Goal: Information Seeking & Learning: Check status

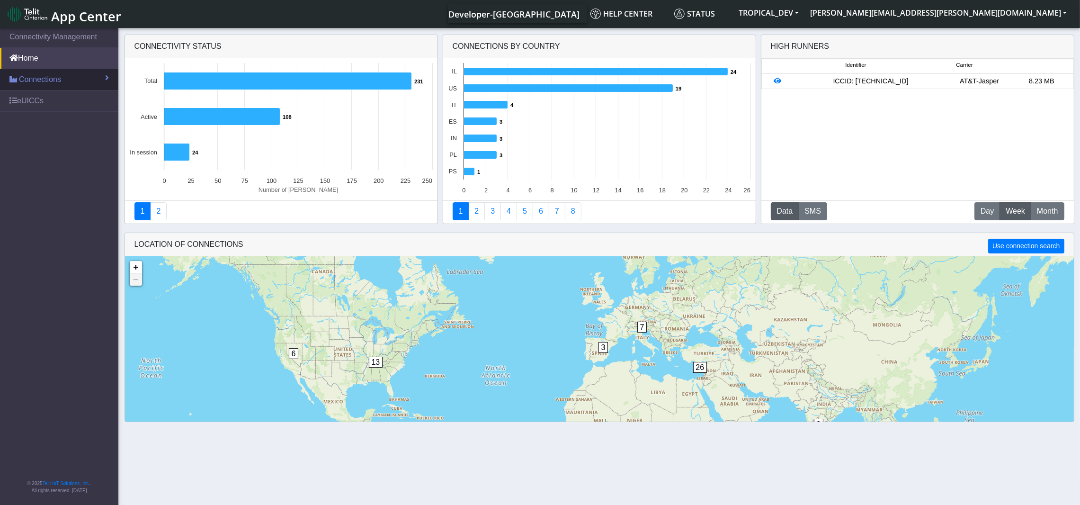
click at [36, 85] on link "Connections" at bounding box center [59, 79] width 118 height 21
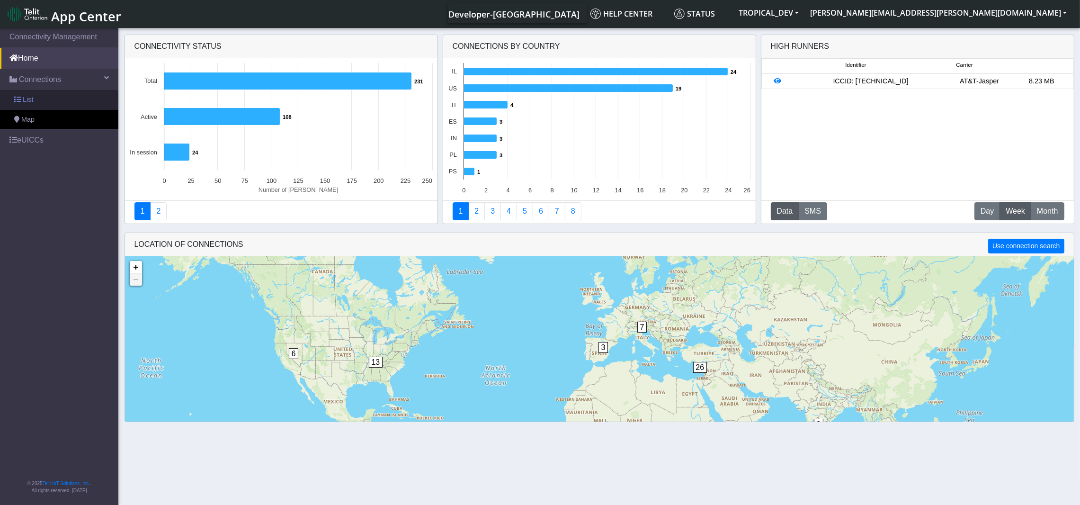
click at [38, 102] on link "List" at bounding box center [59, 100] width 118 height 20
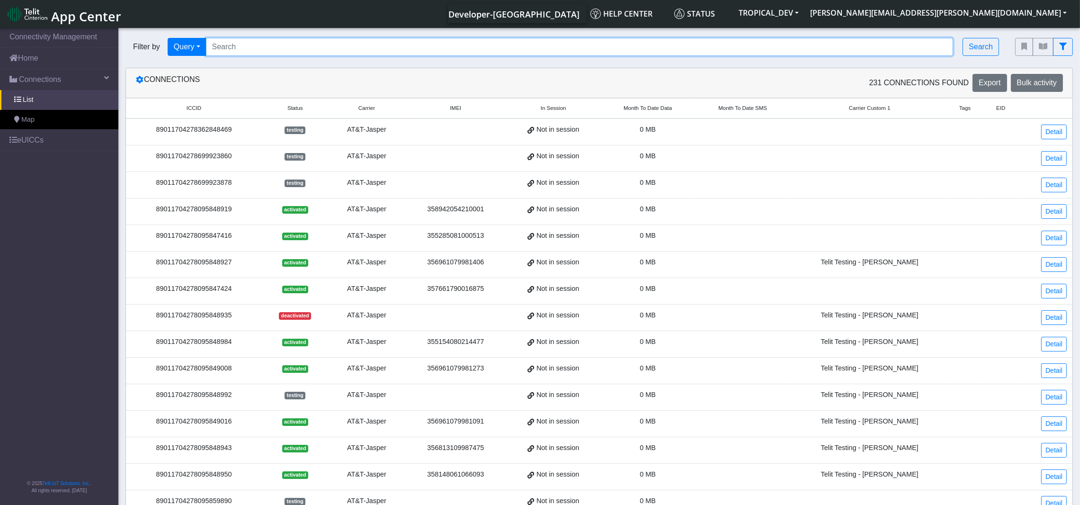
click at [444, 47] on input "Search..." at bounding box center [580, 47] width 748 height 18
paste input "89358151000004757996"
type input "89358151000004757996"
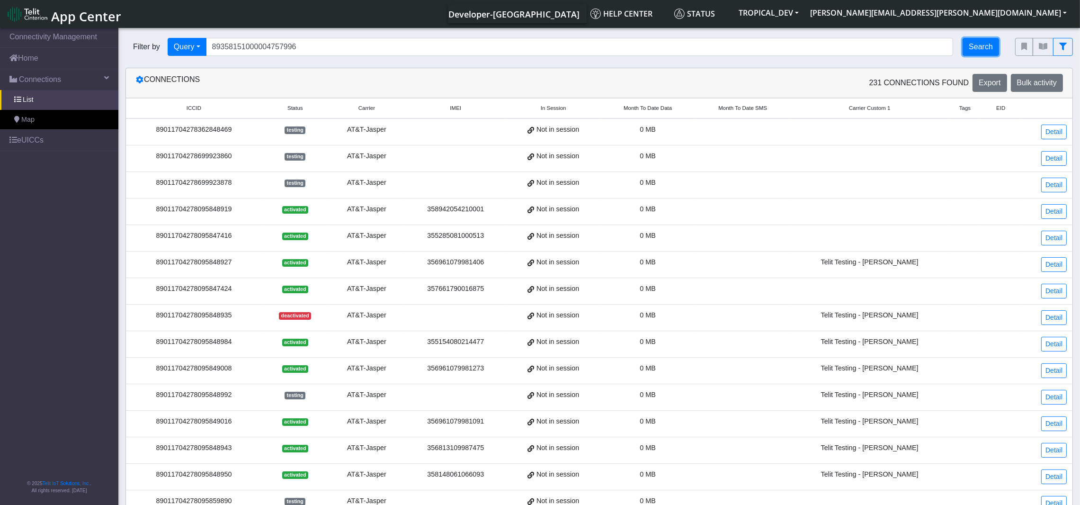
click at [978, 41] on button "Search" at bounding box center [981, 47] width 36 height 18
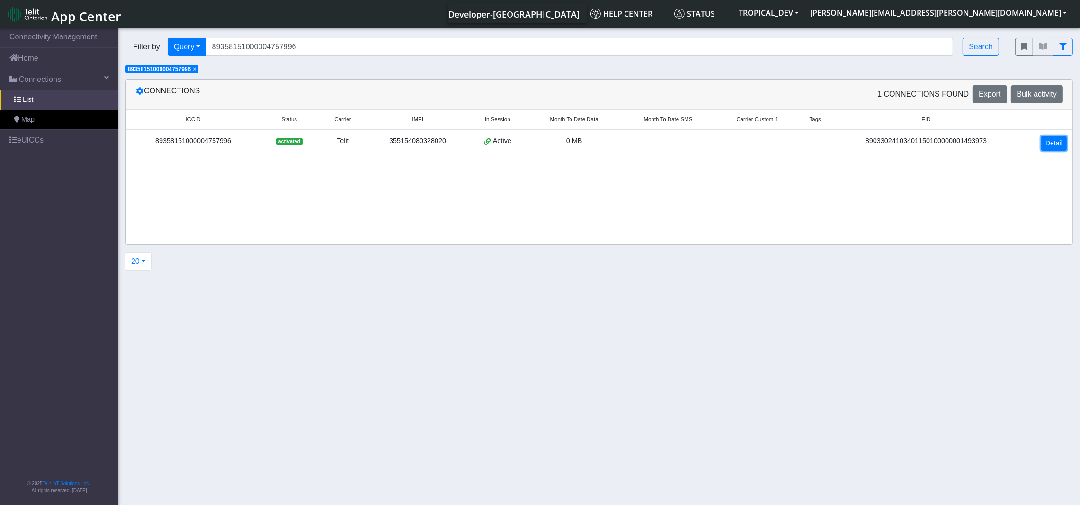
click at [1054, 144] on link "Detail" at bounding box center [1055, 143] width 26 height 15
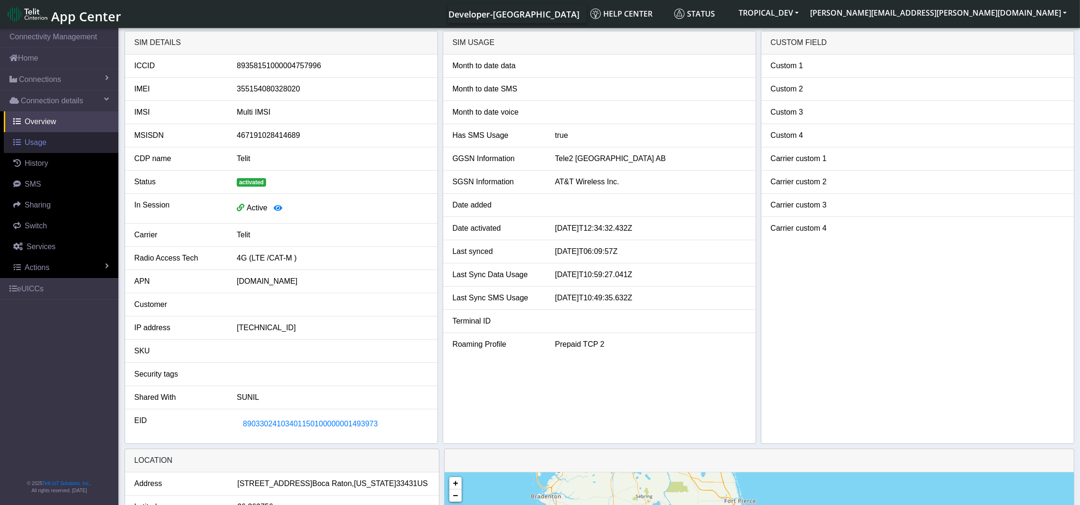
click at [35, 148] on link "Usage" at bounding box center [61, 142] width 115 height 21
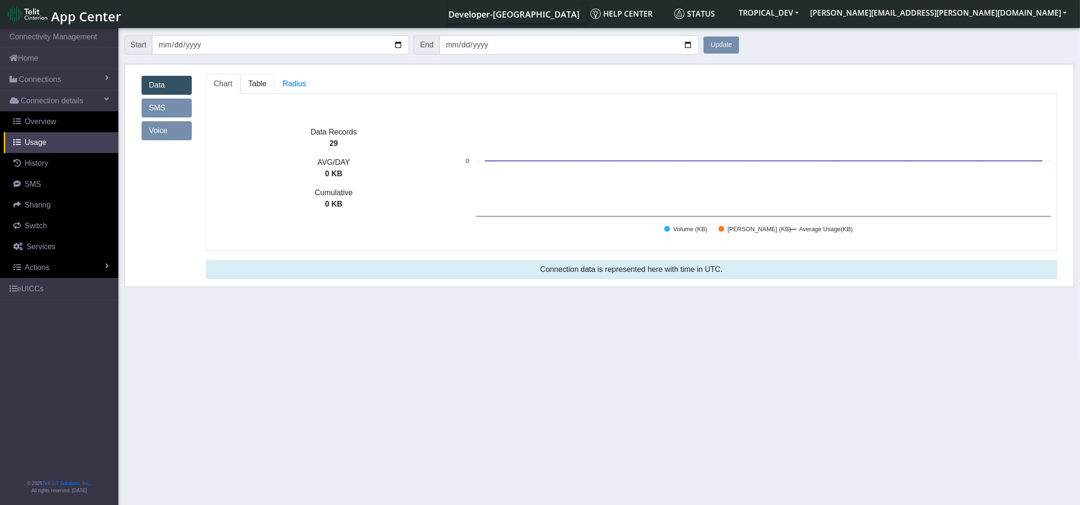
click at [258, 82] on span "Table" at bounding box center [258, 84] width 18 height 8
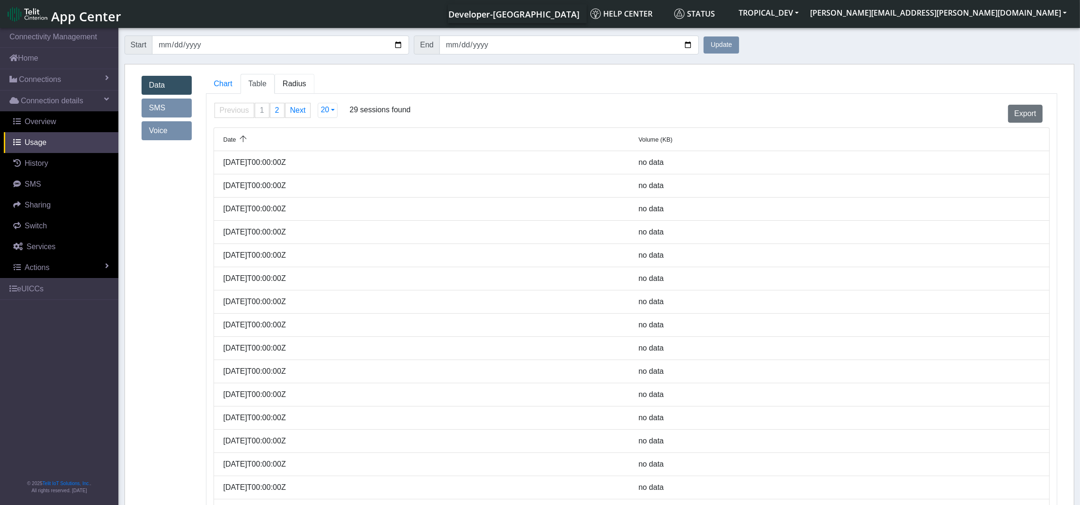
click at [267, 81] on span "Radius" at bounding box center [258, 84] width 18 height 8
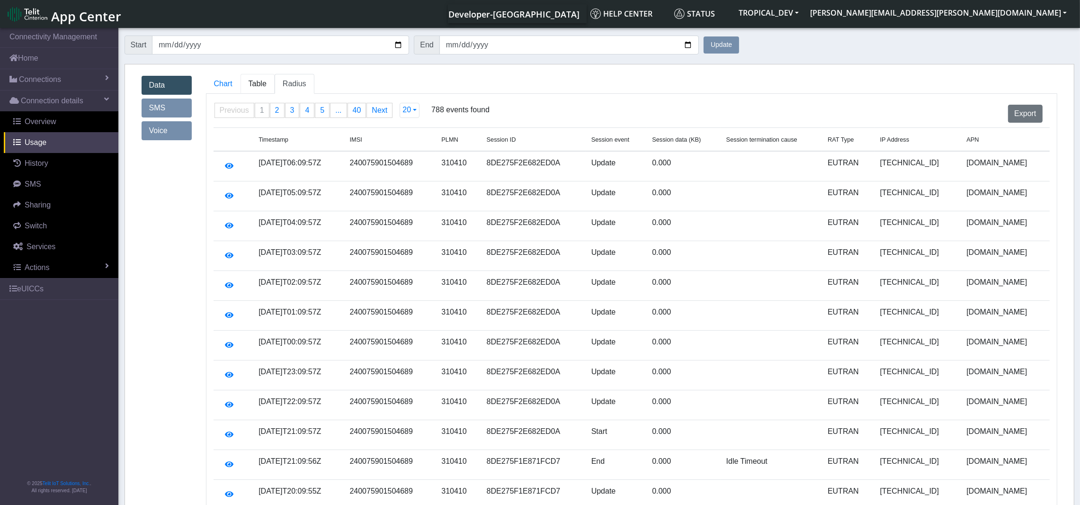
click at [252, 83] on span "Table" at bounding box center [258, 84] width 18 height 8
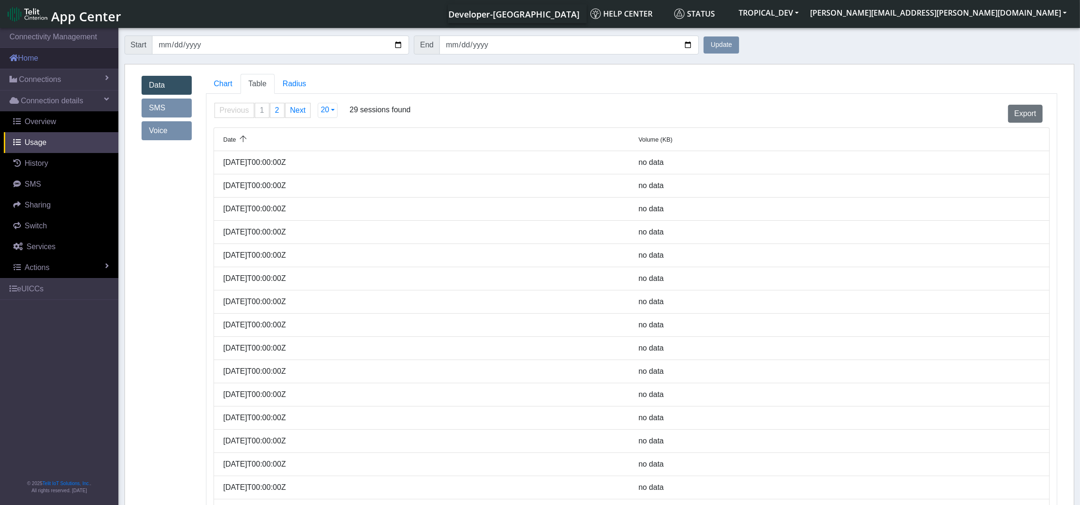
click at [32, 58] on link "Home" at bounding box center [59, 58] width 118 height 21
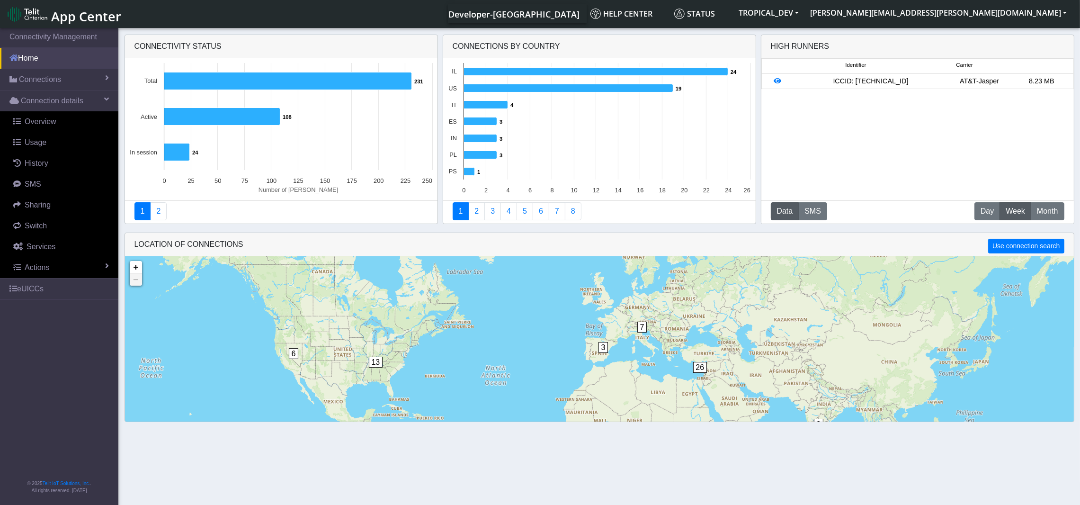
click at [47, 57] on link "Home" at bounding box center [59, 58] width 118 height 21
click at [473, 210] on link "2" at bounding box center [476, 211] width 17 height 18
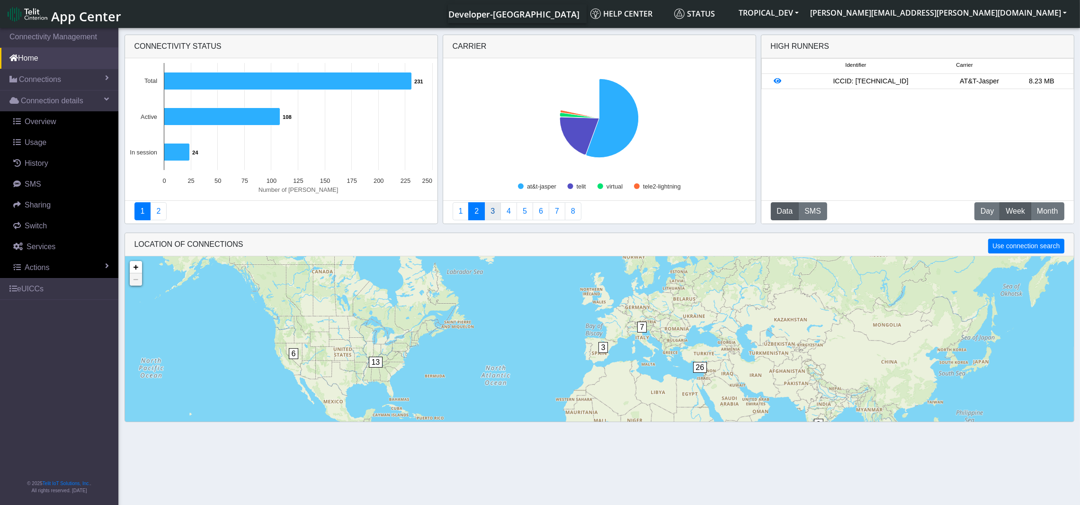
click at [495, 212] on link "3" at bounding box center [493, 211] width 17 height 18
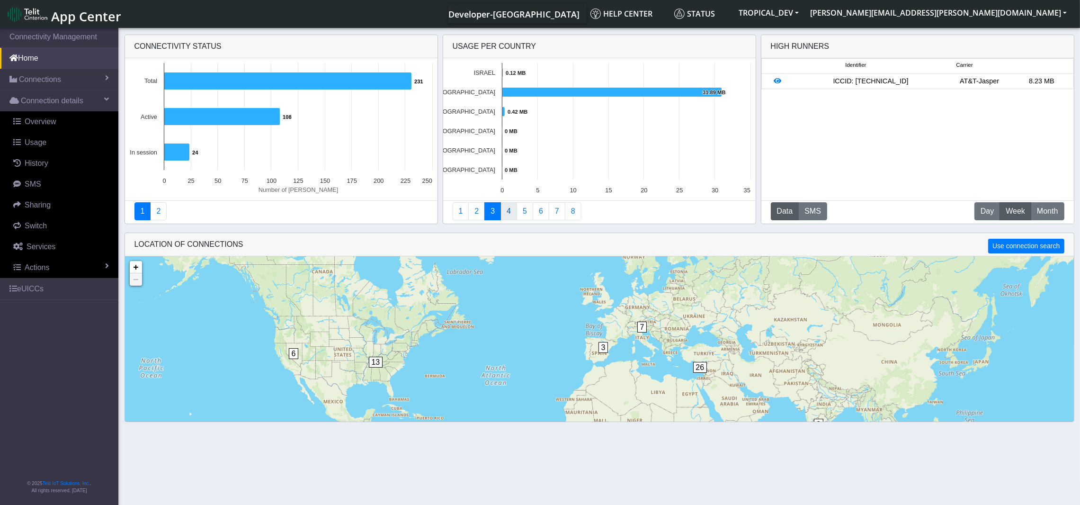
click at [505, 214] on link "4" at bounding box center [509, 211] width 17 height 18
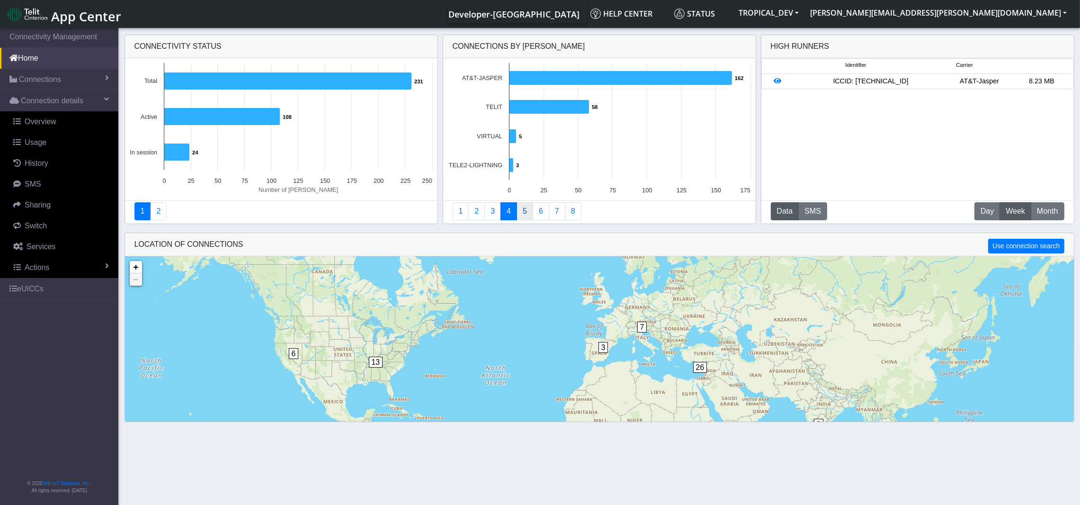
click at [526, 214] on link "5" at bounding box center [525, 211] width 17 height 18
click at [541, 210] on link "6" at bounding box center [541, 211] width 17 height 18
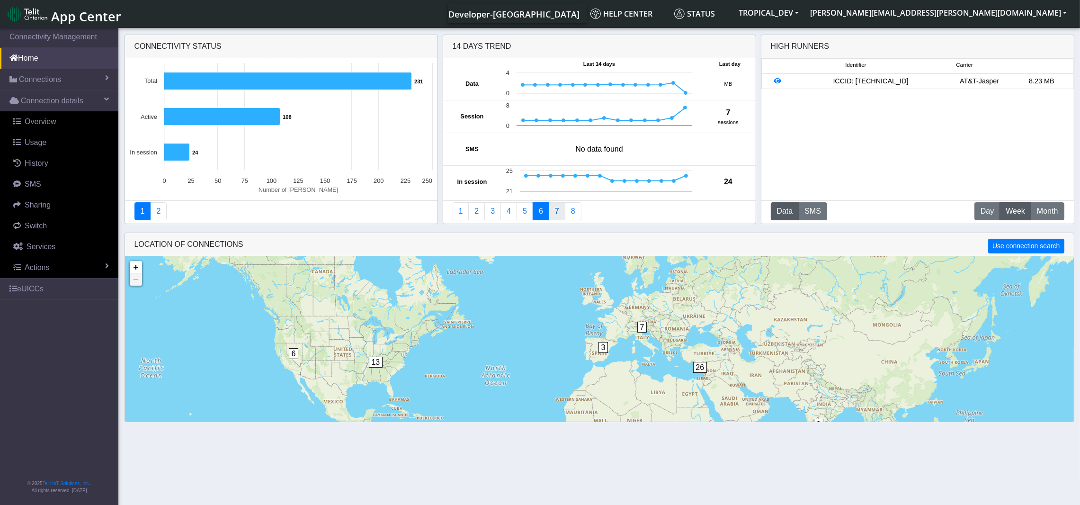
click at [555, 212] on link "7" at bounding box center [557, 211] width 17 height 18
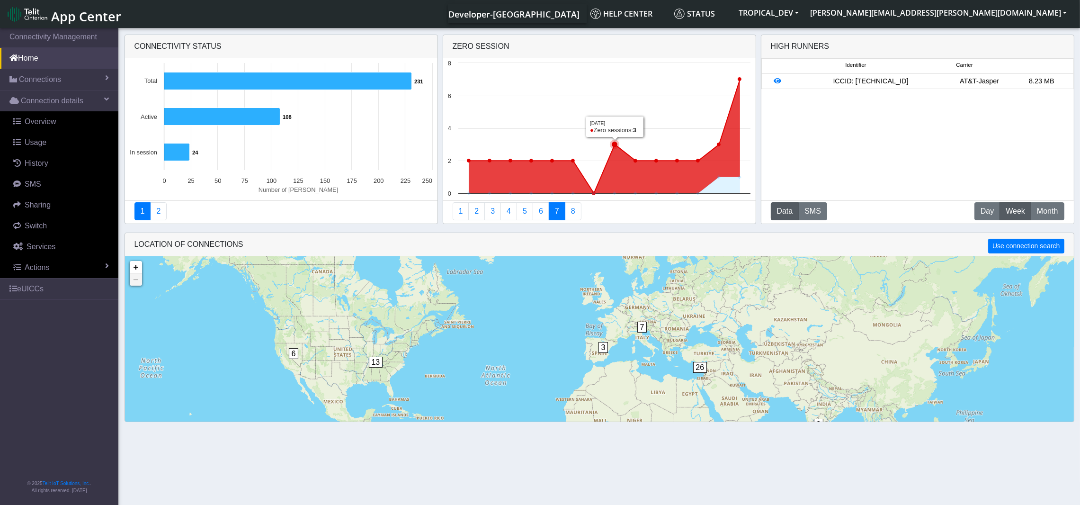
click at [623, 156] on icon at bounding box center [604, 136] width 271 height 114
click at [615, 142] on icon at bounding box center [615, 145] width 6 height 6
click at [575, 210] on link "8" at bounding box center [573, 211] width 17 height 18
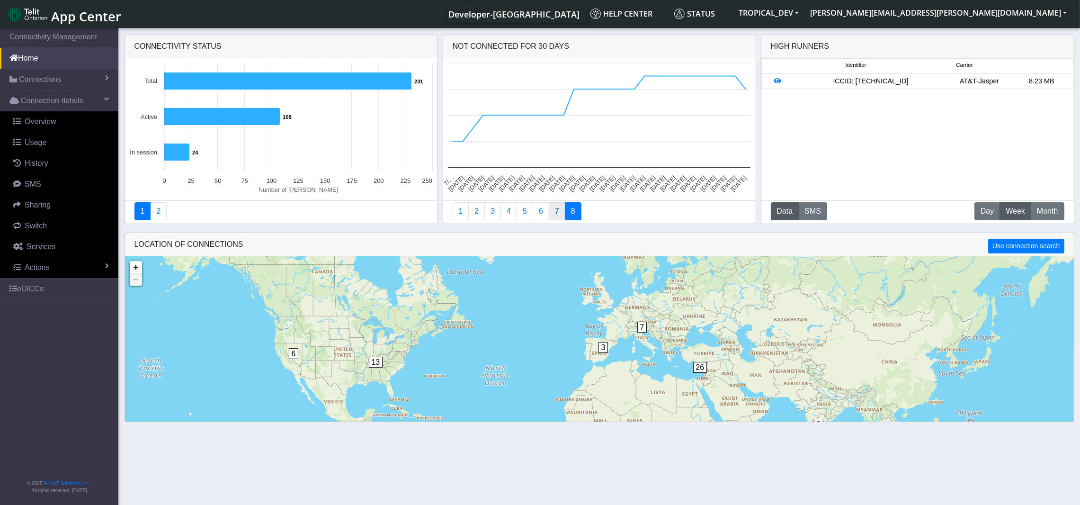
click at [559, 207] on link "7" at bounding box center [557, 211] width 17 height 18
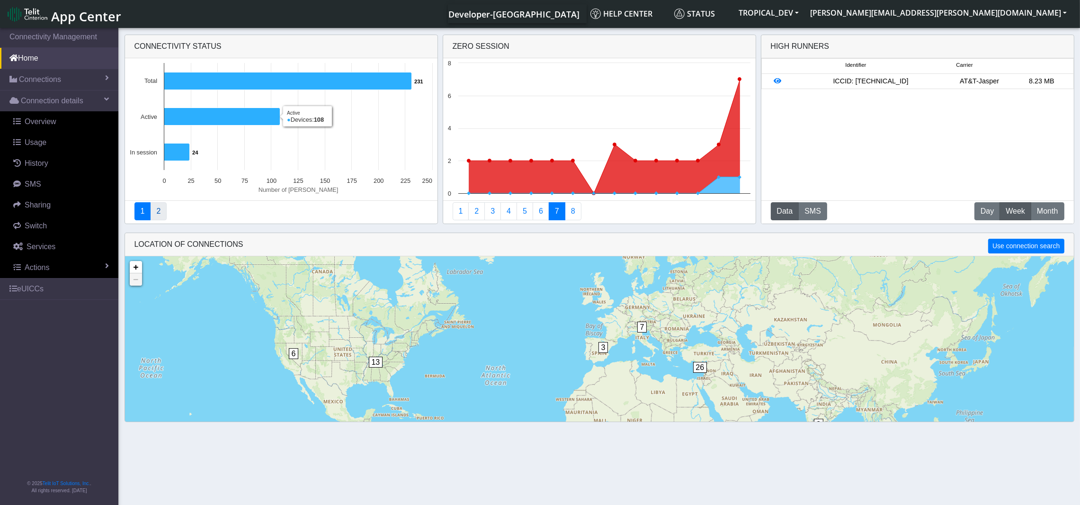
click at [155, 211] on link "2" at bounding box center [158, 211] width 17 height 18
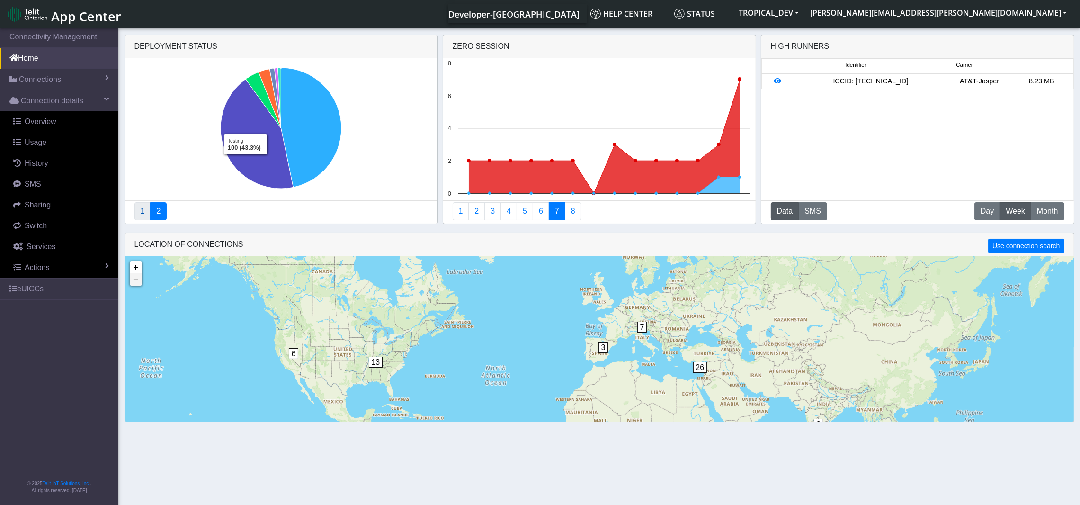
click at [138, 209] on link "1" at bounding box center [143, 211] width 17 height 18
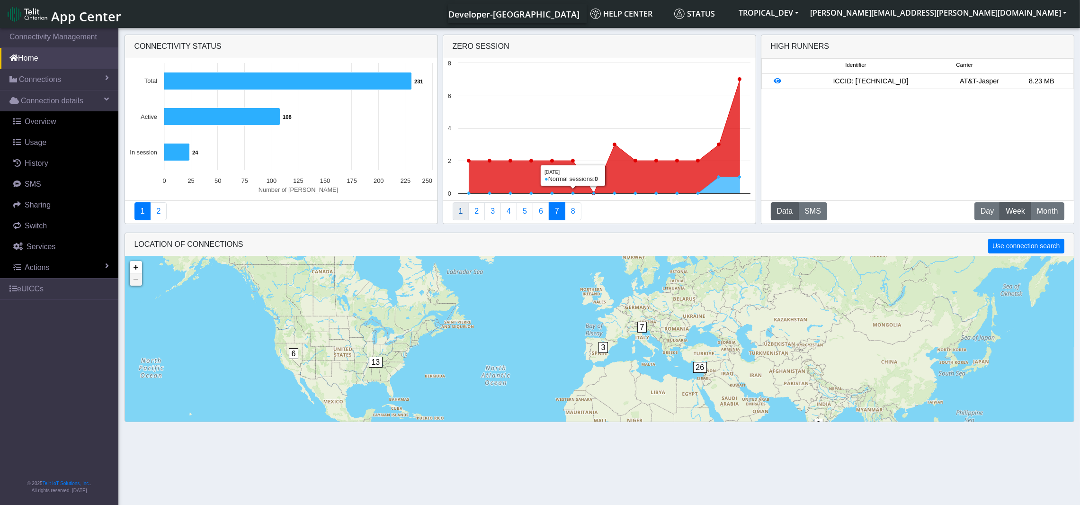
click at [459, 211] on link "1" at bounding box center [461, 211] width 17 height 18
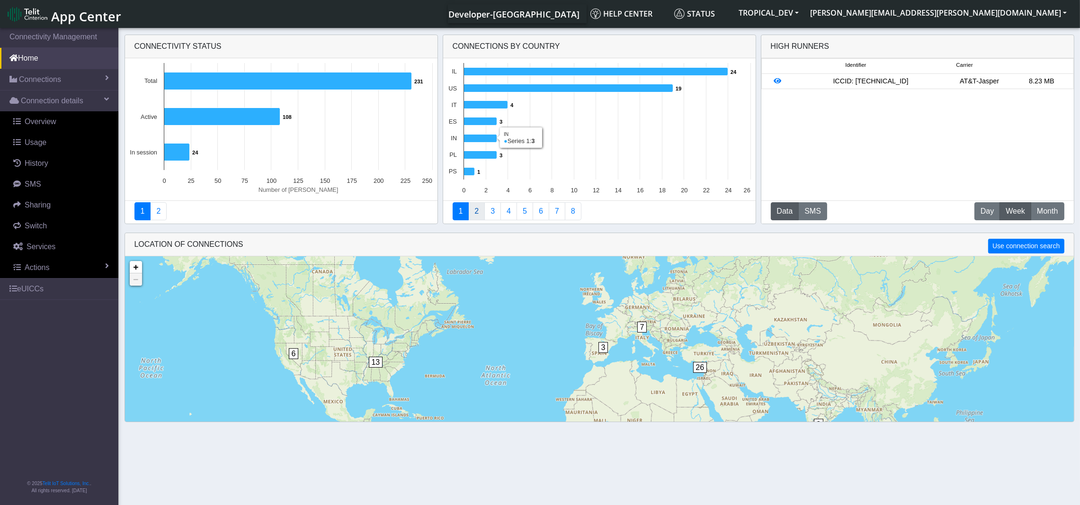
click at [477, 212] on link "2" at bounding box center [476, 211] width 17 height 18
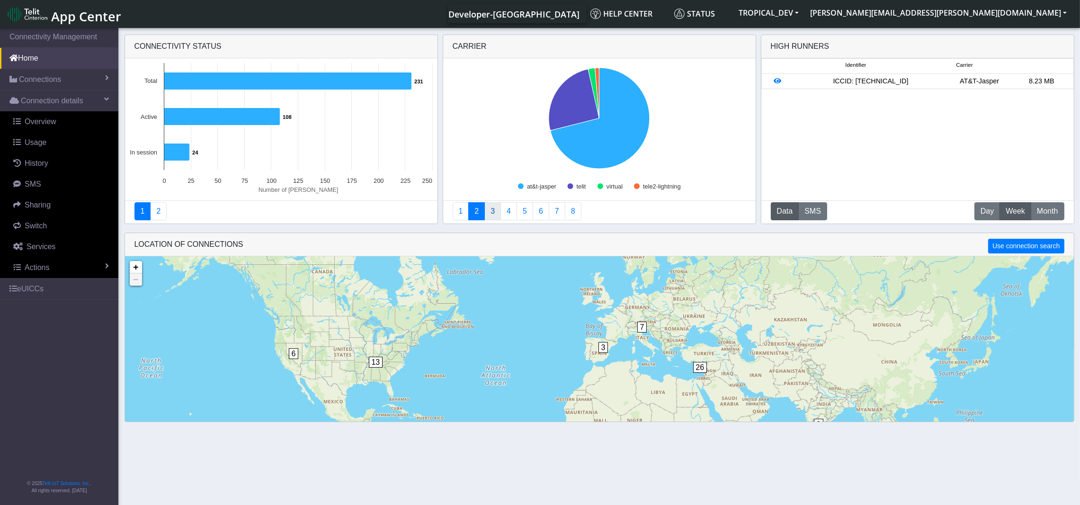
click at [494, 211] on link "3" at bounding box center [493, 211] width 17 height 18
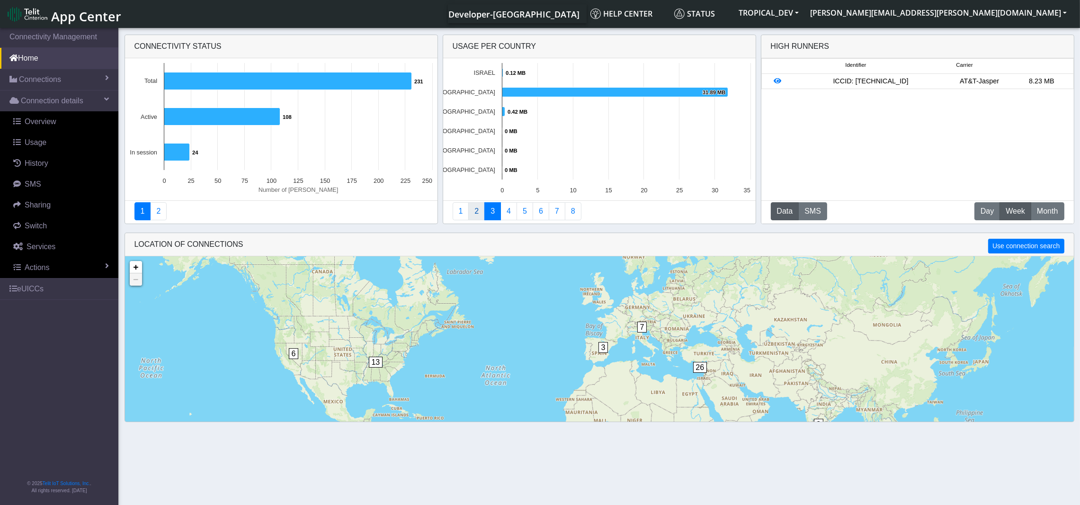
click at [474, 208] on link "2" at bounding box center [476, 211] width 17 height 18
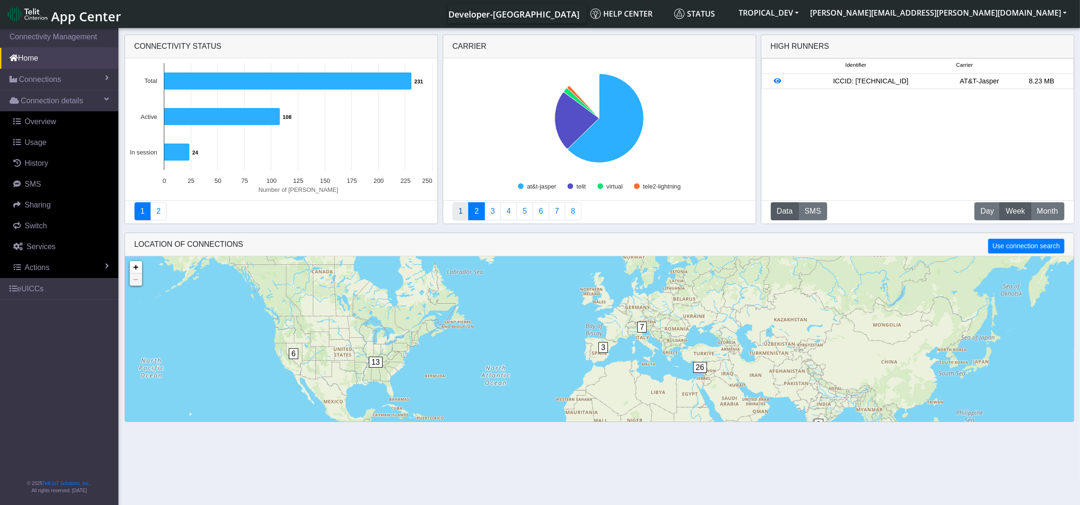
click at [461, 210] on link "1" at bounding box center [461, 211] width 17 height 18
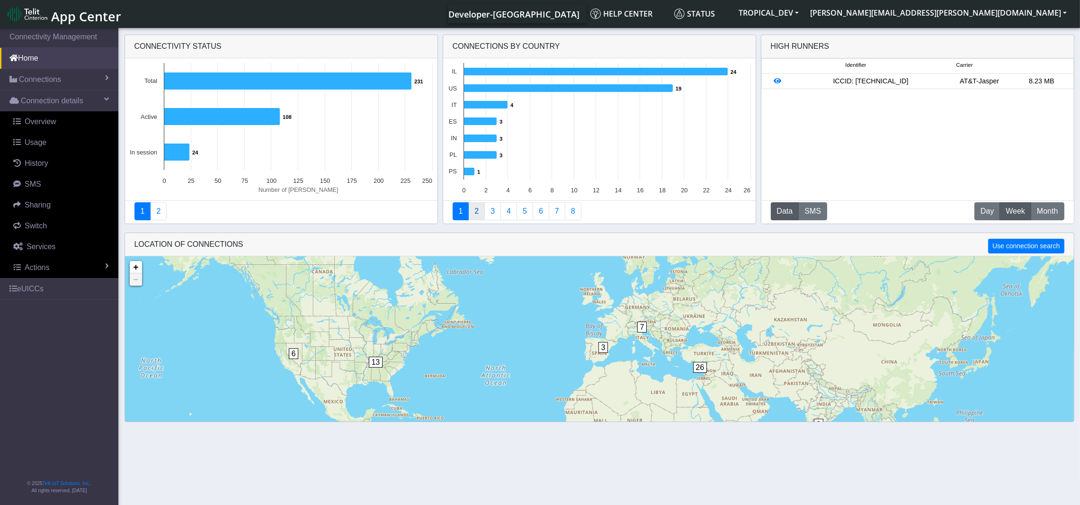
click at [474, 215] on link "2" at bounding box center [476, 211] width 17 height 18
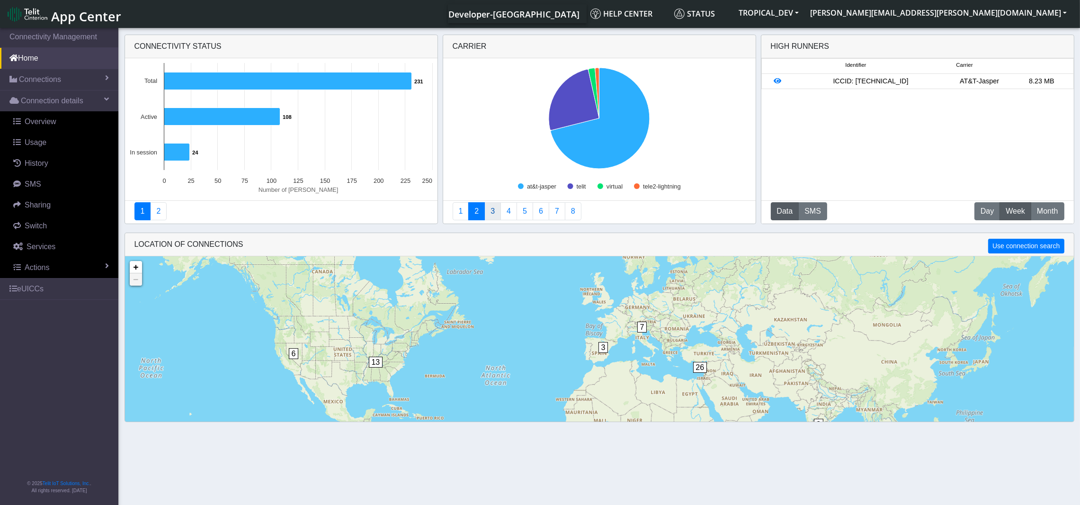
click at [492, 210] on link "3" at bounding box center [493, 211] width 17 height 18
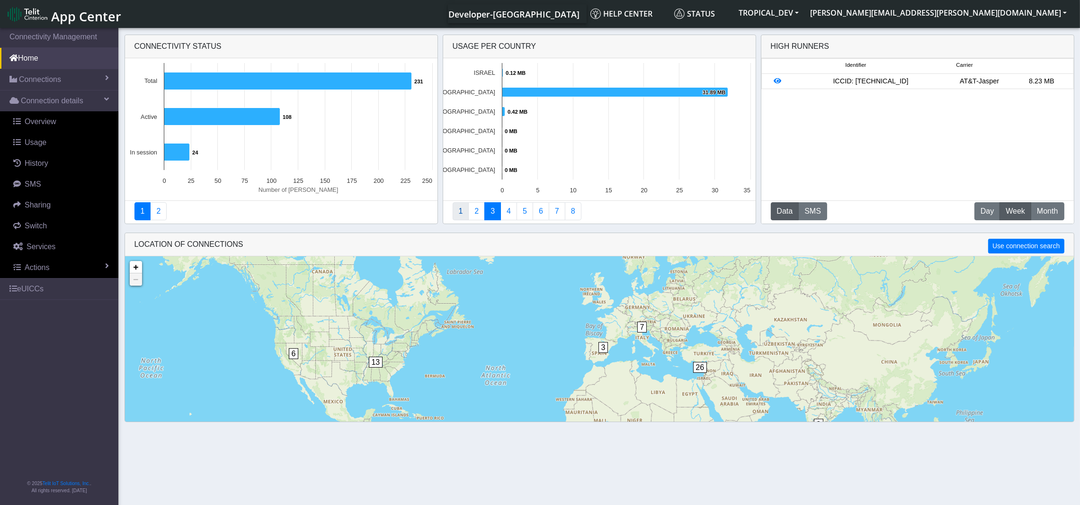
click at [461, 210] on link "1" at bounding box center [461, 211] width 17 height 18
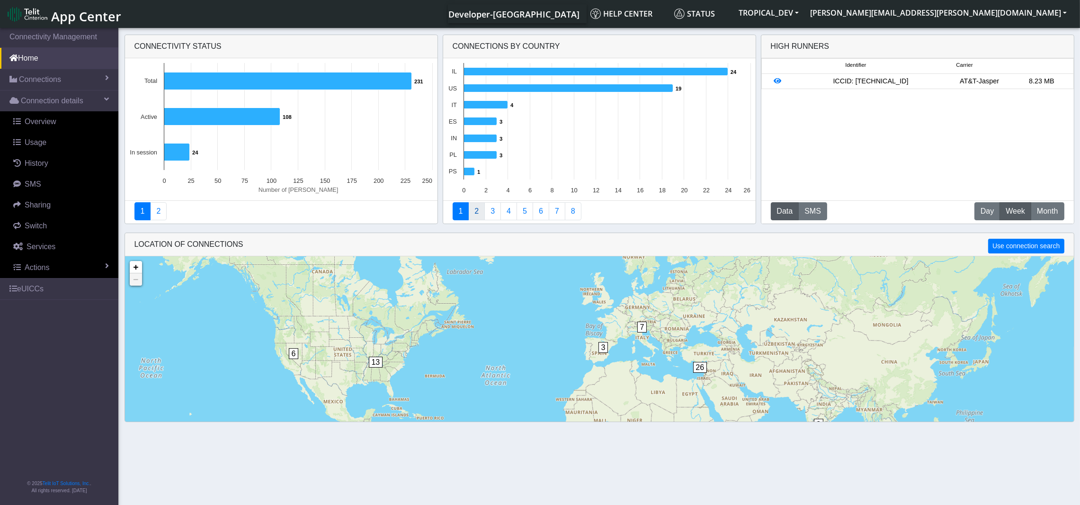
click at [476, 212] on link "2" at bounding box center [476, 211] width 17 height 18
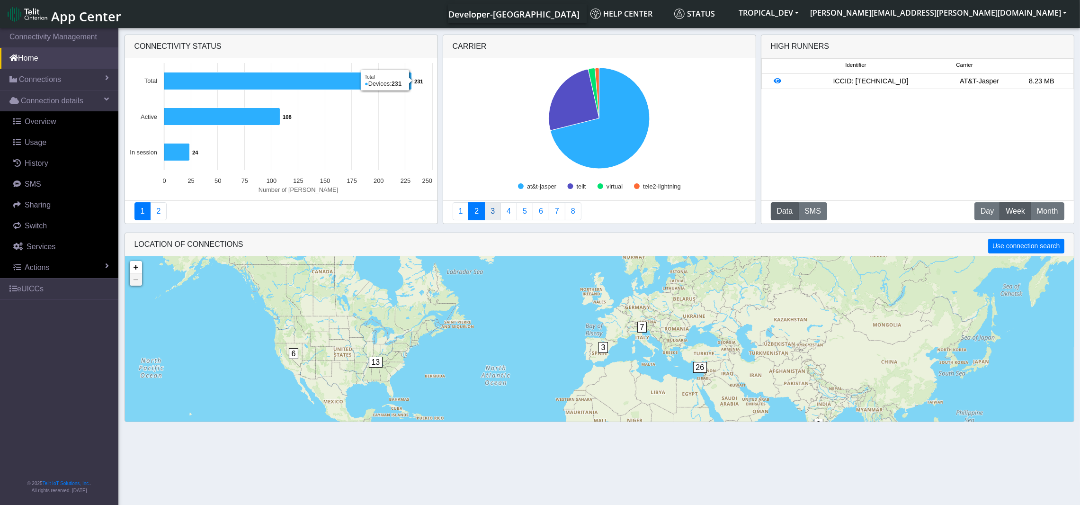
click at [493, 210] on link "3" at bounding box center [493, 211] width 17 height 18
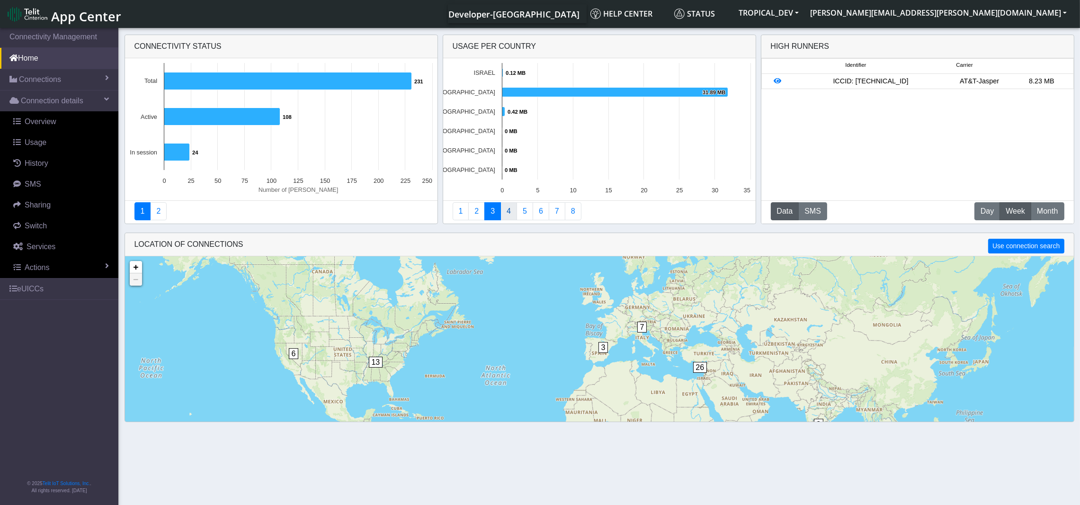
click at [510, 212] on link "4" at bounding box center [509, 211] width 17 height 18
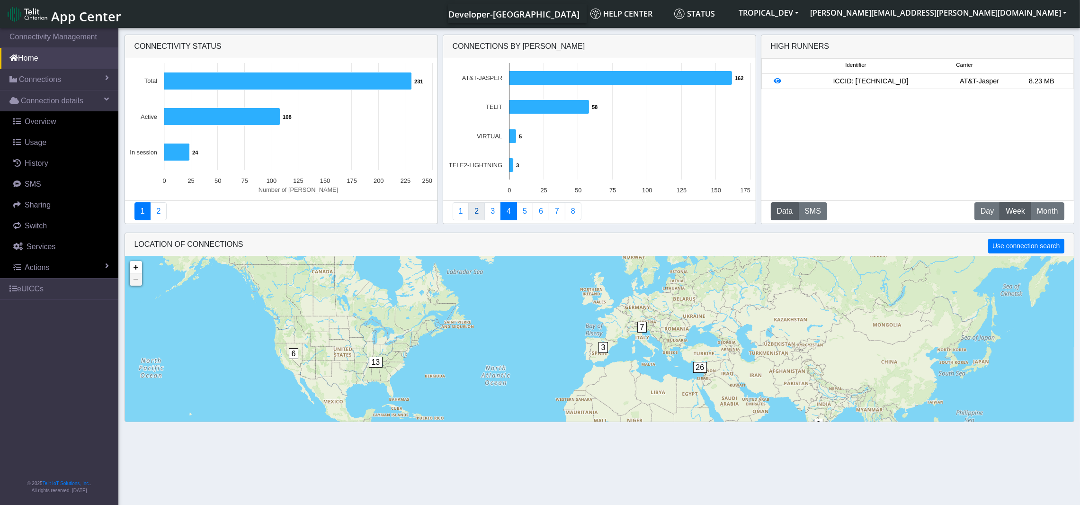
click at [477, 208] on link "2" at bounding box center [476, 211] width 17 height 18
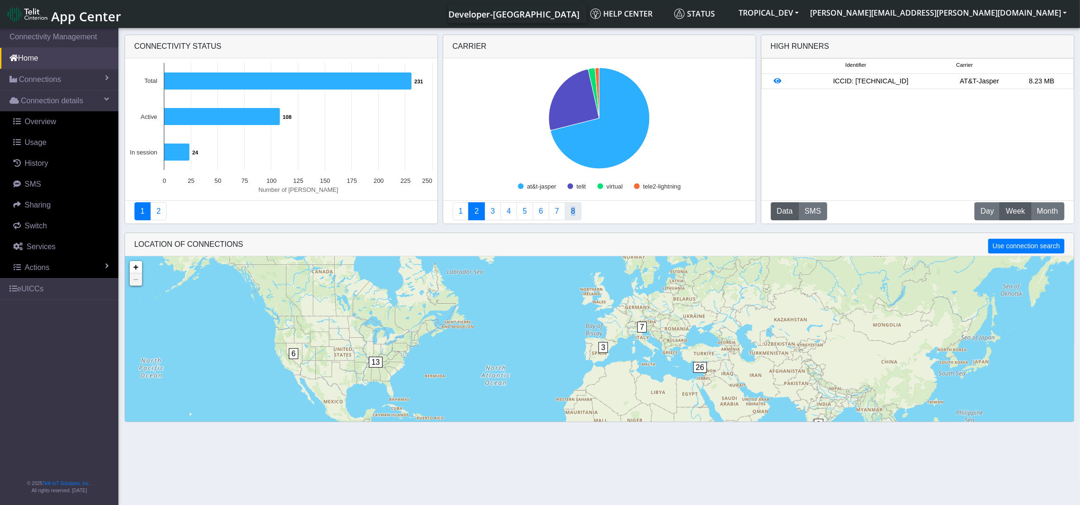
click at [574, 207] on link "8" at bounding box center [573, 211] width 17 height 18
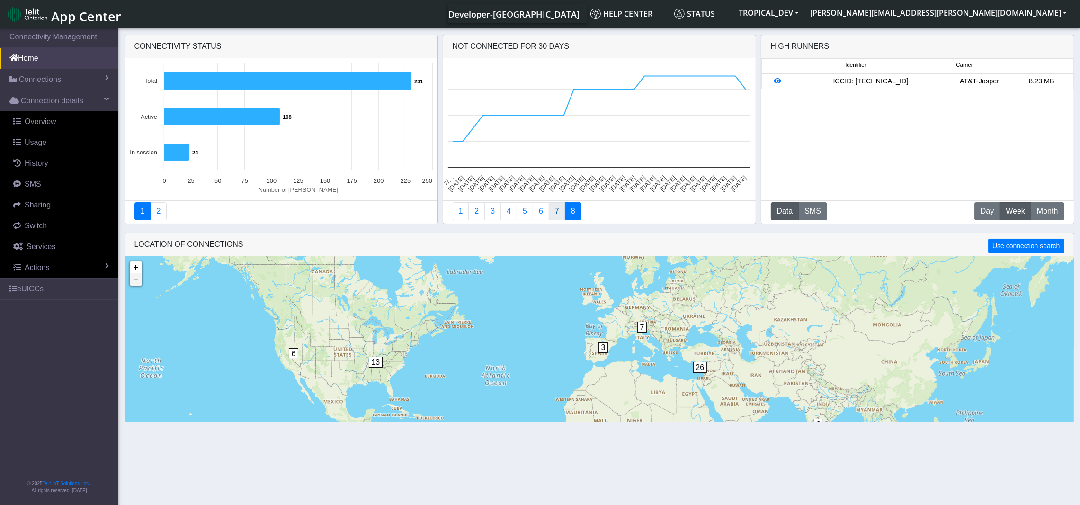
click at [555, 210] on link "7" at bounding box center [557, 211] width 17 height 18
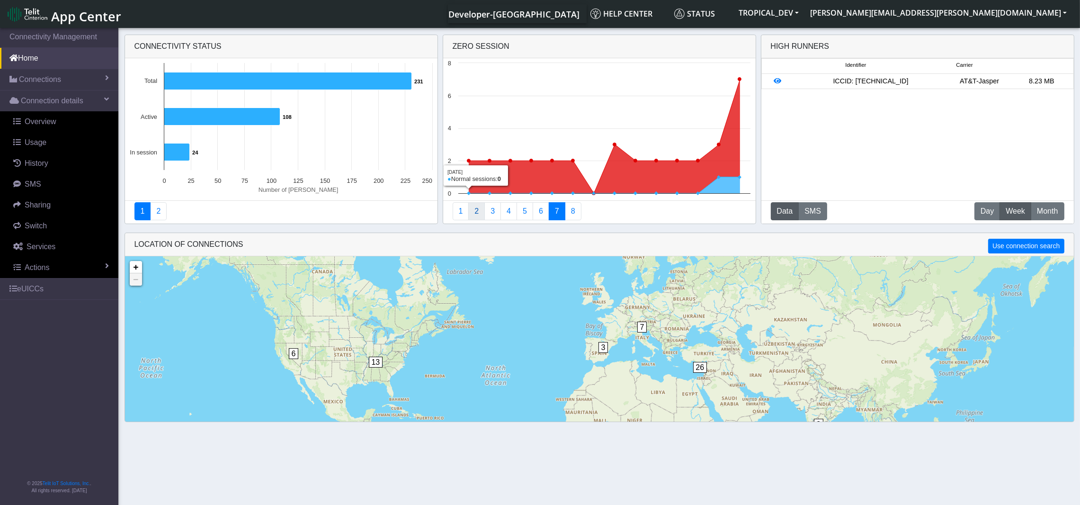
click at [474, 214] on link "2" at bounding box center [476, 211] width 17 height 18
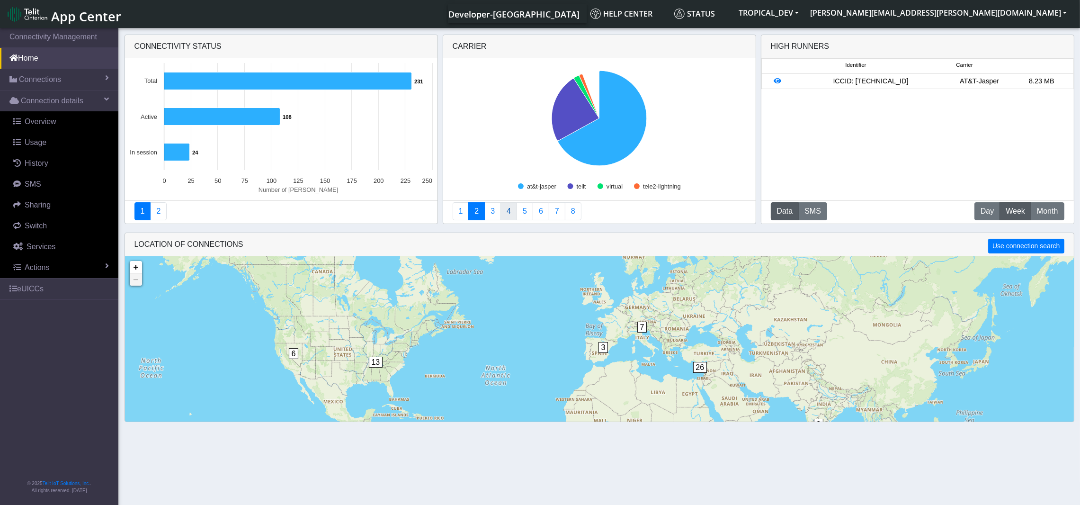
click at [511, 212] on link "4" at bounding box center [509, 211] width 17 height 18
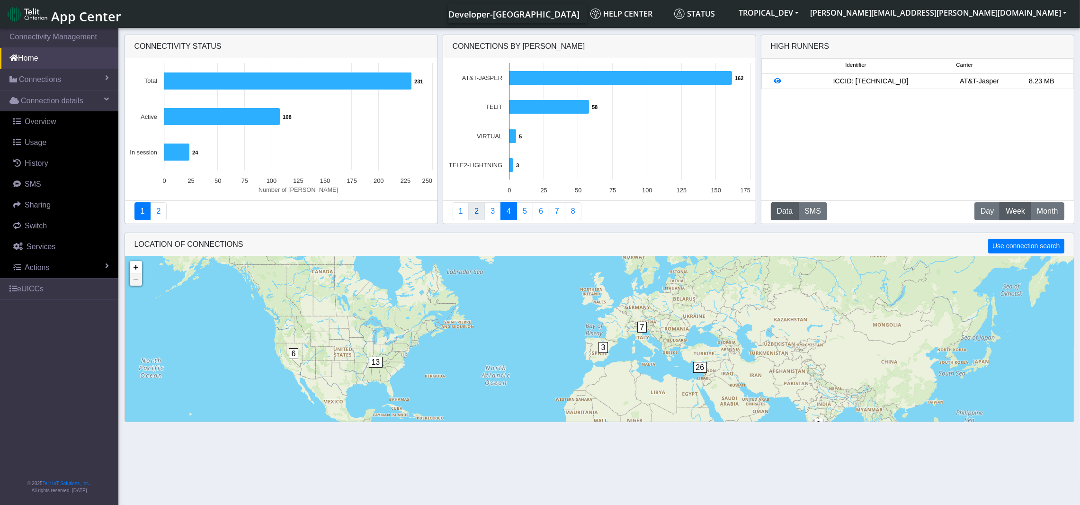
click at [475, 214] on link "2" at bounding box center [476, 211] width 17 height 18
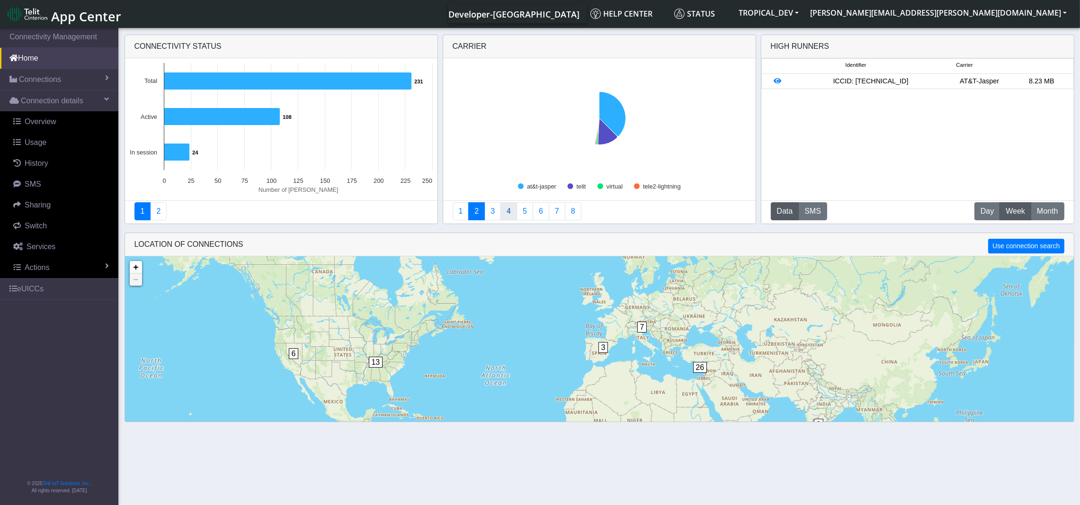
click at [507, 213] on link "4" at bounding box center [509, 211] width 17 height 18
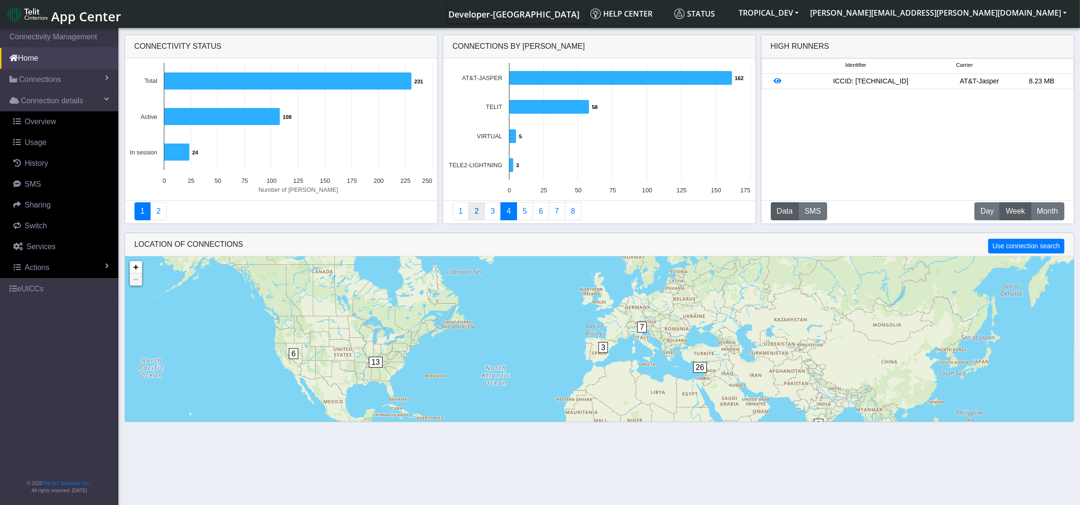
click at [474, 209] on link "2" at bounding box center [476, 211] width 17 height 18
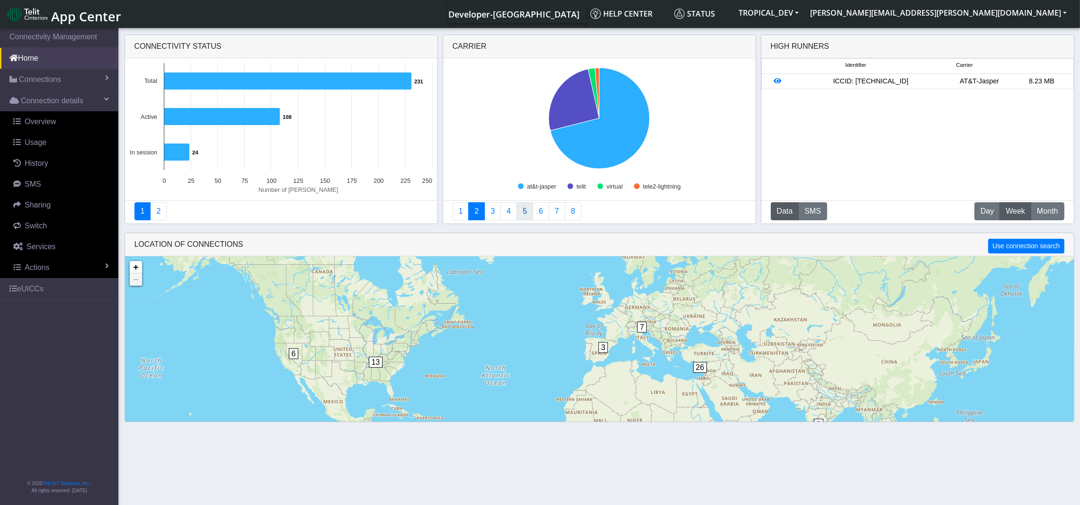
click at [521, 210] on link "5" at bounding box center [525, 211] width 17 height 18
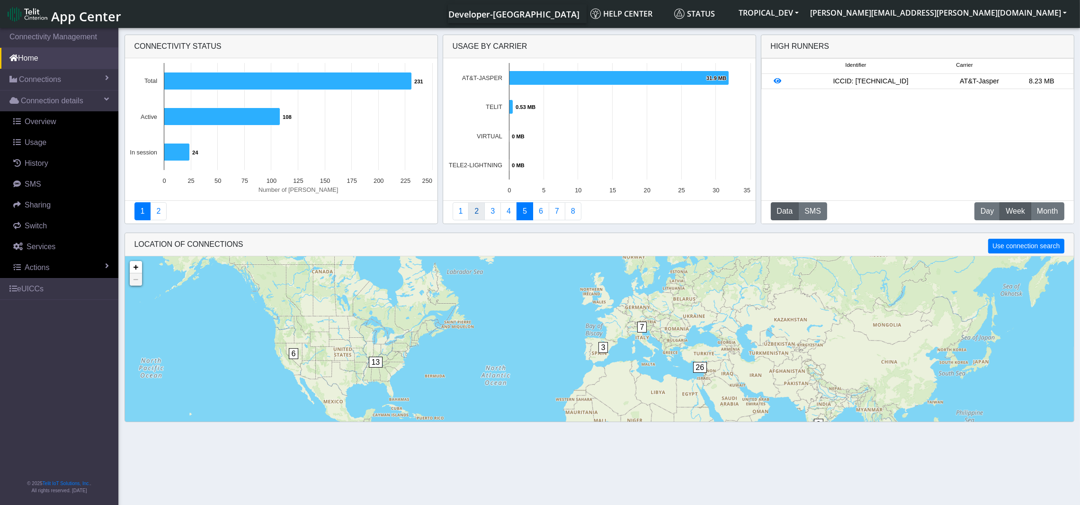
click at [476, 215] on link "2" at bounding box center [476, 211] width 17 height 18
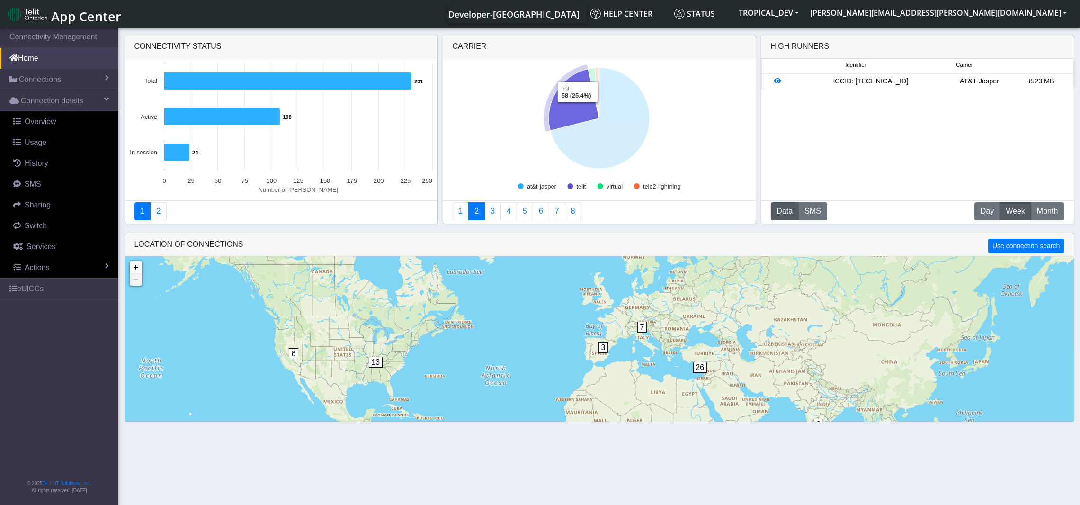
click at [578, 110] on icon at bounding box center [574, 99] width 51 height 61
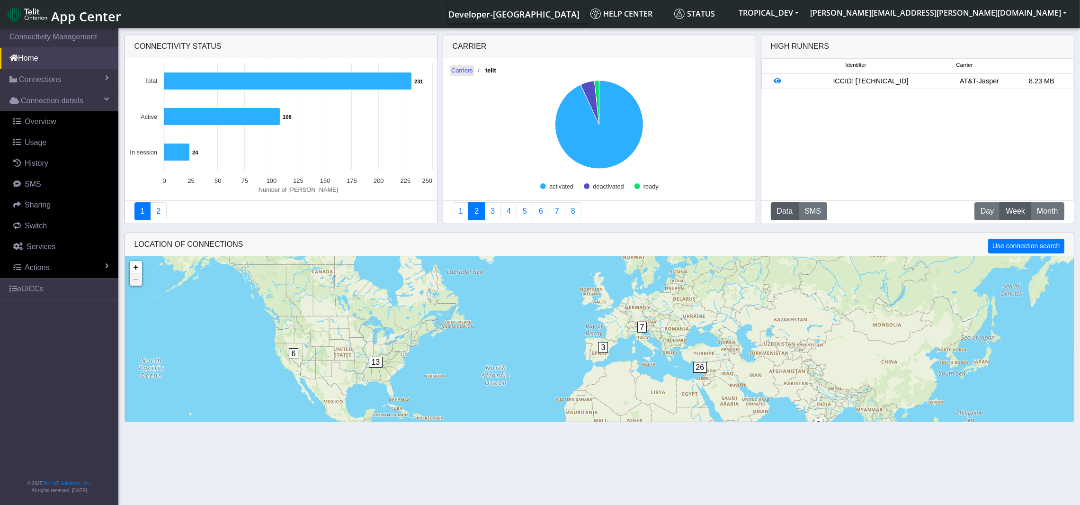
click at [465, 70] on text "Carriers" at bounding box center [462, 70] width 22 height 7
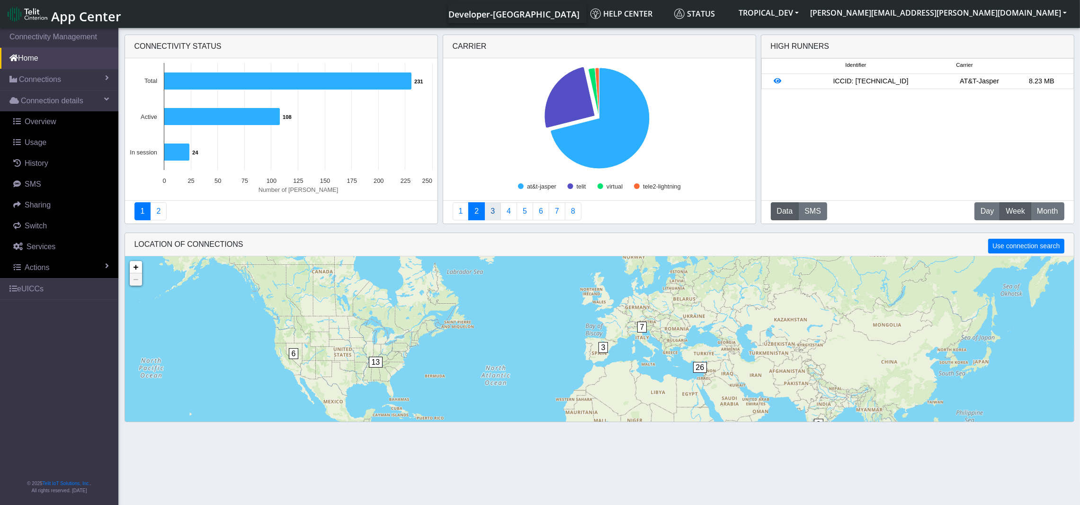
click at [491, 214] on link "3" at bounding box center [493, 211] width 17 height 18
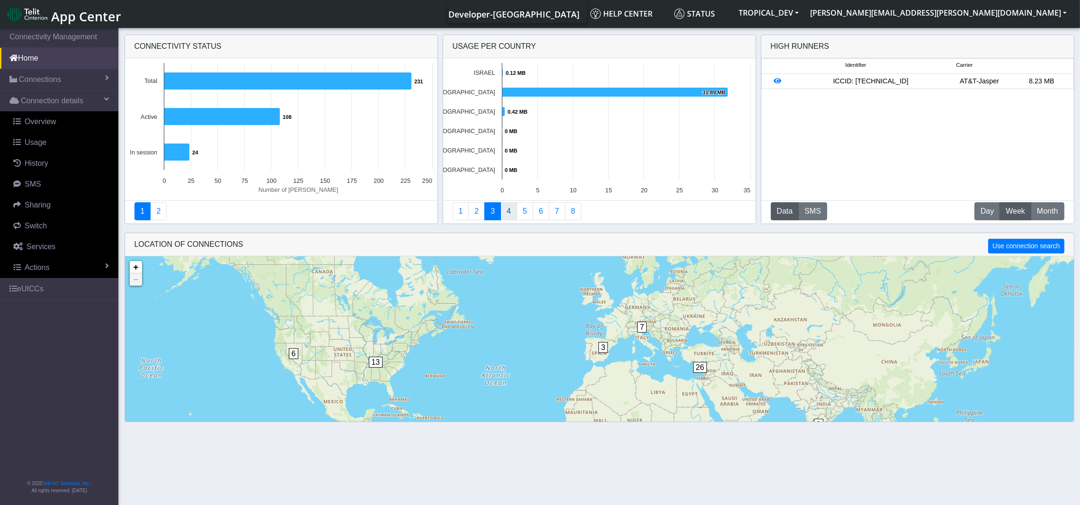
click at [508, 210] on link "4" at bounding box center [509, 211] width 17 height 18
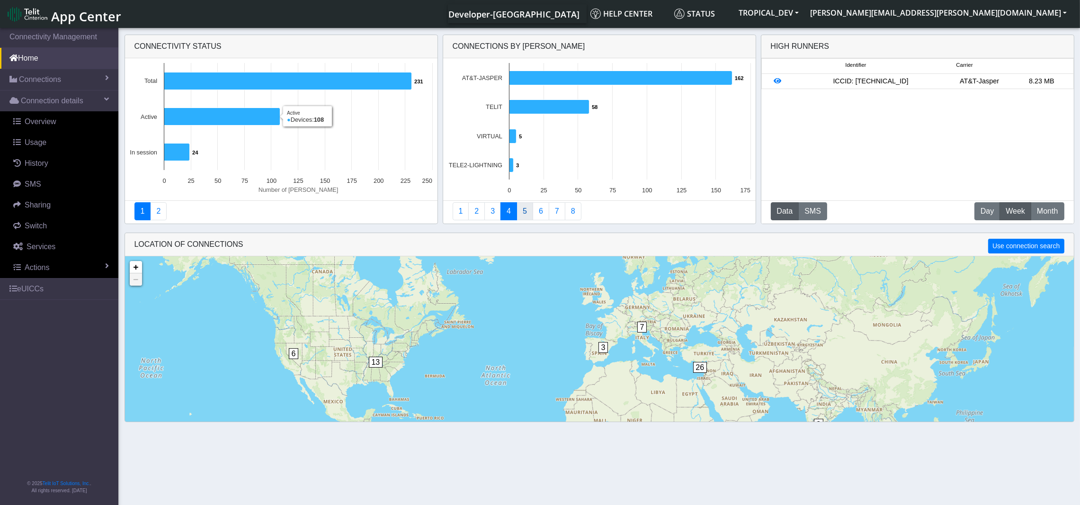
click at [526, 212] on link "5" at bounding box center [525, 211] width 17 height 18
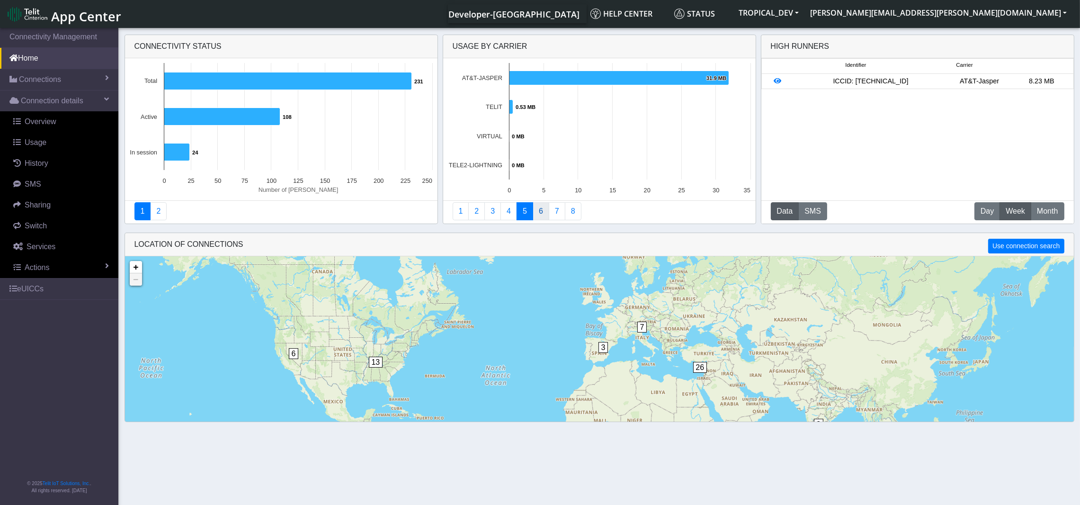
click at [541, 215] on link "6" at bounding box center [541, 211] width 17 height 18
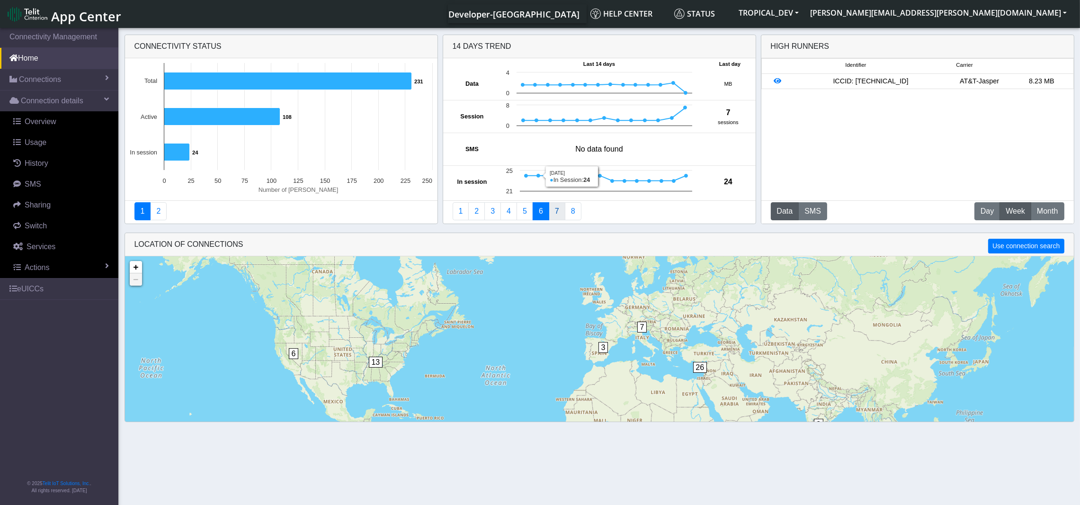
click at [556, 210] on link "7" at bounding box center [557, 211] width 17 height 18
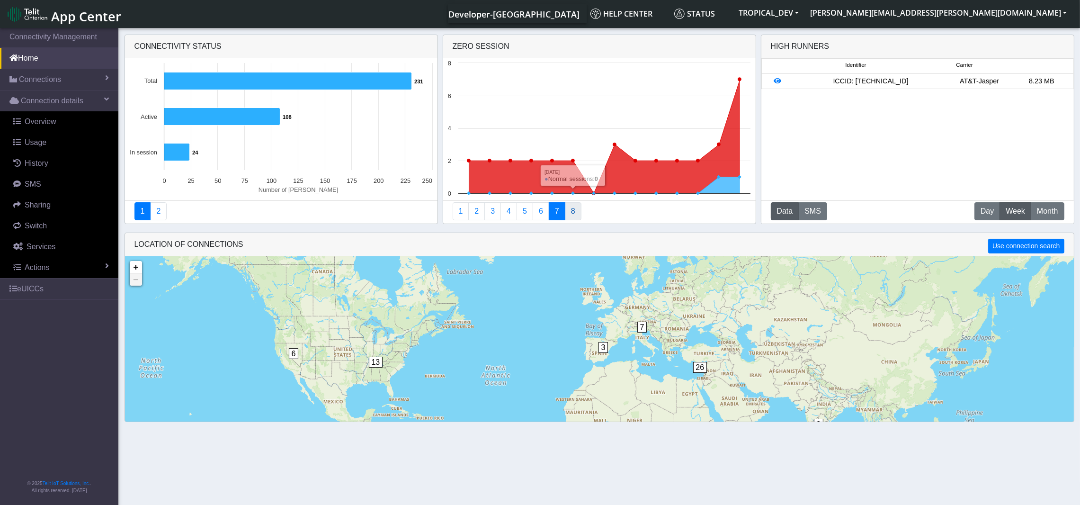
click at [575, 210] on link "8" at bounding box center [573, 211] width 17 height 18
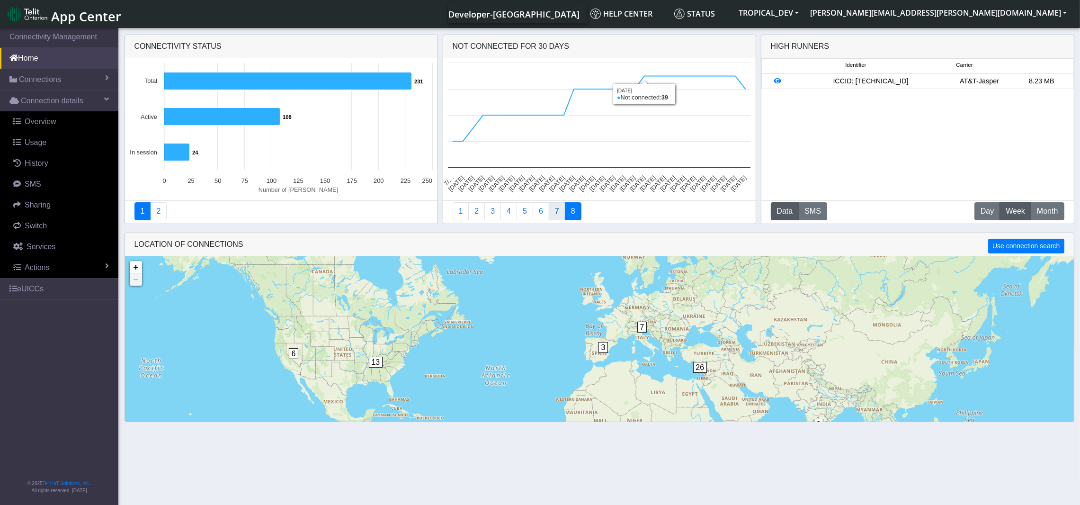
click at [559, 210] on link "7" at bounding box center [557, 211] width 17 height 18
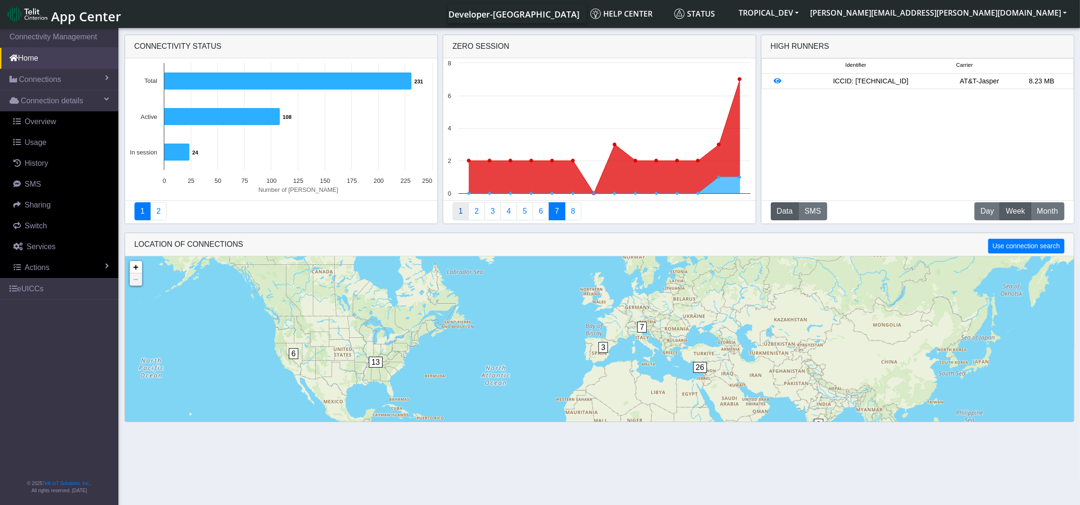
click at [462, 215] on link "1" at bounding box center [461, 211] width 17 height 18
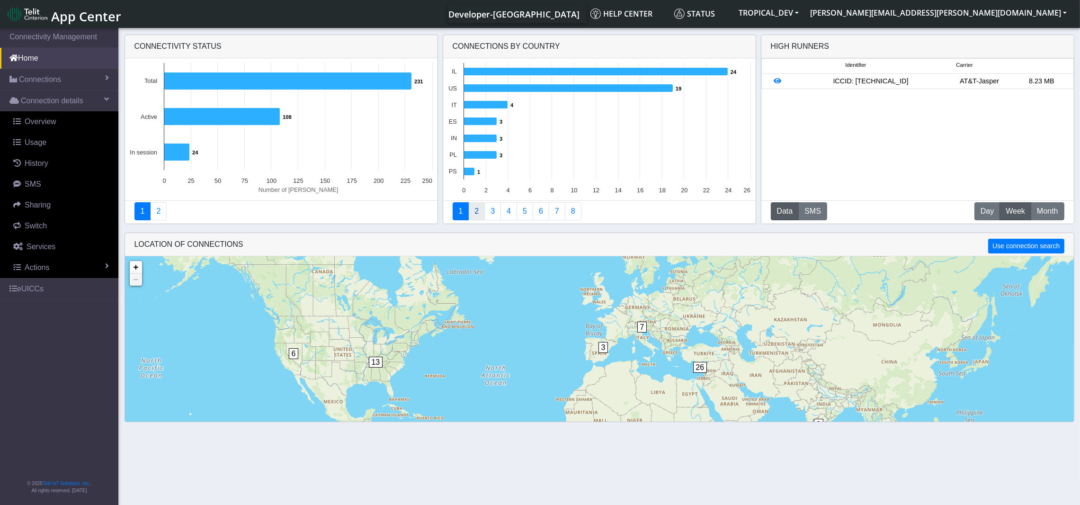
click at [479, 210] on link "2" at bounding box center [476, 211] width 17 height 18
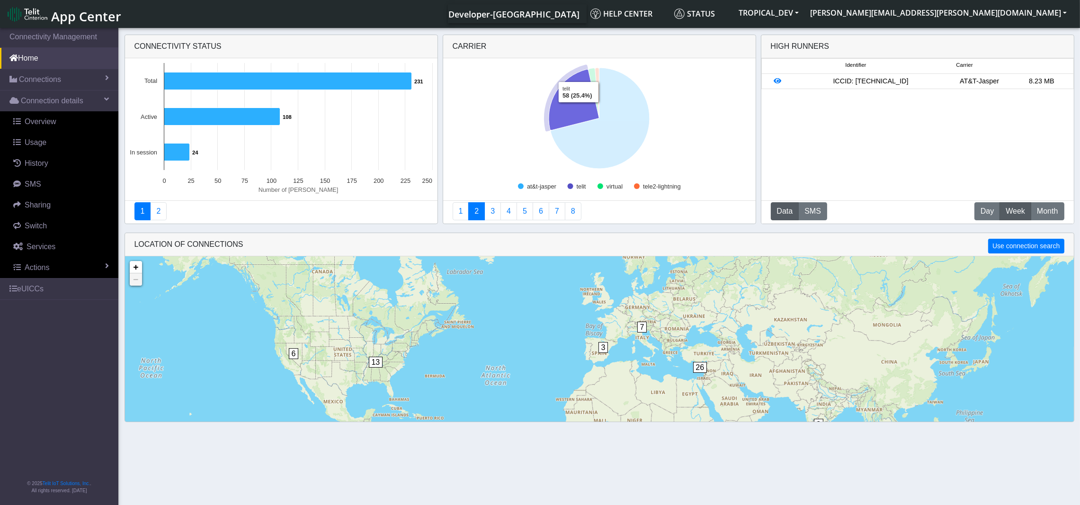
click at [579, 109] on icon at bounding box center [574, 99] width 51 height 61
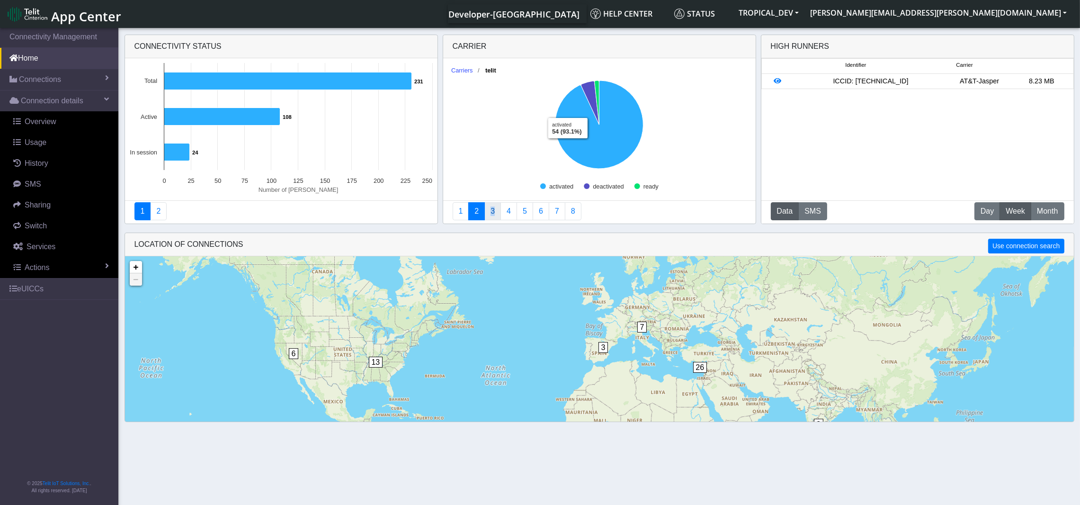
click at [493, 213] on link "3" at bounding box center [493, 211] width 17 height 18
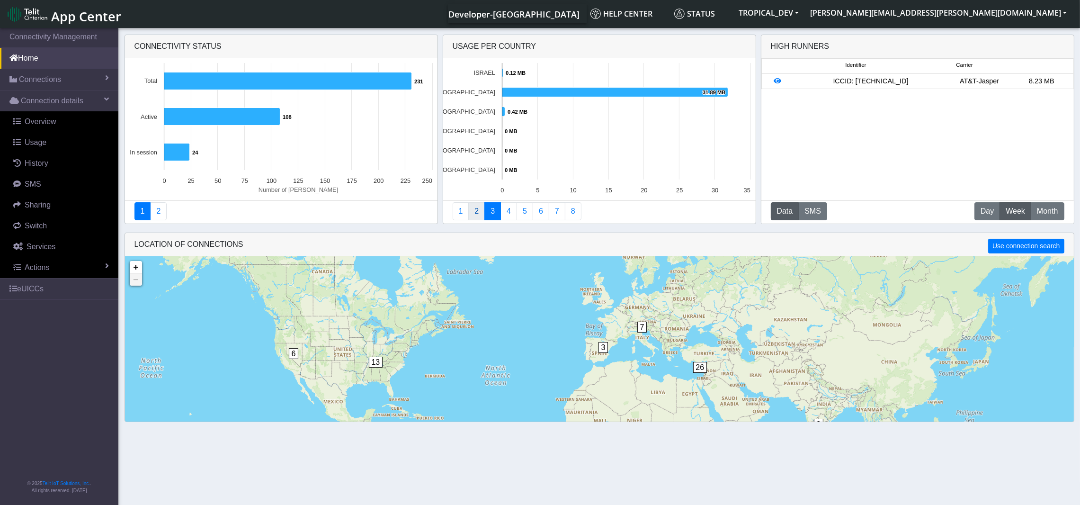
click at [478, 213] on link "2" at bounding box center [476, 211] width 17 height 18
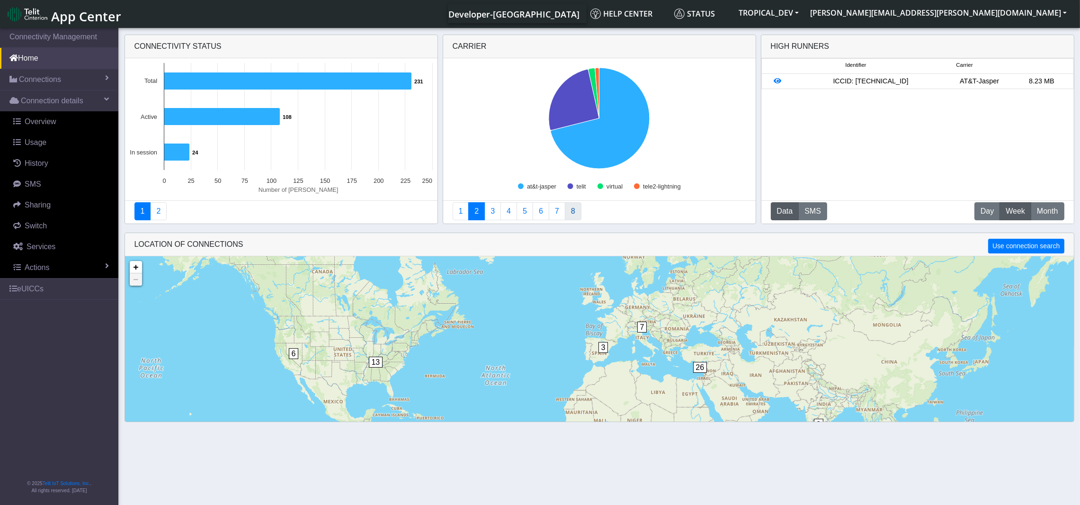
click at [571, 211] on link "8" at bounding box center [573, 211] width 17 height 18
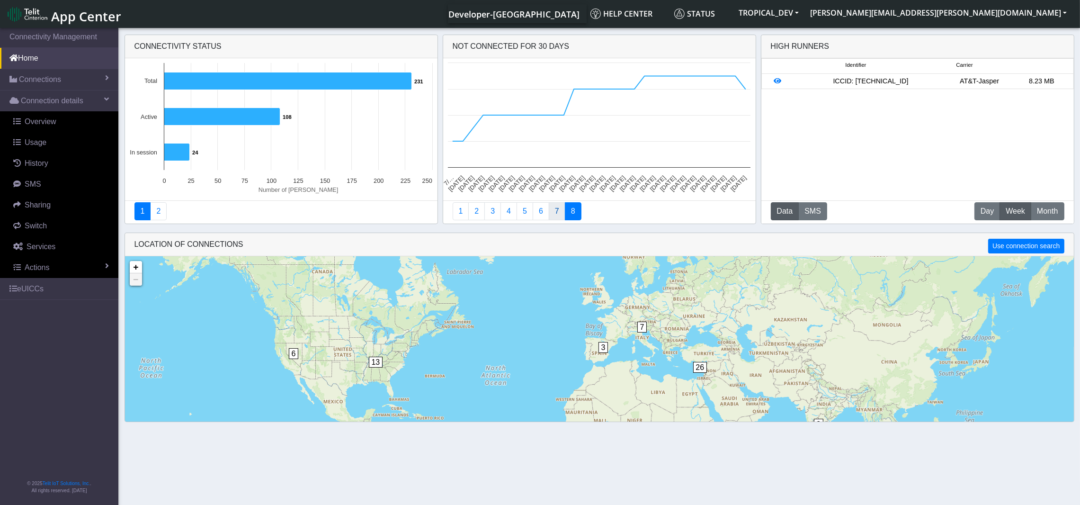
click at [555, 208] on link "7" at bounding box center [557, 211] width 17 height 18
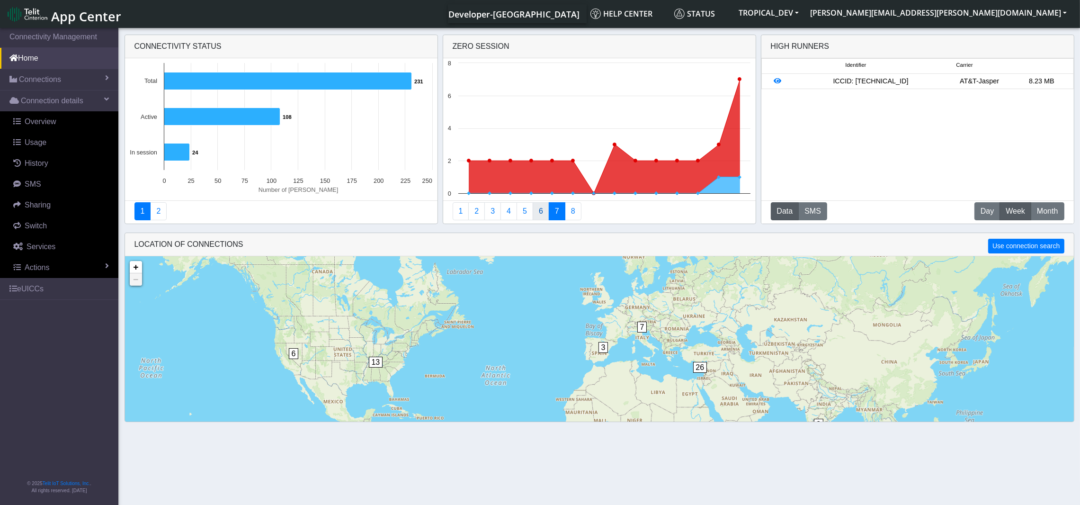
click at [538, 209] on link "6" at bounding box center [541, 211] width 17 height 18
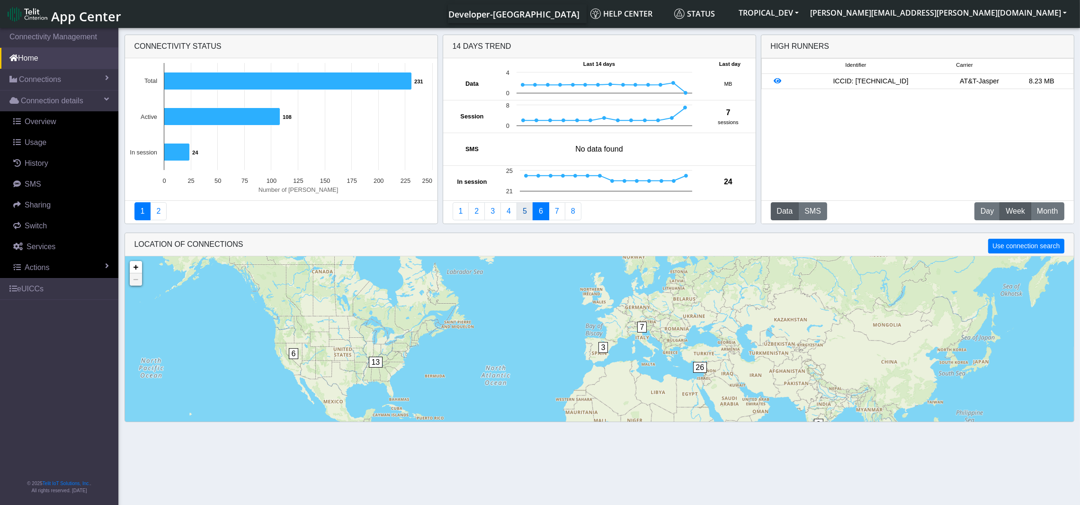
click at [524, 208] on link "5" at bounding box center [525, 211] width 17 height 18
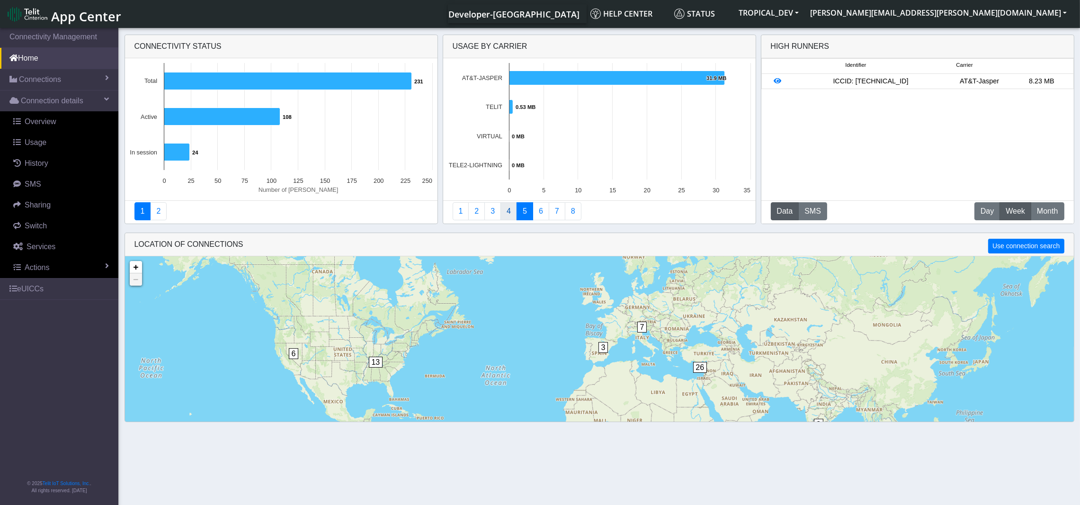
click at [508, 212] on link "4" at bounding box center [509, 211] width 17 height 18
click at [490, 212] on link "3" at bounding box center [493, 211] width 17 height 18
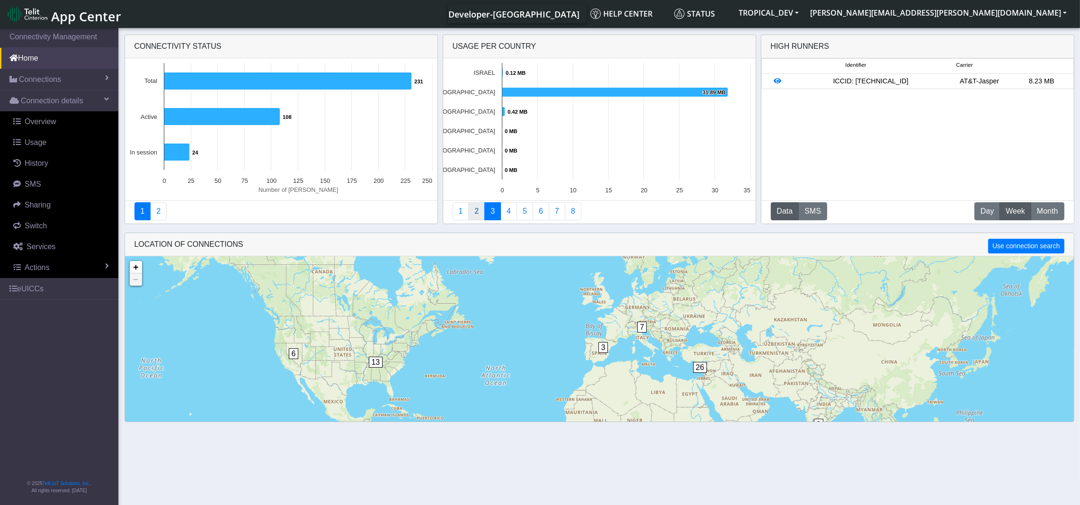
click at [477, 212] on link "2" at bounding box center [476, 211] width 17 height 18
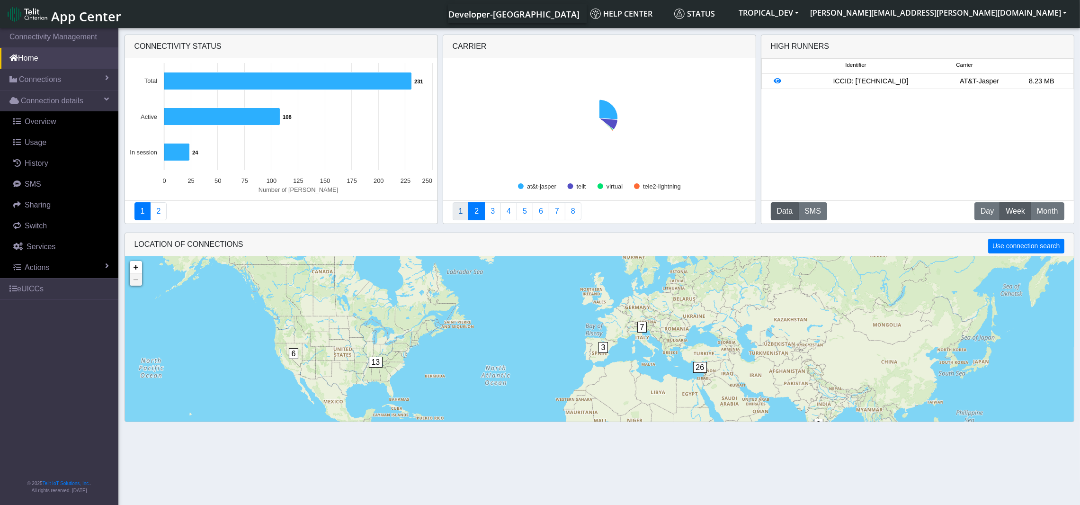
click at [460, 209] on link "1" at bounding box center [461, 211] width 17 height 18
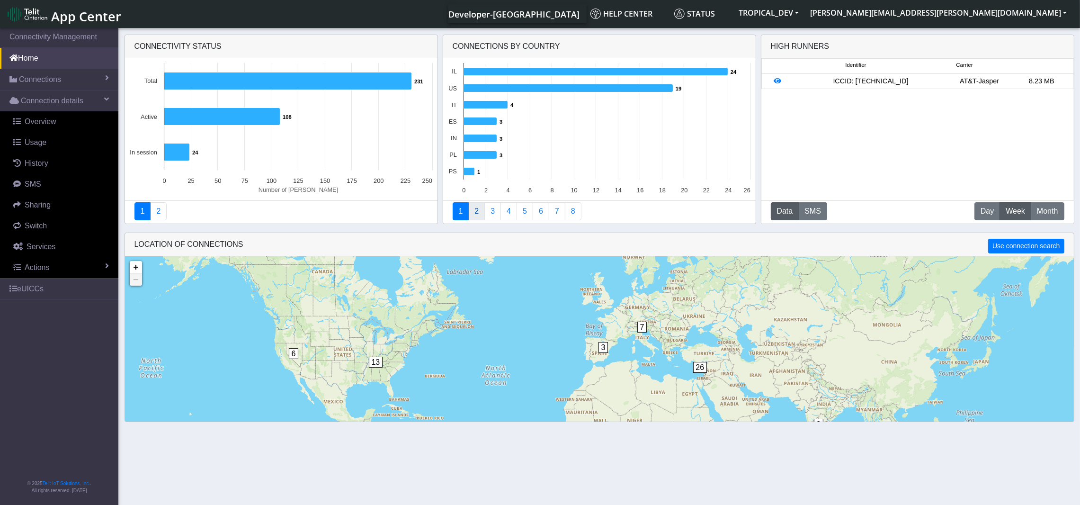
click at [475, 212] on link "2" at bounding box center [476, 211] width 17 height 18
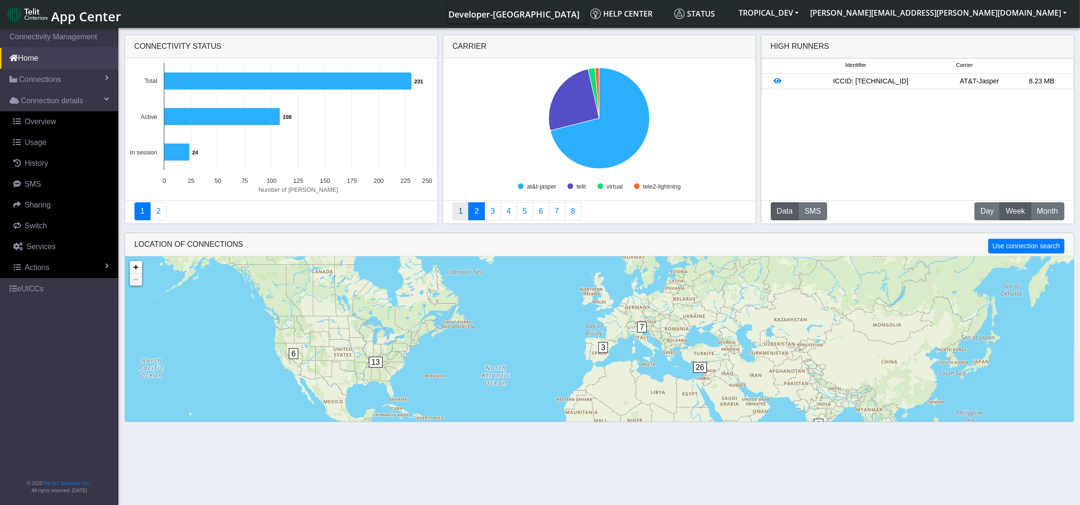
click at [461, 209] on link "1" at bounding box center [461, 211] width 17 height 18
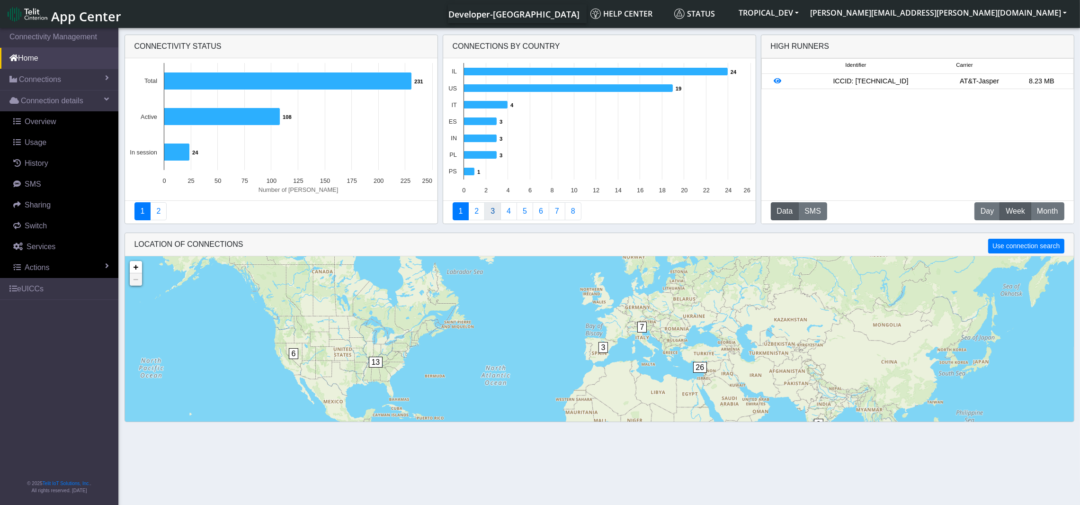
click at [496, 212] on link "3" at bounding box center [493, 211] width 17 height 18
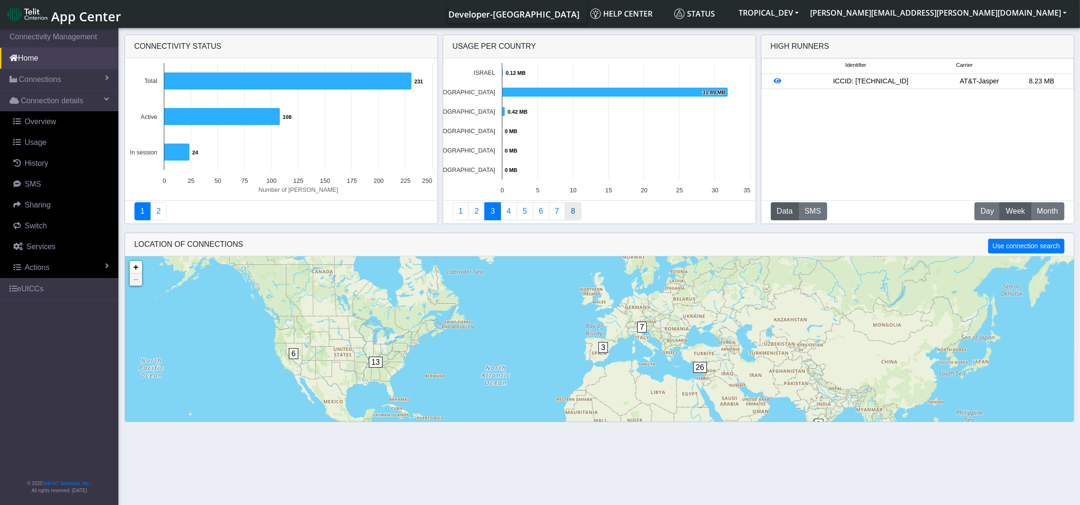
click at [576, 212] on link "8" at bounding box center [573, 211] width 17 height 18
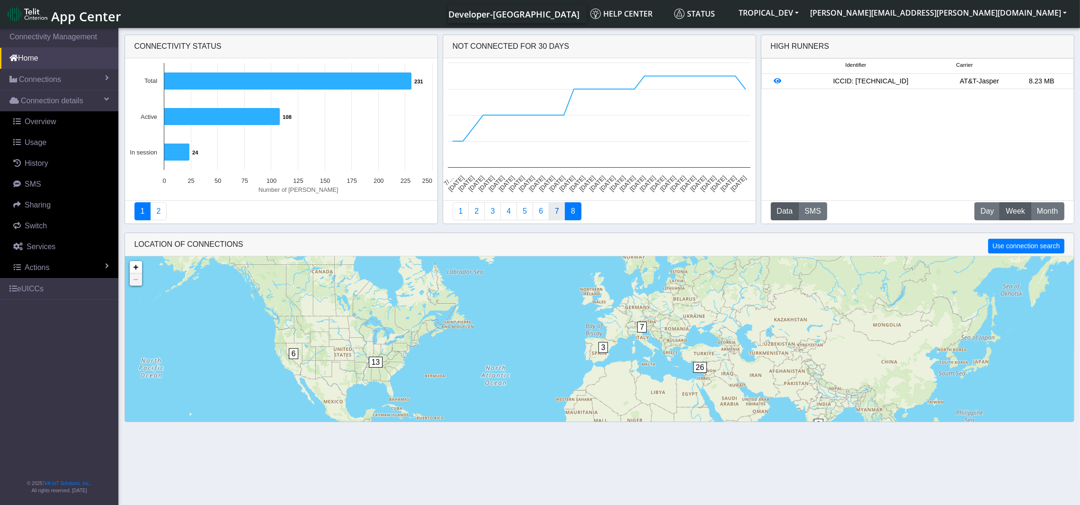
click at [556, 208] on link "7" at bounding box center [557, 211] width 17 height 18
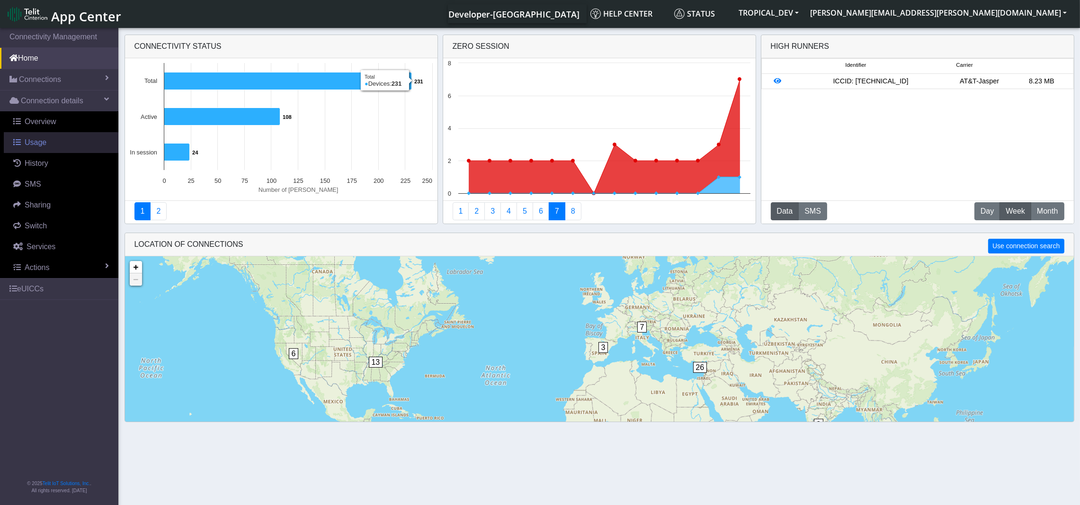
click at [39, 143] on span "Usage" at bounding box center [36, 142] width 22 height 8
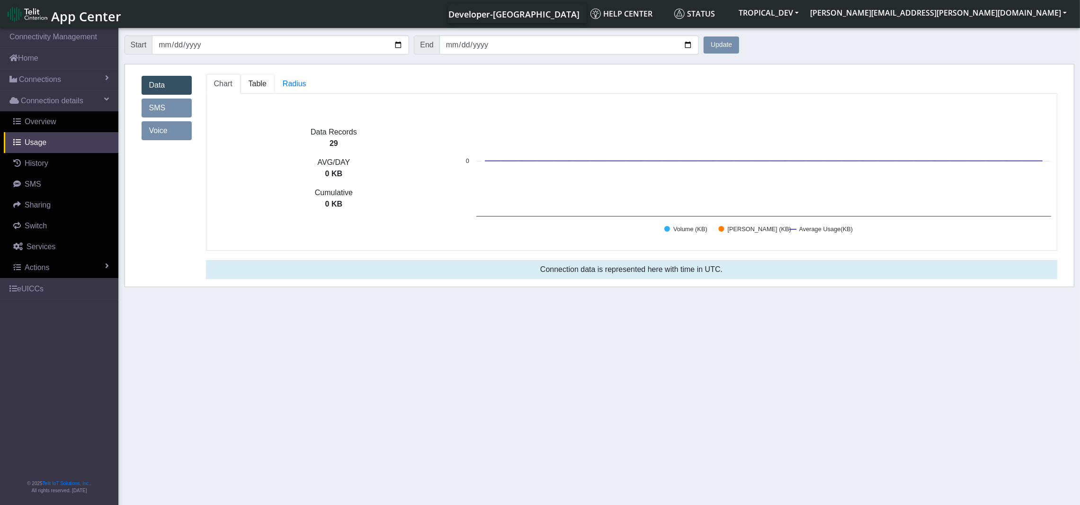
click at [255, 81] on span "Table" at bounding box center [258, 84] width 18 height 8
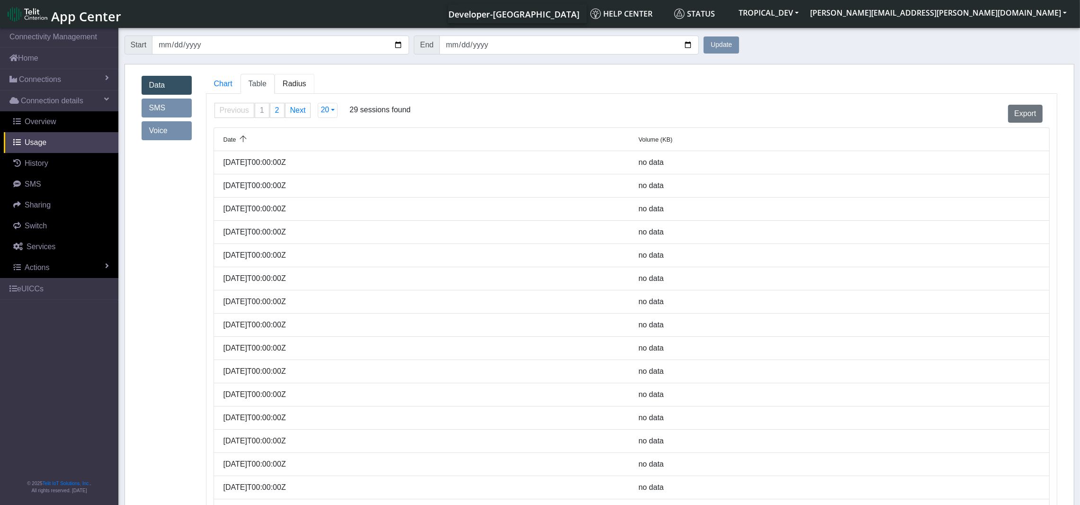
click at [267, 81] on span "Radius" at bounding box center [258, 84] width 18 height 8
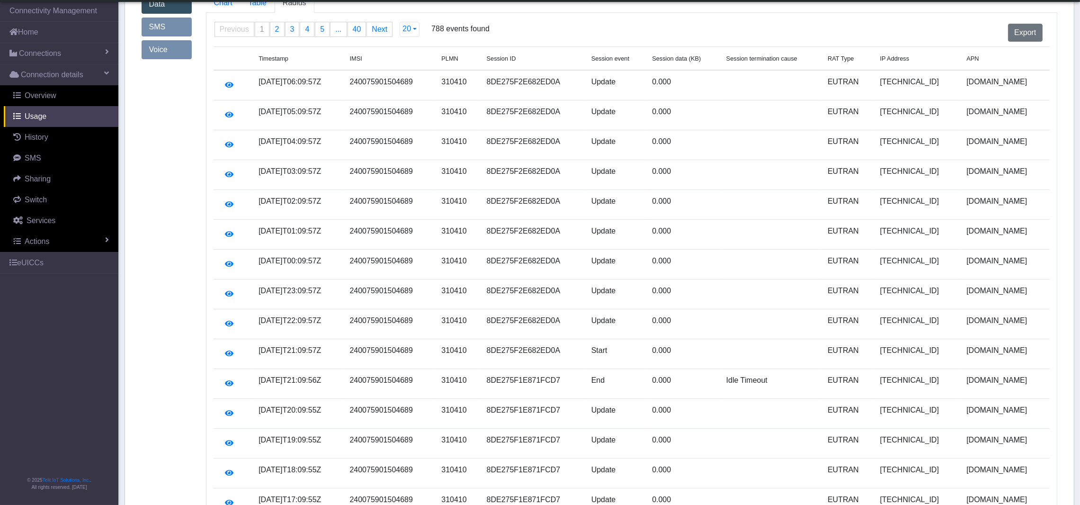
scroll to position [71, 0]
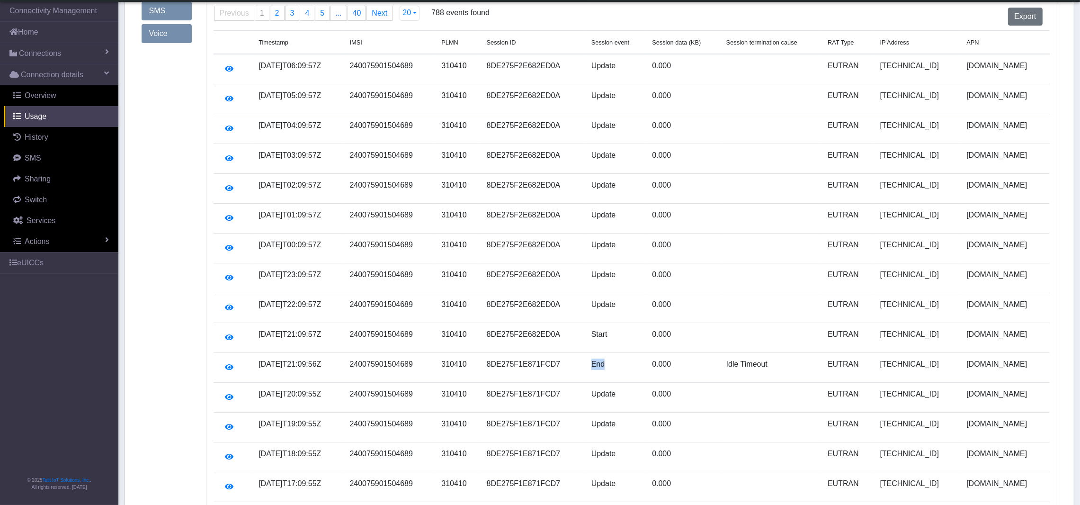
drag, startPoint x: 635, startPoint y: 365, endPoint x: 601, endPoint y: 366, distance: 33.6
click at [601, 366] on tr "2025-08-20T21:09:56Z 240075901504689 310410 8DE275F1E871FCD7 End 0.000 Idle Tim…" at bounding box center [632, 368] width 837 height 30
drag, startPoint x: 701, startPoint y: 369, endPoint x: 659, endPoint y: 372, distance: 41.8
click at [659, 372] on tr "2025-08-20T21:09:56Z 240075901504689 310410 8DE275F1E871FCD7 End 0.000 Idle Tim…" at bounding box center [632, 368] width 837 height 30
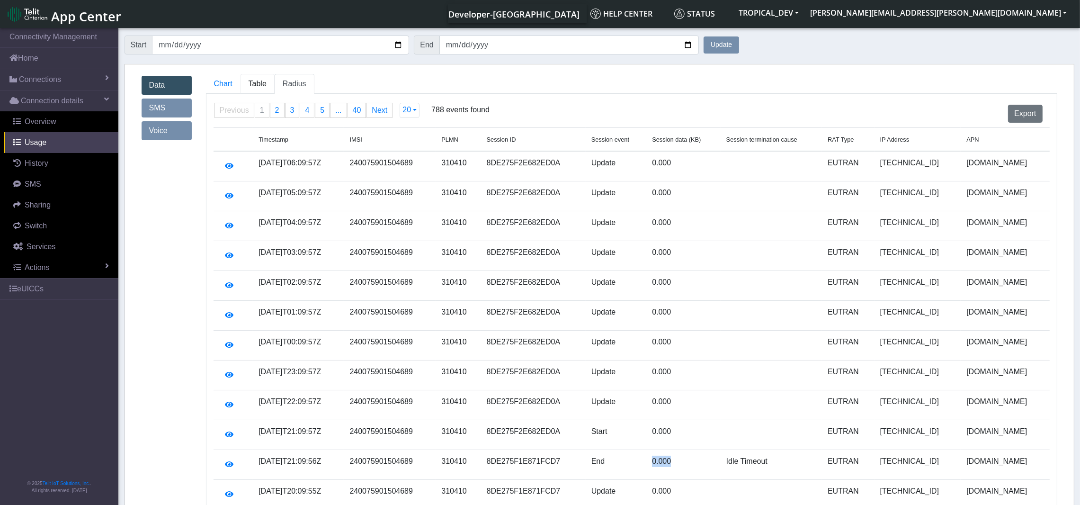
click at [249, 82] on span "Table" at bounding box center [258, 84] width 18 height 8
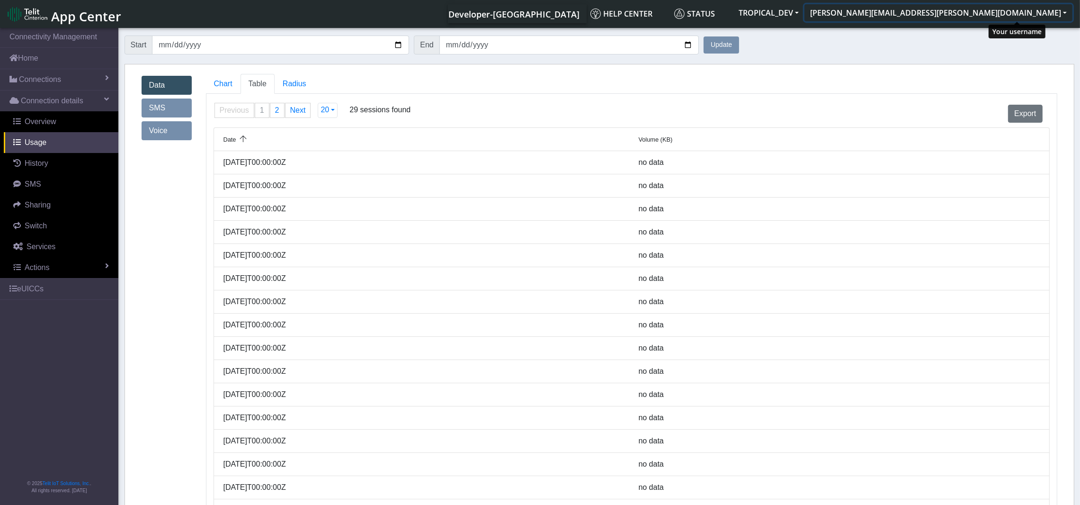
click at [1032, 14] on button "[PERSON_NAME][EMAIL_ADDRESS][PERSON_NAME][DOMAIN_NAME]" at bounding box center [939, 12] width 268 height 17
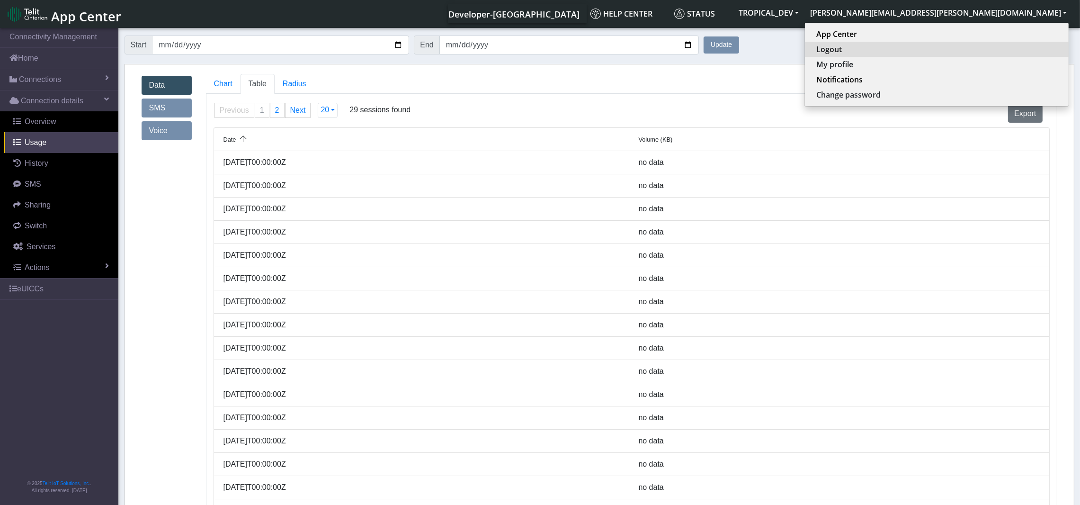
click at [995, 52] on button "Logout" at bounding box center [937, 49] width 264 height 15
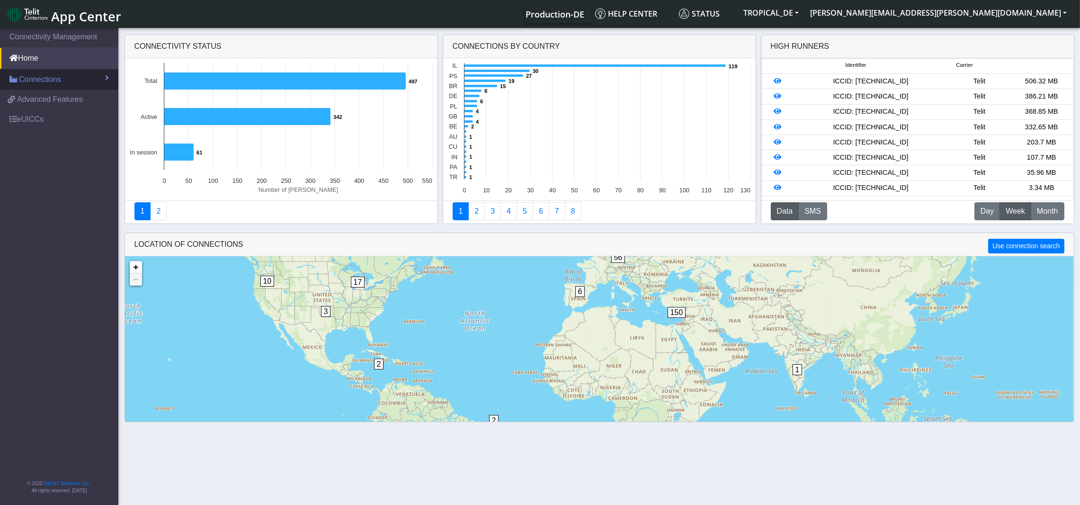
click at [36, 80] on span "Connections" at bounding box center [40, 79] width 42 height 11
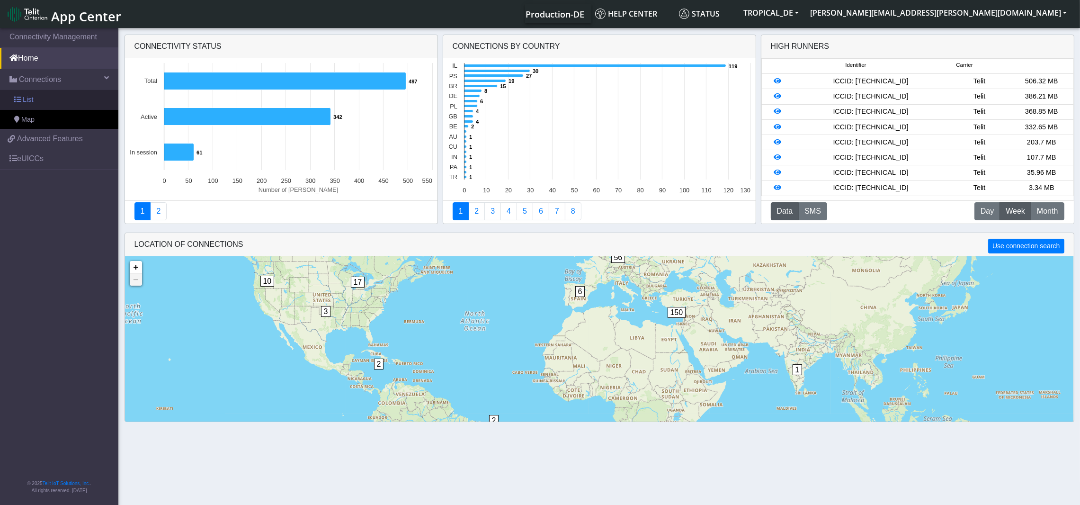
click at [37, 101] on link "List" at bounding box center [59, 100] width 118 height 20
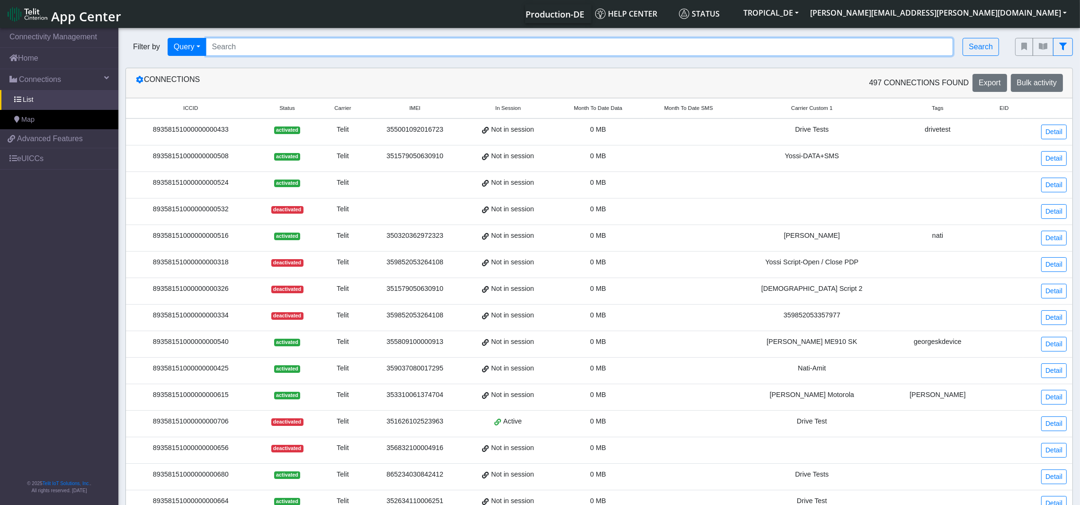
click at [464, 50] on input "Search..." at bounding box center [580, 47] width 748 height 18
paste input "89358151000027153850"
type input "89358151000027153850"
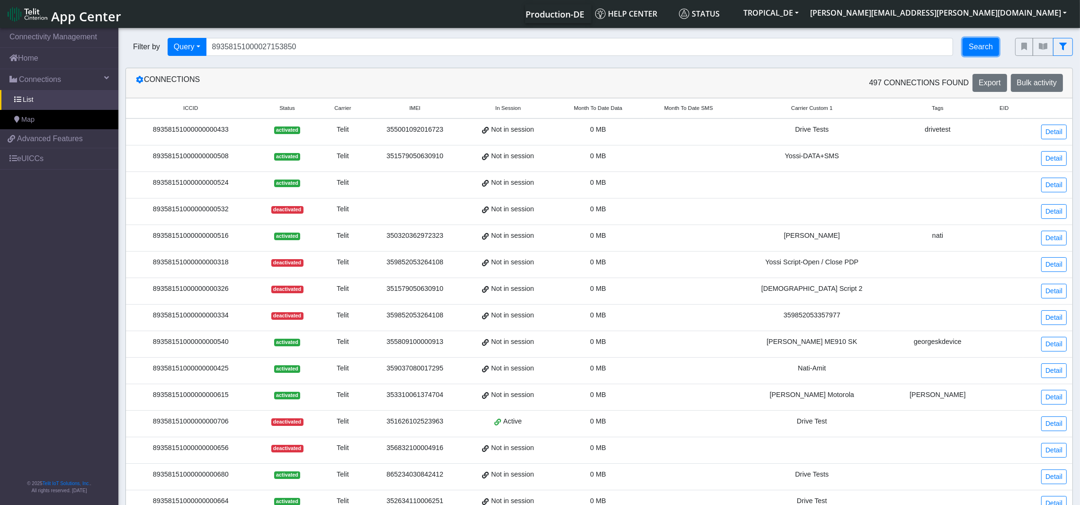
click at [974, 50] on button "Search" at bounding box center [981, 47] width 36 height 18
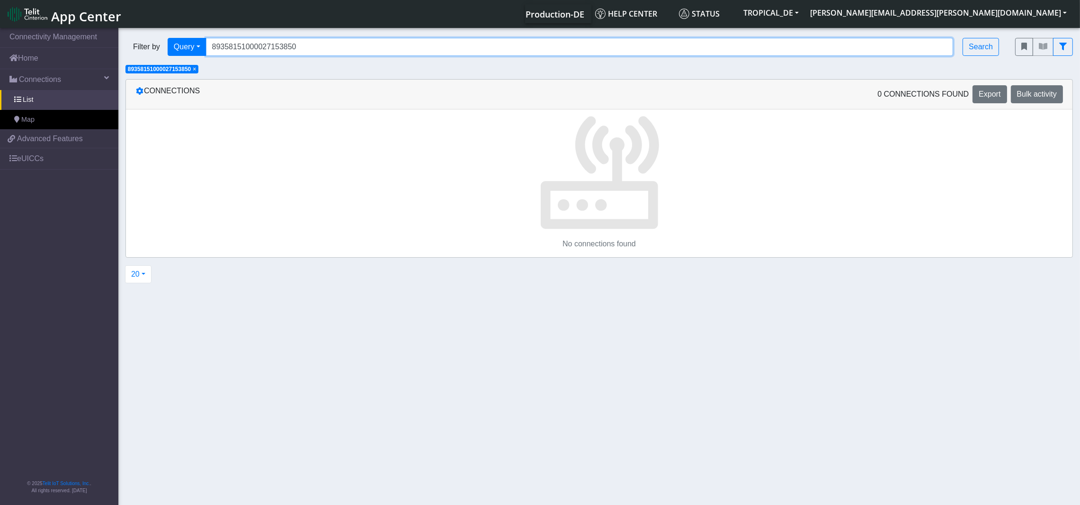
click at [343, 48] on input "89358151000027153850" at bounding box center [580, 47] width 748 height 18
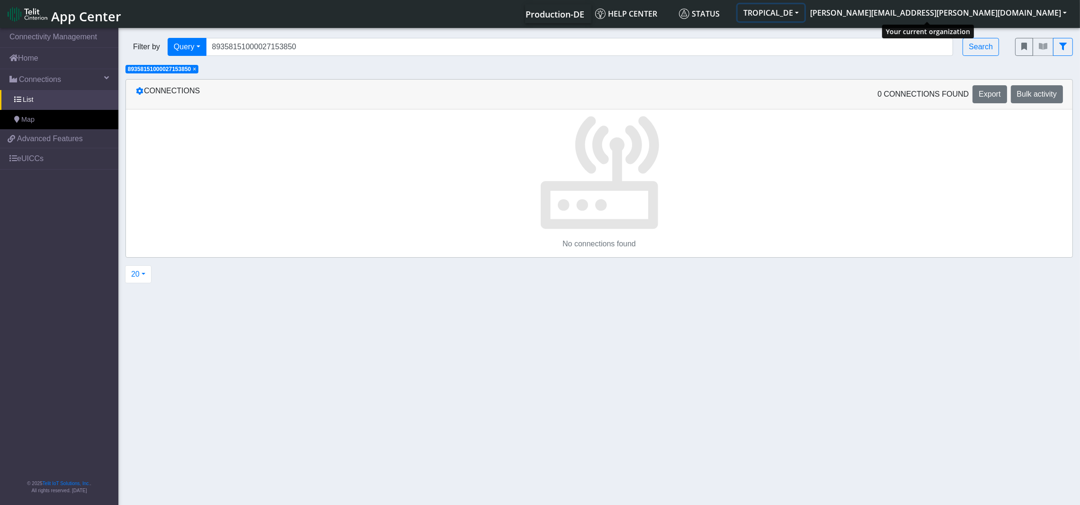
click at [805, 14] on button "TROPICAL_DE" at bounding box center [771, 12] width 67 height 17
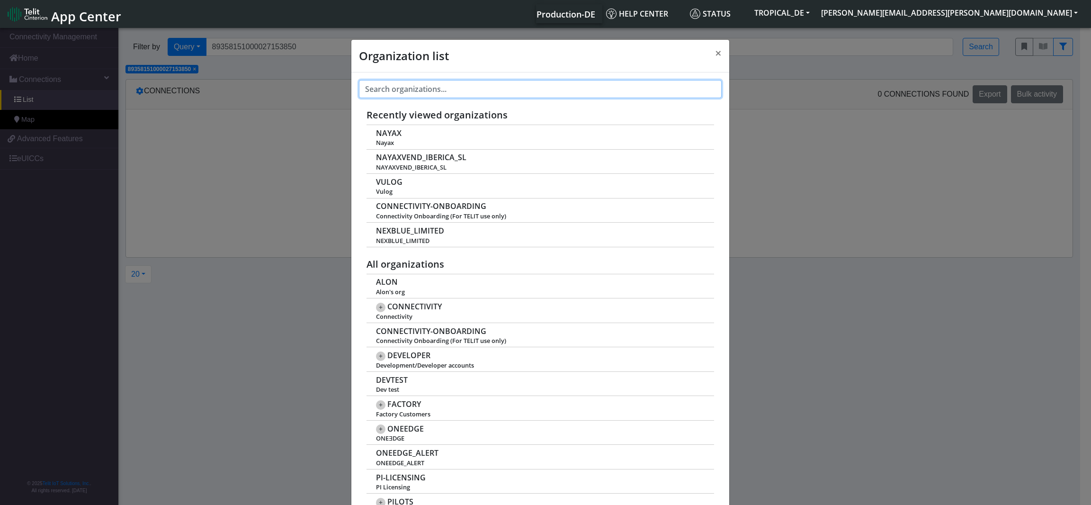
click at [508, 87] on input "text" at bounding box center [540, 89] width 363 height 18
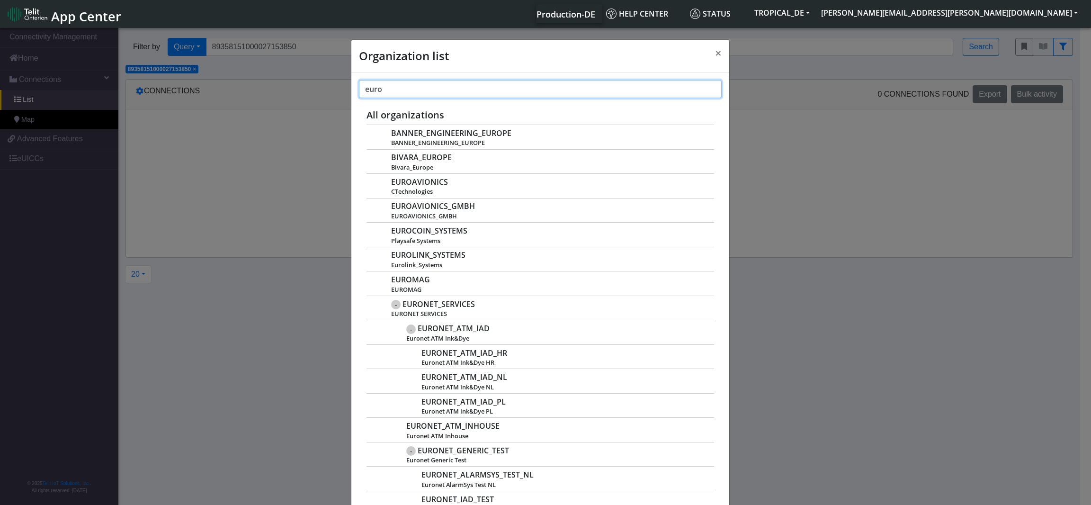
type input "euro"
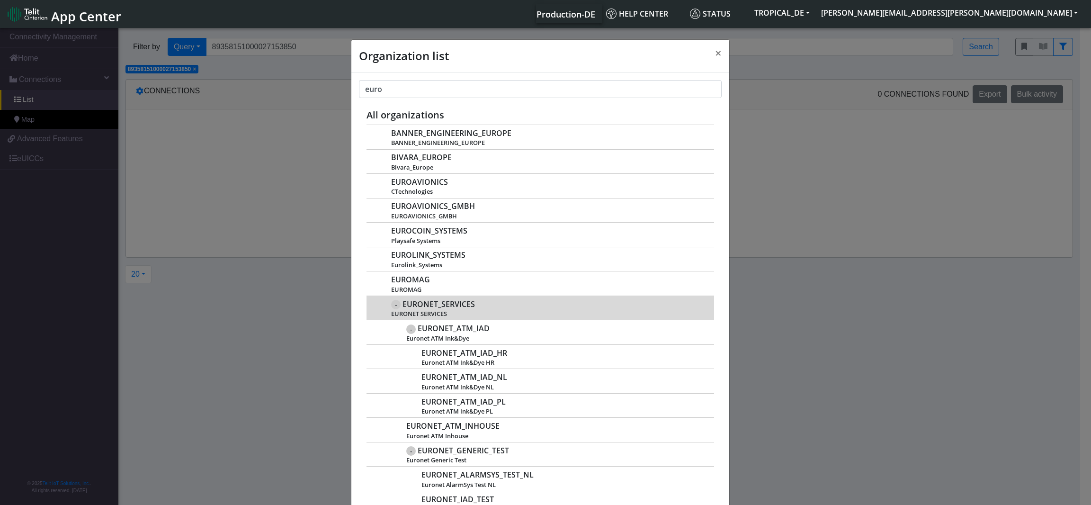
click at [450, 306] on span "EURONET_SERVICES" at bounding box center [439, 304] width 72 height 9
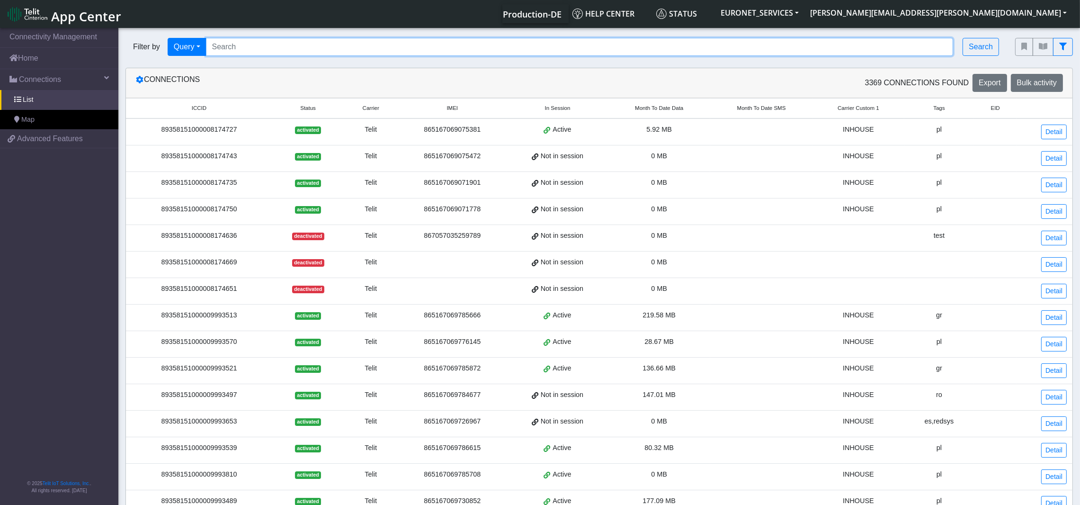
click at [428, 45] on input "Search..." at bounding box center [580, 47] width 748 height 18
paste input "89358151000027153850"
type input "89358151000027153850"
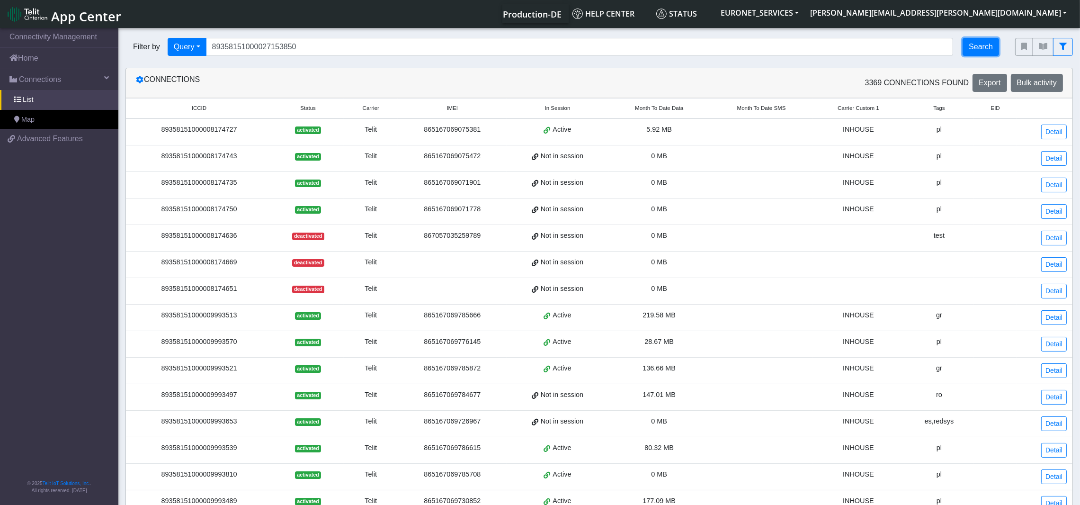
click at [979, 42] on button "Search" at bounding box center [981, 47] width 36 height 18
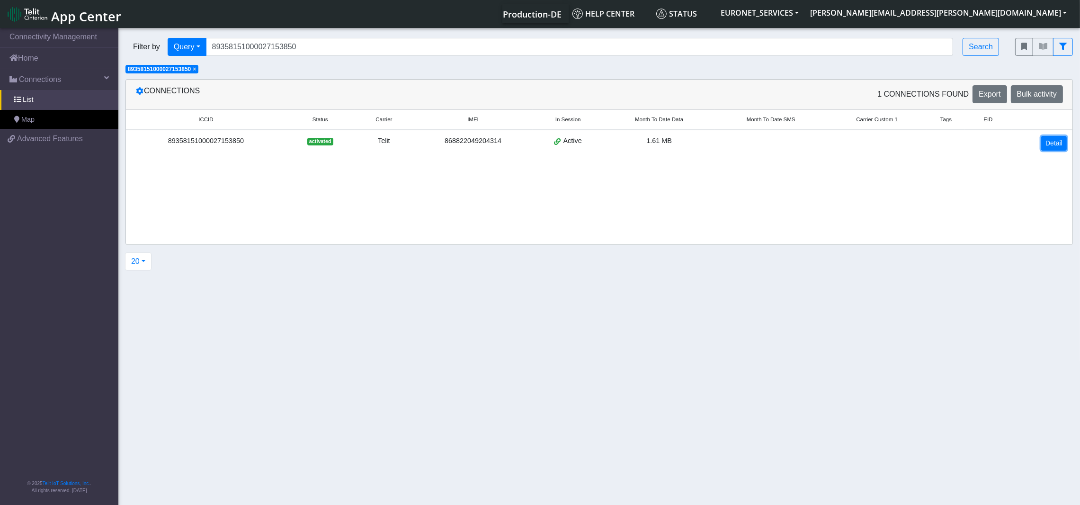
click at [1053, 141] on link "Detail" at bounding box center [1055, 143] width 26 height 15
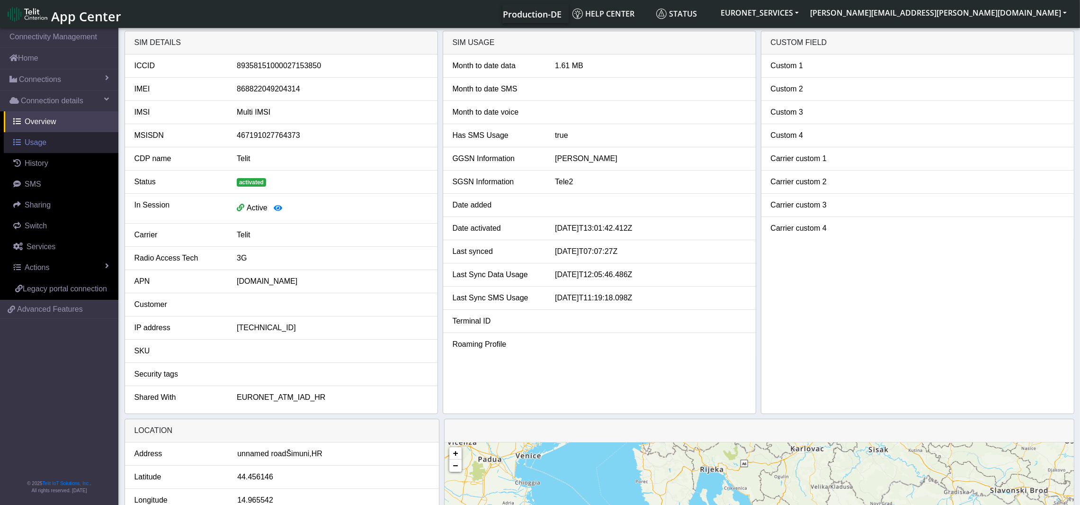
click at [35, 142] on span "Usage" at bounding box center [36, 142] width 22 height 8
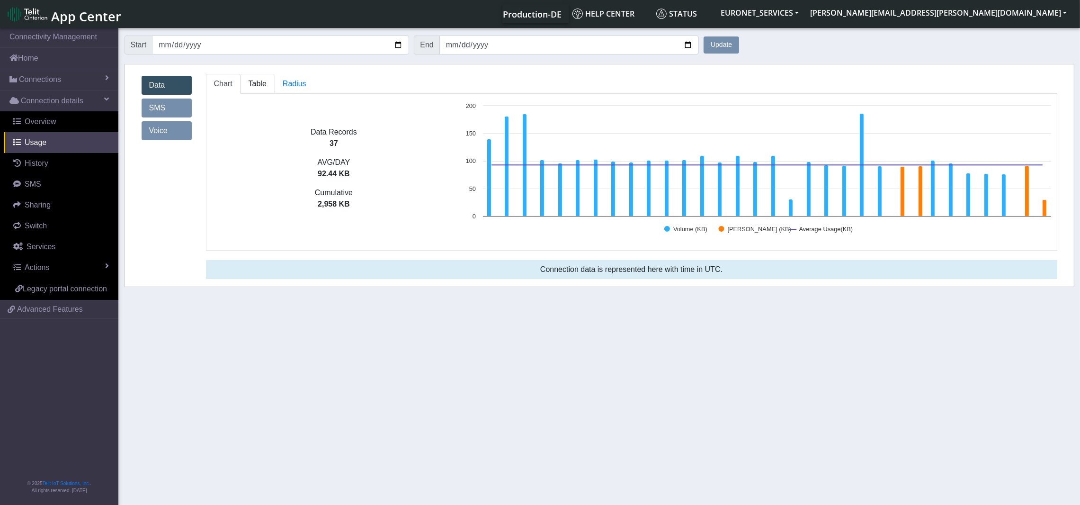
click at [254, 84] on span "Table" at bounding box center [258, 84] width 18 height 8
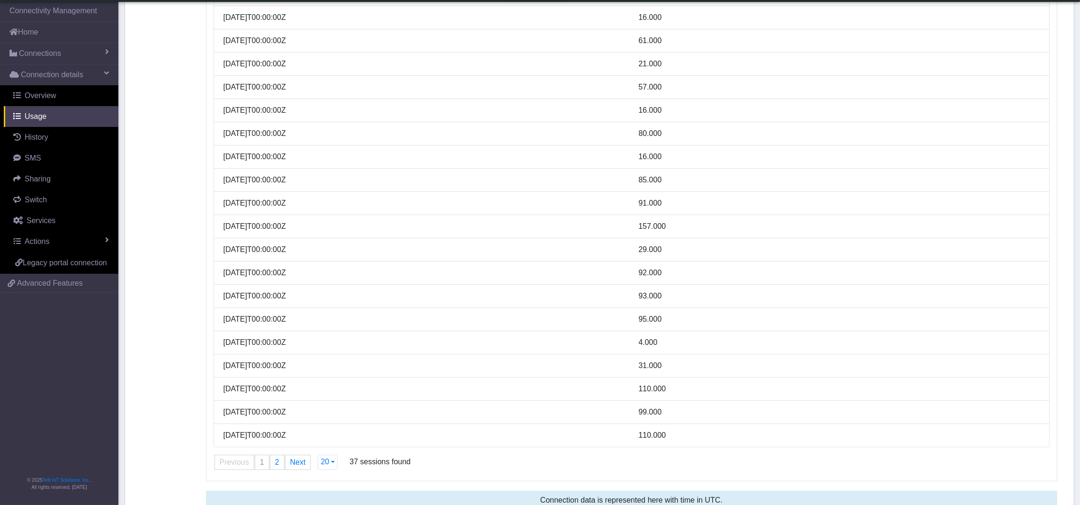
scroll to position [157, 0]
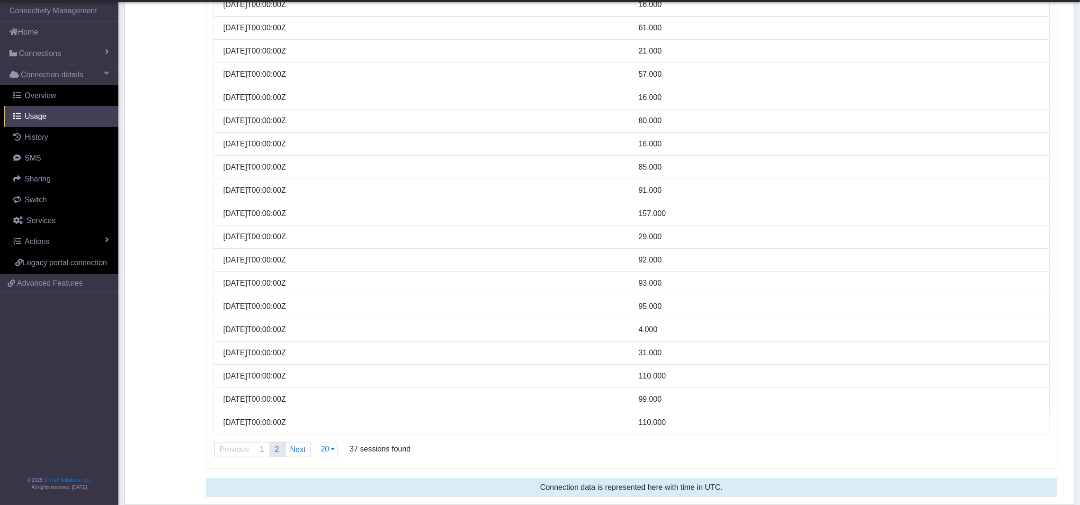
click at [278, 448] on link "page 2" at bounding box center [277, 449] width 14 height 14
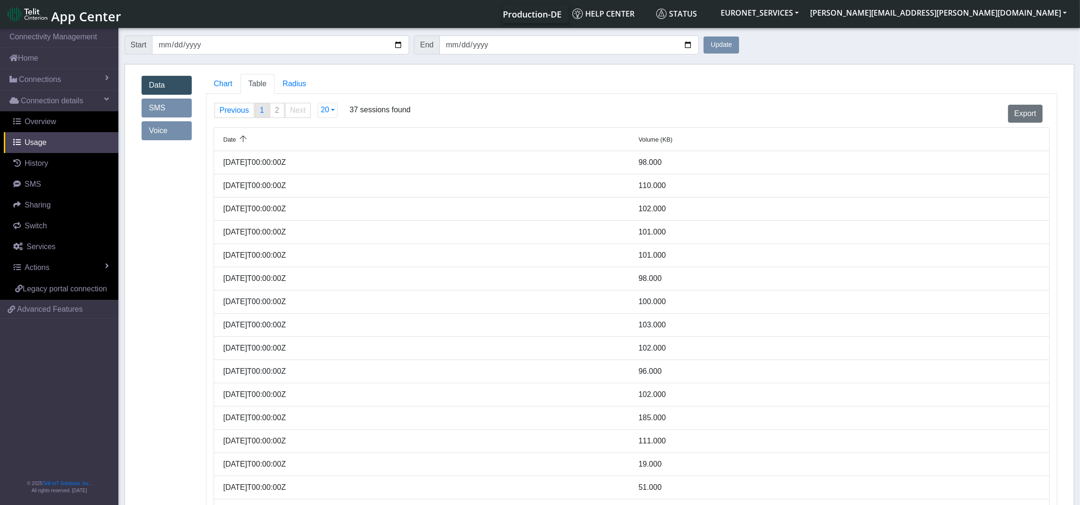
click at [260, 107] on span "1" at bounding box center [262, 110] width 4 height 8
click at [805, 5] on button "EURONET_SERVICES" at bounding box center [760, 12] width 90 height 17
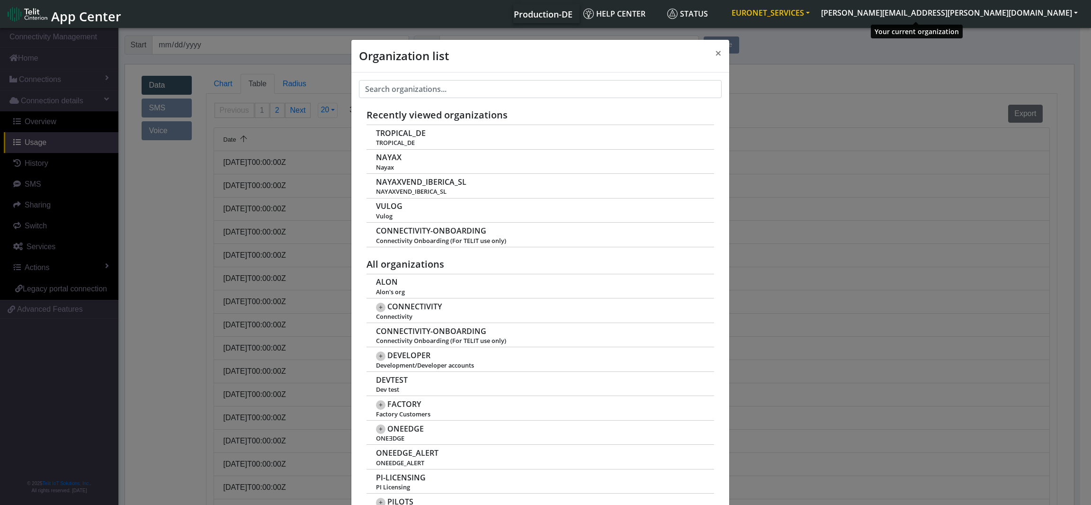
scroll to position [3, 0]
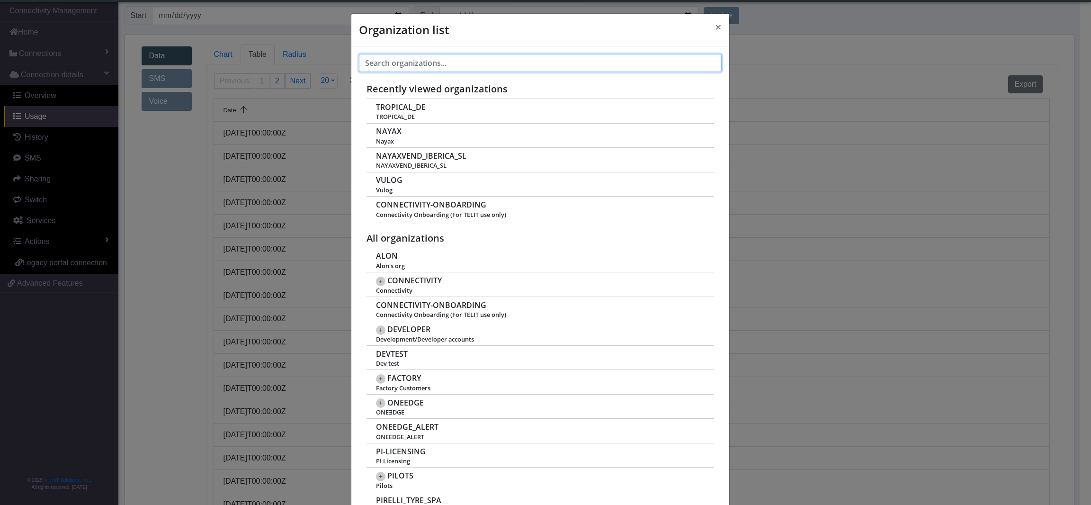
click at [604, 65] on input "text" at bounding box center [540, 63] width 363 height 18
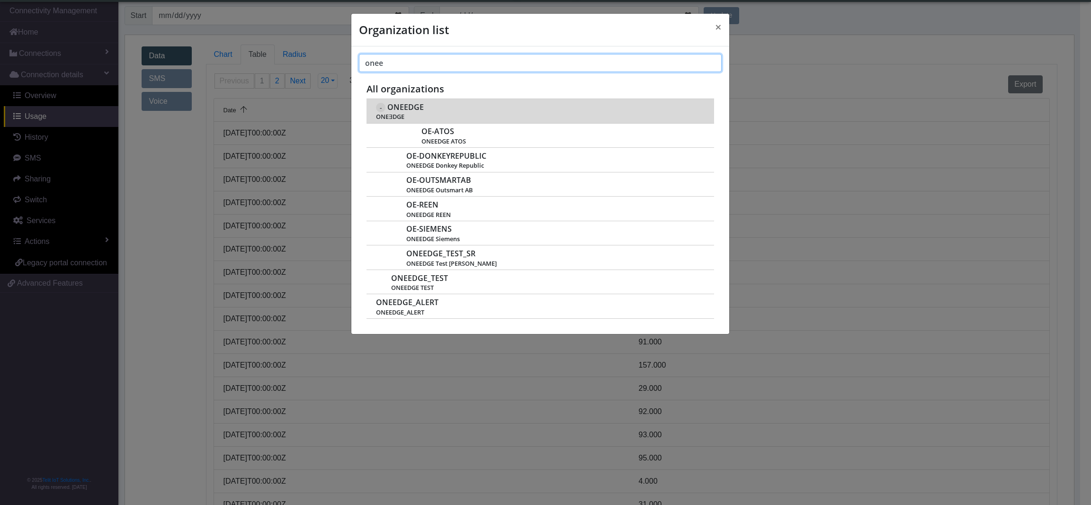
type input "onee"
click at [407, 110] on span "ONEEDGE" at bounding box center [405, 107] width 36 height 9
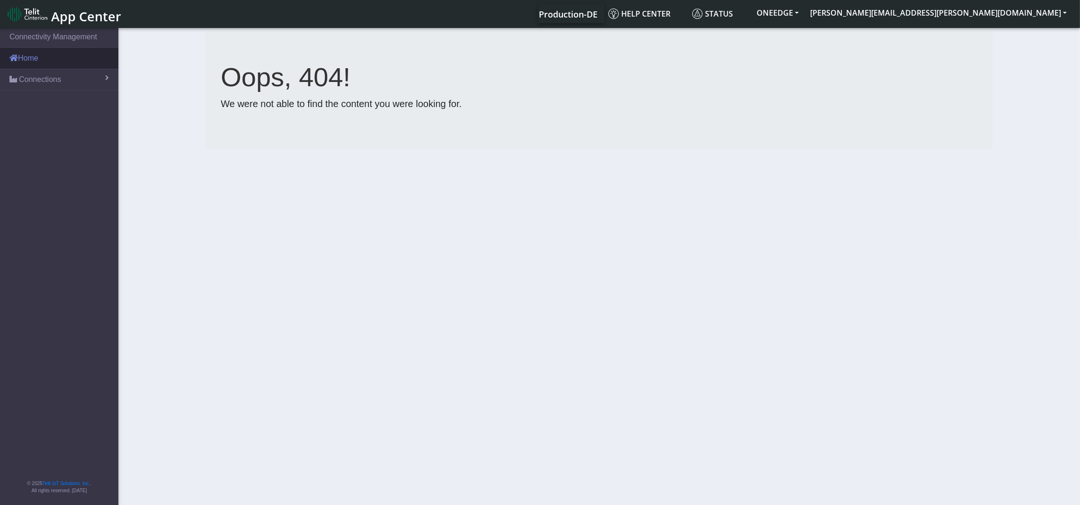
click at [19, 65] on link "Home" at bounding box center [59, 58] width 118 height 21
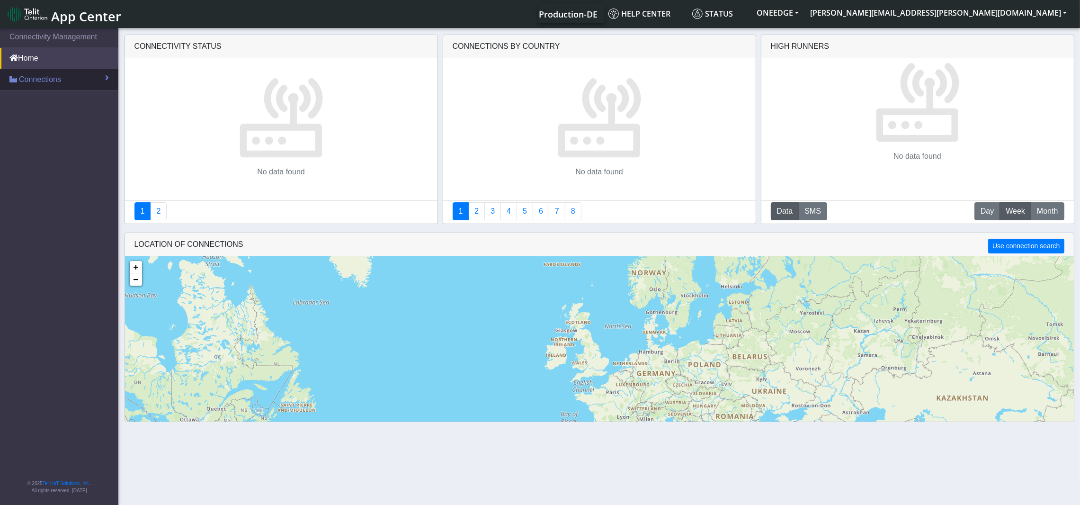
click at [46, 80] on span "Connections" at bounding box center [40, 79] width 42 height 11
click at [35, 102] on link "List" at bounding box center [59, 100] width 118 height 20
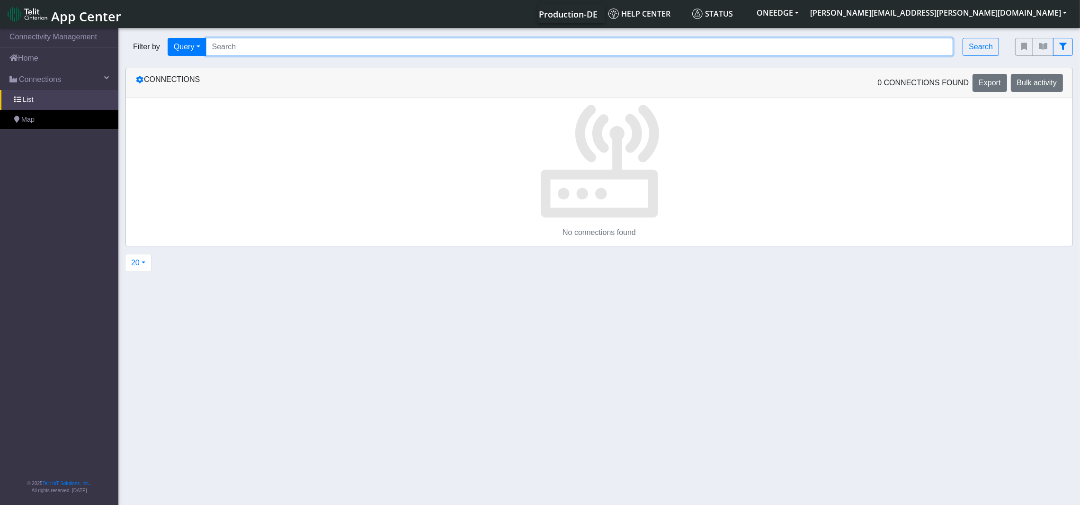
click at [484, 45] on input "Search..." at bounding box center [580, 47] width 748 height 18
paste input "89358151000001687618"
type input "89358151000001687618"
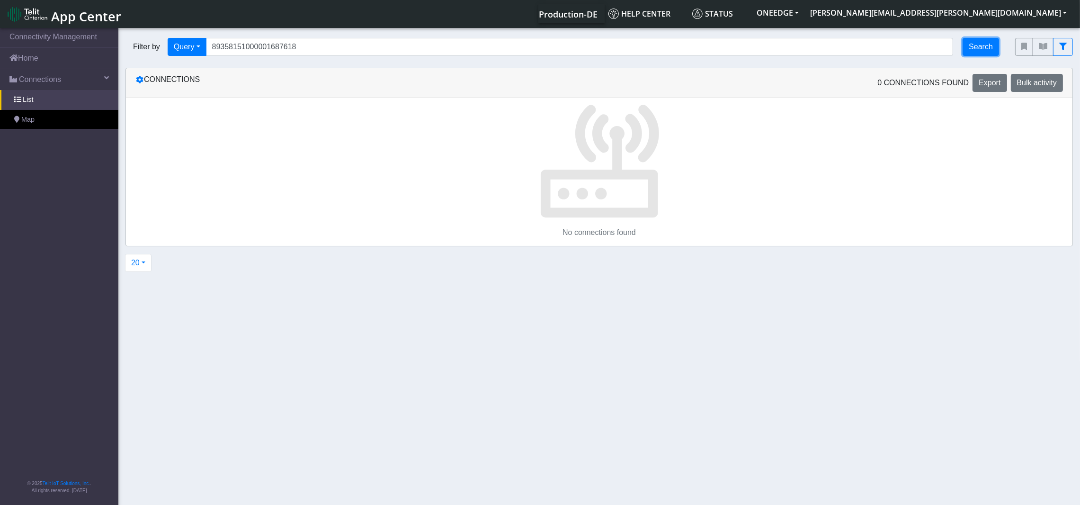
click at [979, 48] on button "Search" at bounding box center [981, 47] width 36 height 18
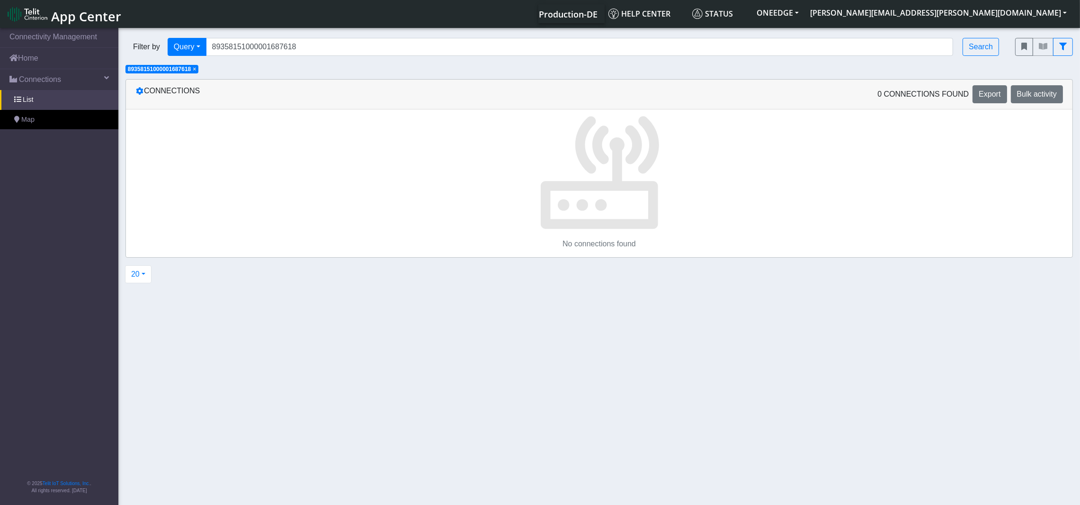
click at [196, 69] on span "×" at bounding box center [194, 69] width 3 height 7
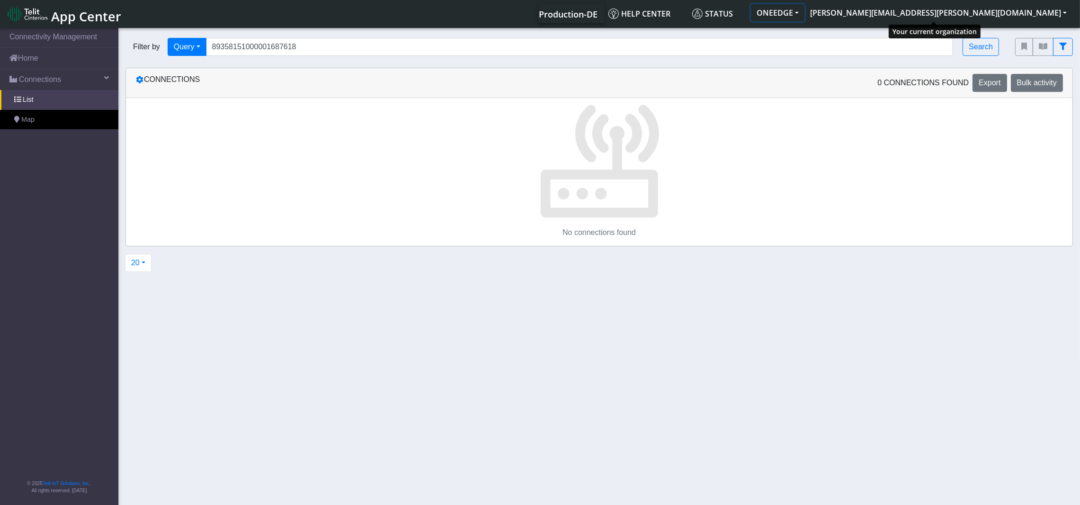
click at [805, 13] on button "ONEEDGE" at bounding box center [778, 12] width 54 height 17
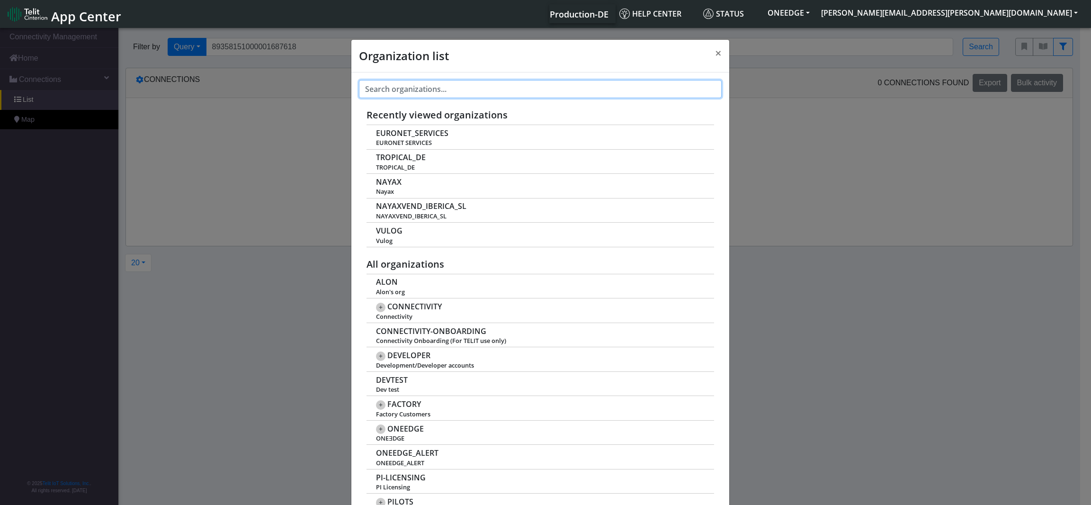
click at [471, 90] on input "text" at bounding box center [540, 89] width 363 height 18
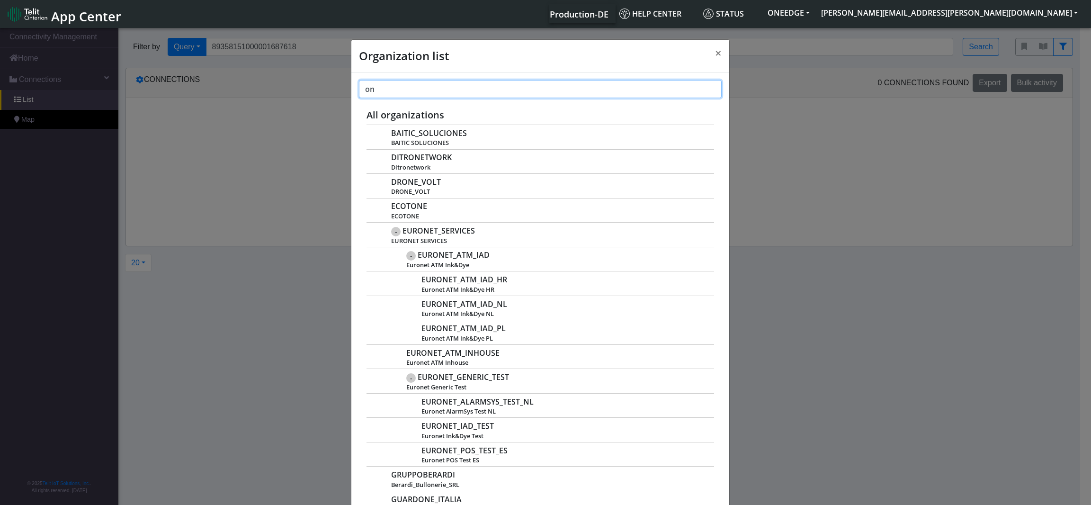
type input "o"
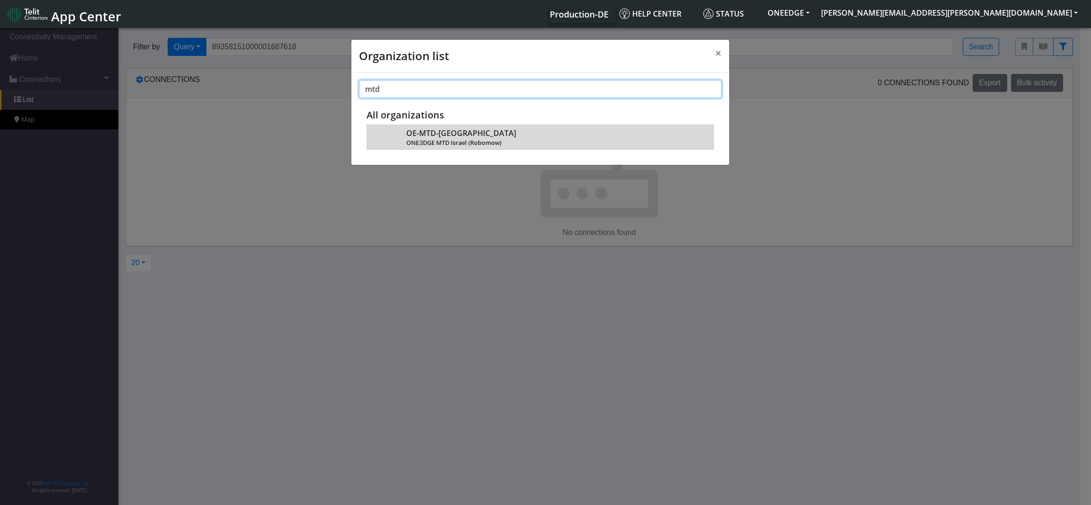
type input "mtd"
click at [430, 132] on span "OE-MTD-ISRAEL" at bounding box center [461, 133] width 110 height 9
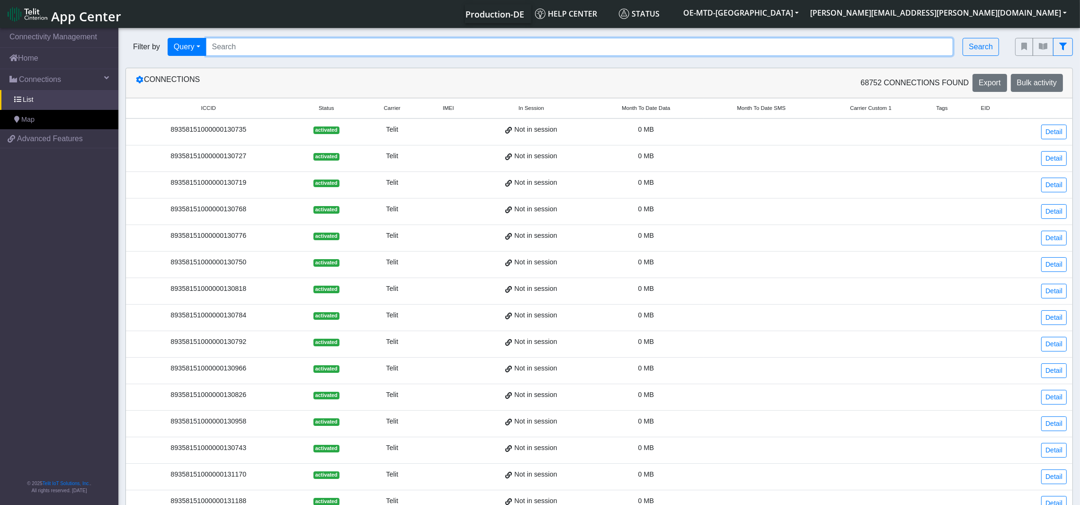
click at [445, 47] on input "Search..." at bounding box center [580, 47] width 748 height 18
paste input "89358151000001687618"
type input "89358151000001687618"
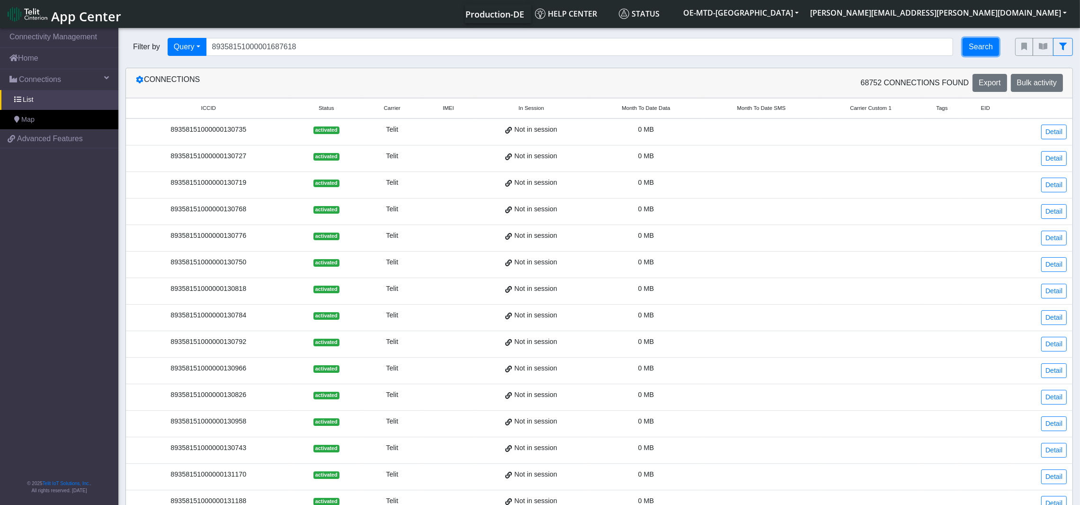
click at [977, 45] on button "Search" at bounding box center [981, 47] width 36 height 18
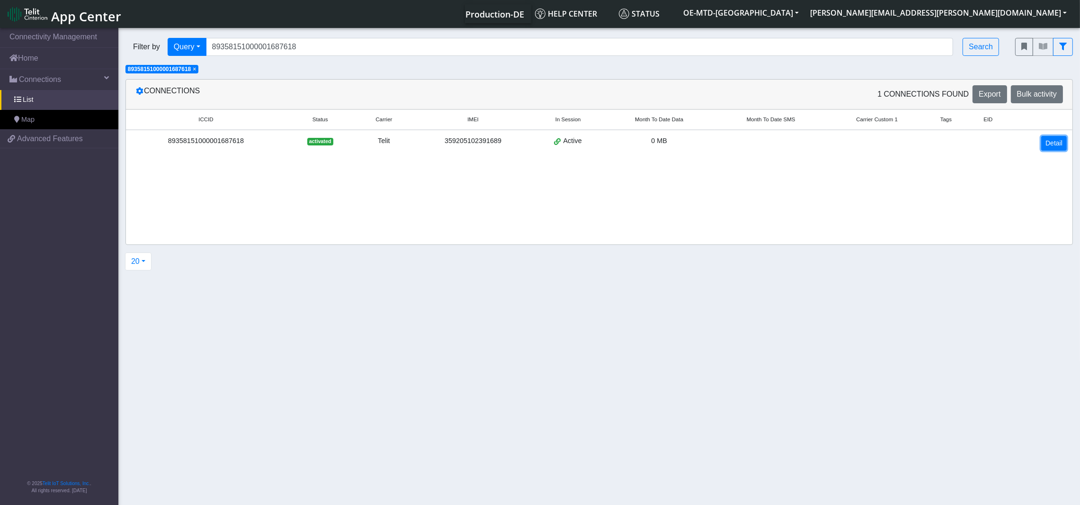
click at [1055, 144] on link "Detail" at bounding box center [1055, 143] width 26 height 15
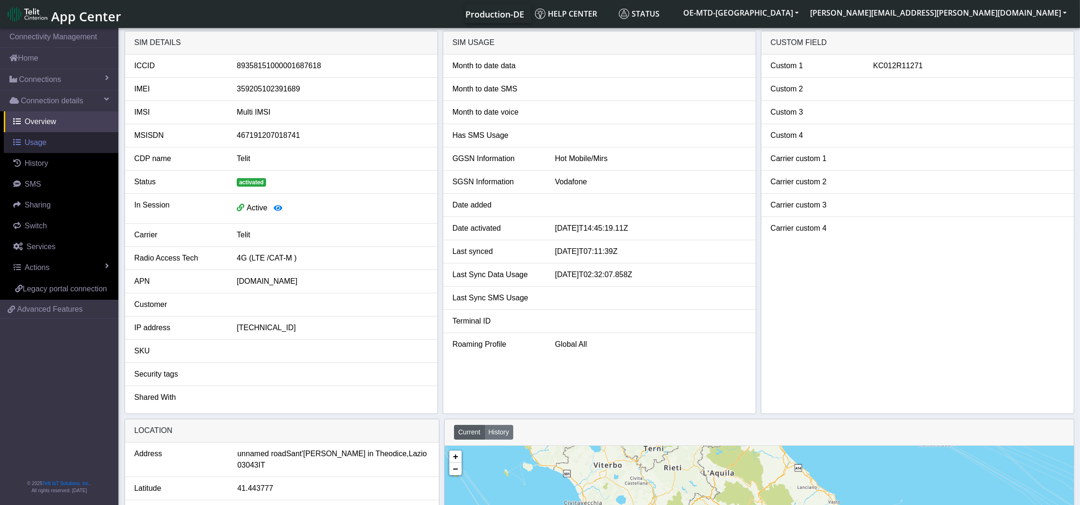
click at [36, 144] on span "Usage" at bounding box center [36, 142] width 22 height 8
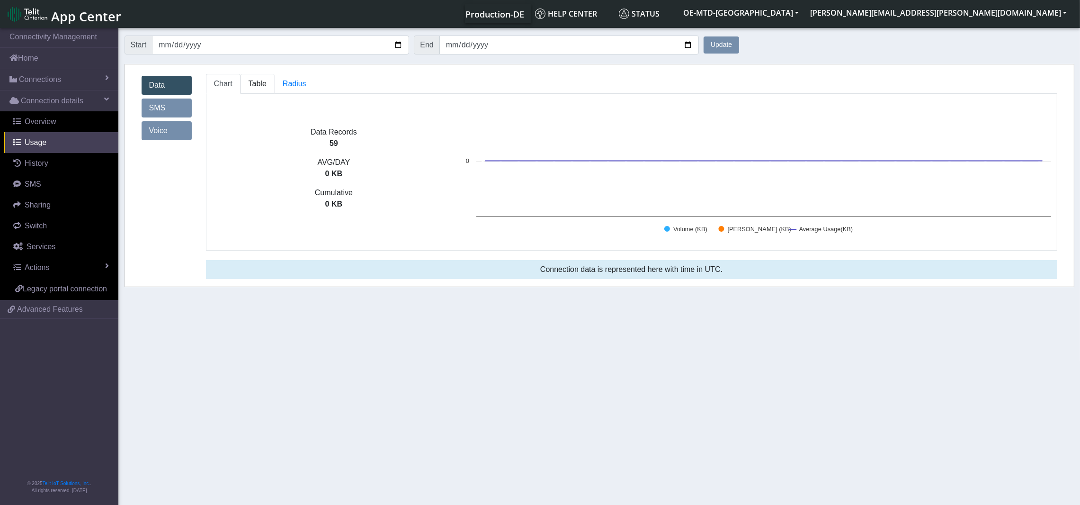
click at [251, 81] on span "Table" at bounding box center [258, 84] width 18 height 8
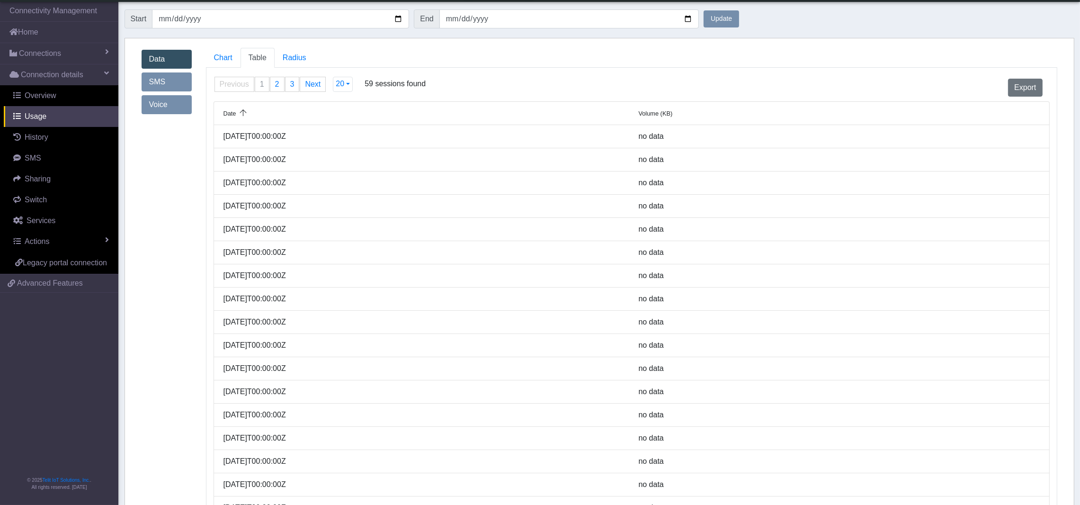
scroll to position [71, 0]
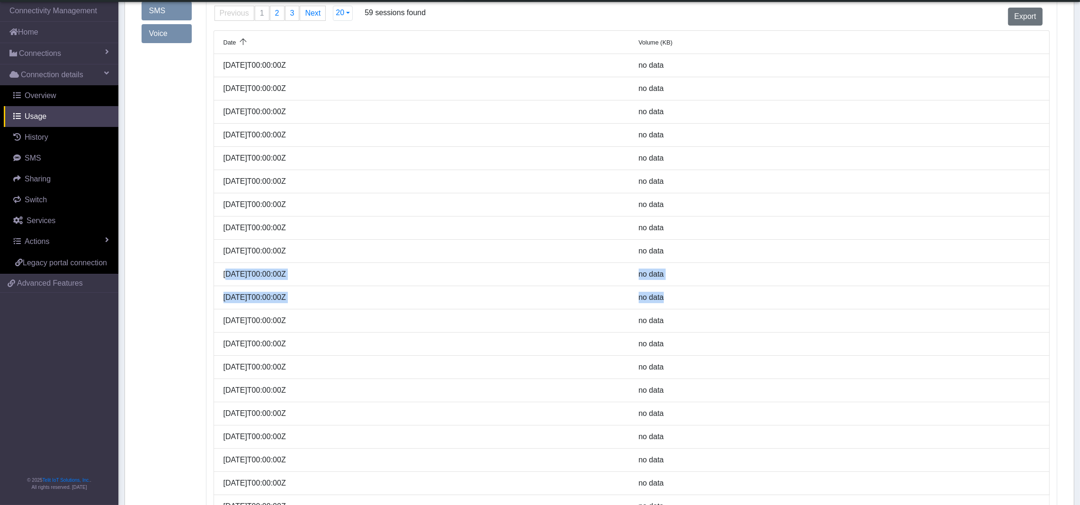
drag, startPoint x: 226, startPoint y: 273, endPoint x: 698, endPoint y: 300, distance: 472.6
click at [698, 300] on ul "Date Volume (KB) 2025-08-20T00:00:00Z no data 2025-08-19T00:00:00Z no data 2025…" at bounding box center [632, 274] width 837 height 488
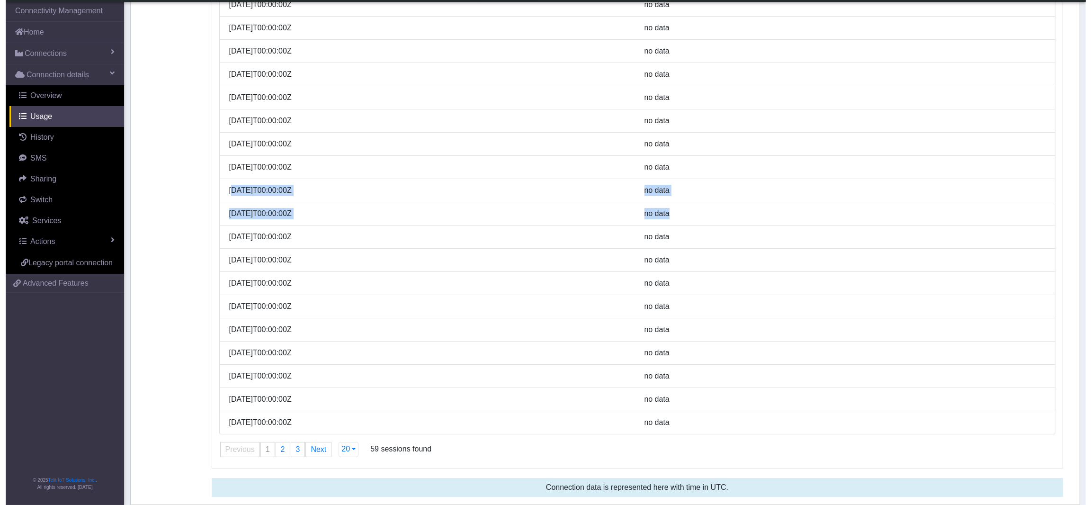
scroll to position [0, 0]
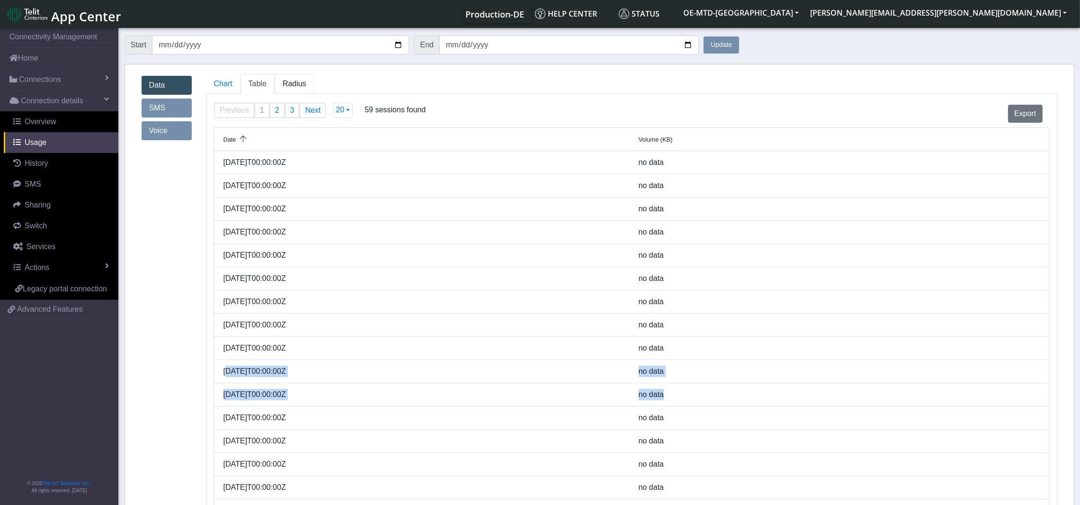
click at [267, 84] on span "Radius" at bounding box center [258, 84] width 18 height 8
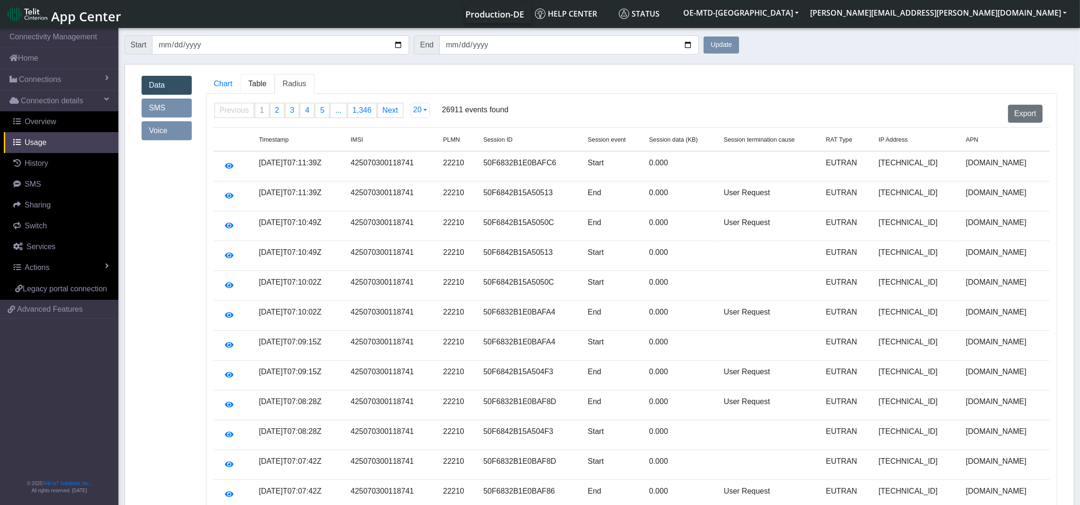
click at [255, 82] on span "Table" at bounding box center [258, 84] width 18 height 8
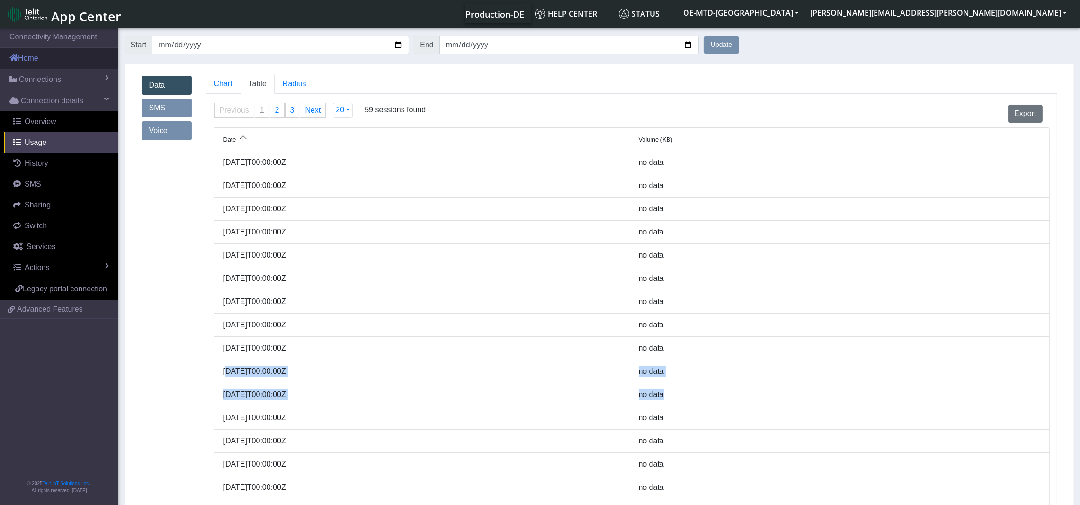
click at [49, 63] on link "Home" at bounding box center [59, 58] width 118 height 21
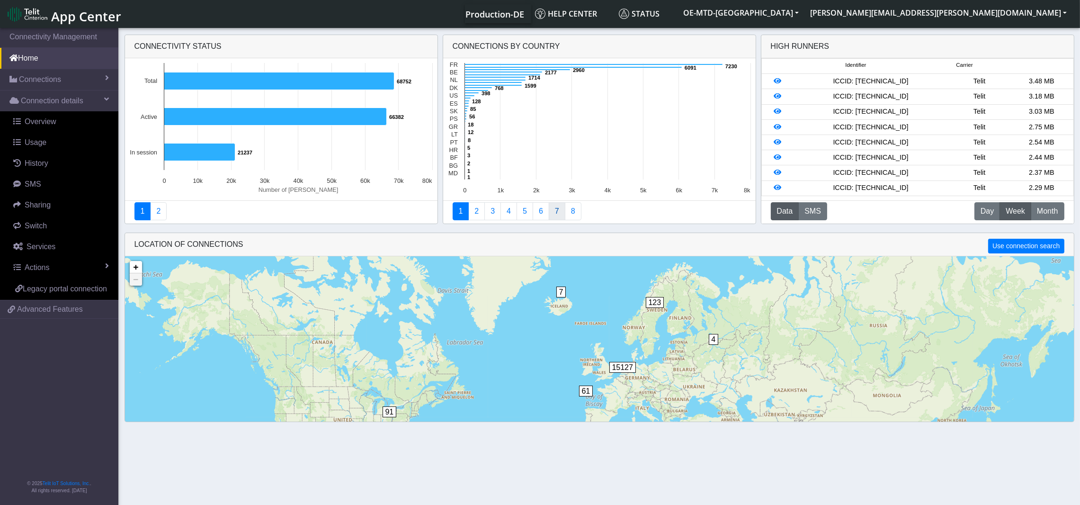
click at [557, 210] on link "7" at bounding box center [557, 211] width 17 height 18
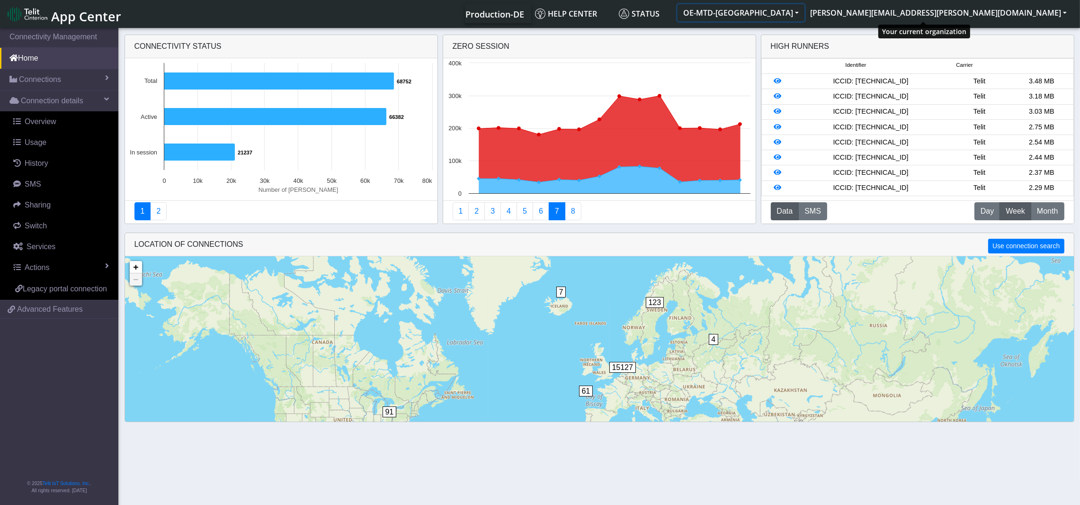
click at [805, 12] on button "OE-MTD-ISRAEL" at bounding box center [741, 12] width 127 height 17
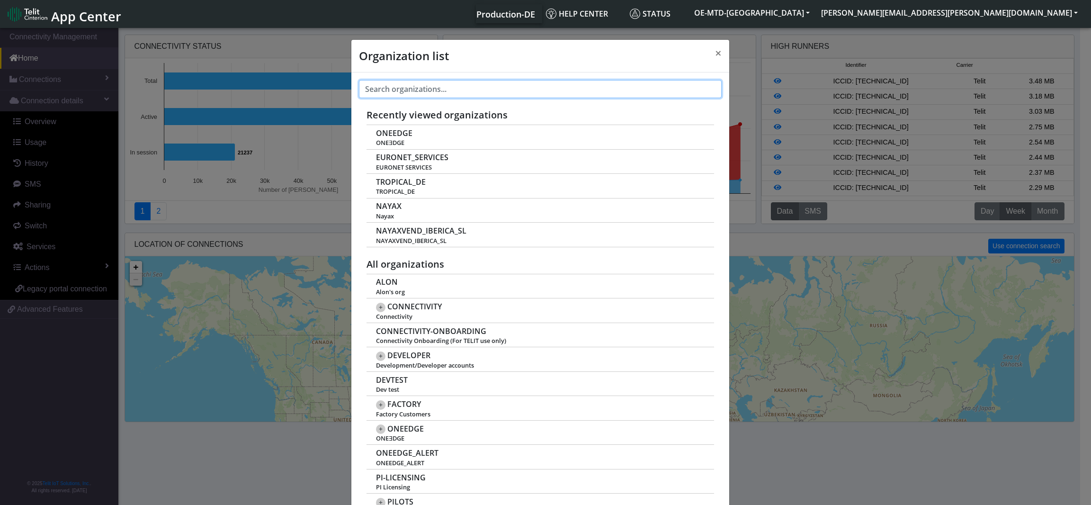
click at [427, 92] on input "text" at bounding box center [540, 89] width 363 height 18
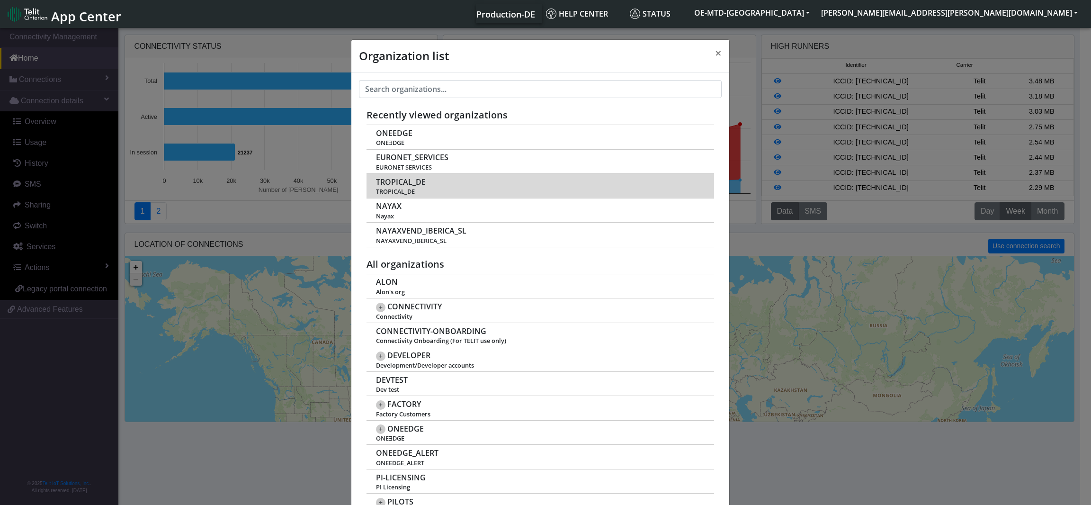
click at [396, 189] on span "TROPICAL_DE" at bounding box center [540, 191] width 328 height 7
click at [399, 181] on span "TROPICAL_DE" at bounding box center [401, 182] width 50 height 9
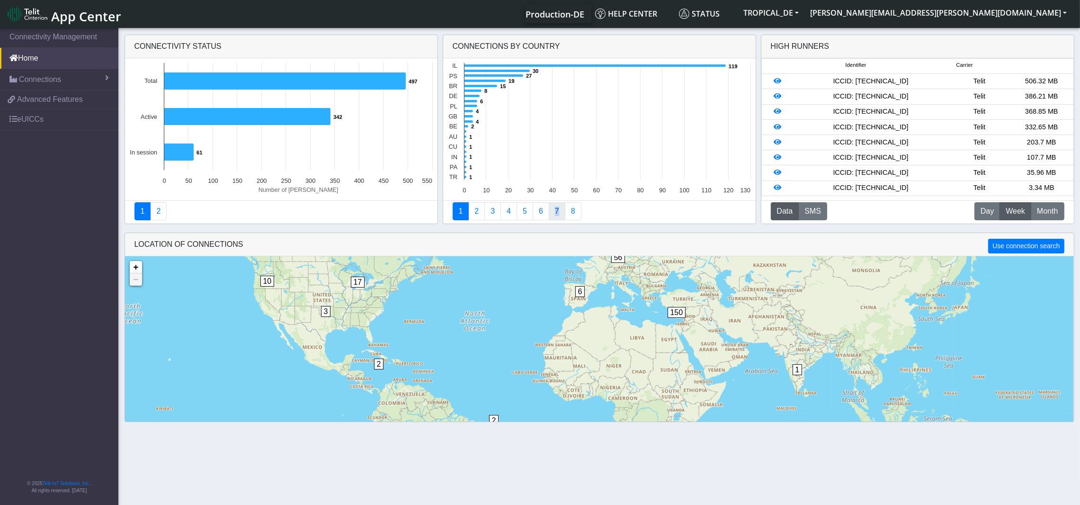
click at [558, 210] on link "7" at bounding box center [557, 211] width 17 height 18
